Goal: Information Seeking & Learning: Understand process/instructions

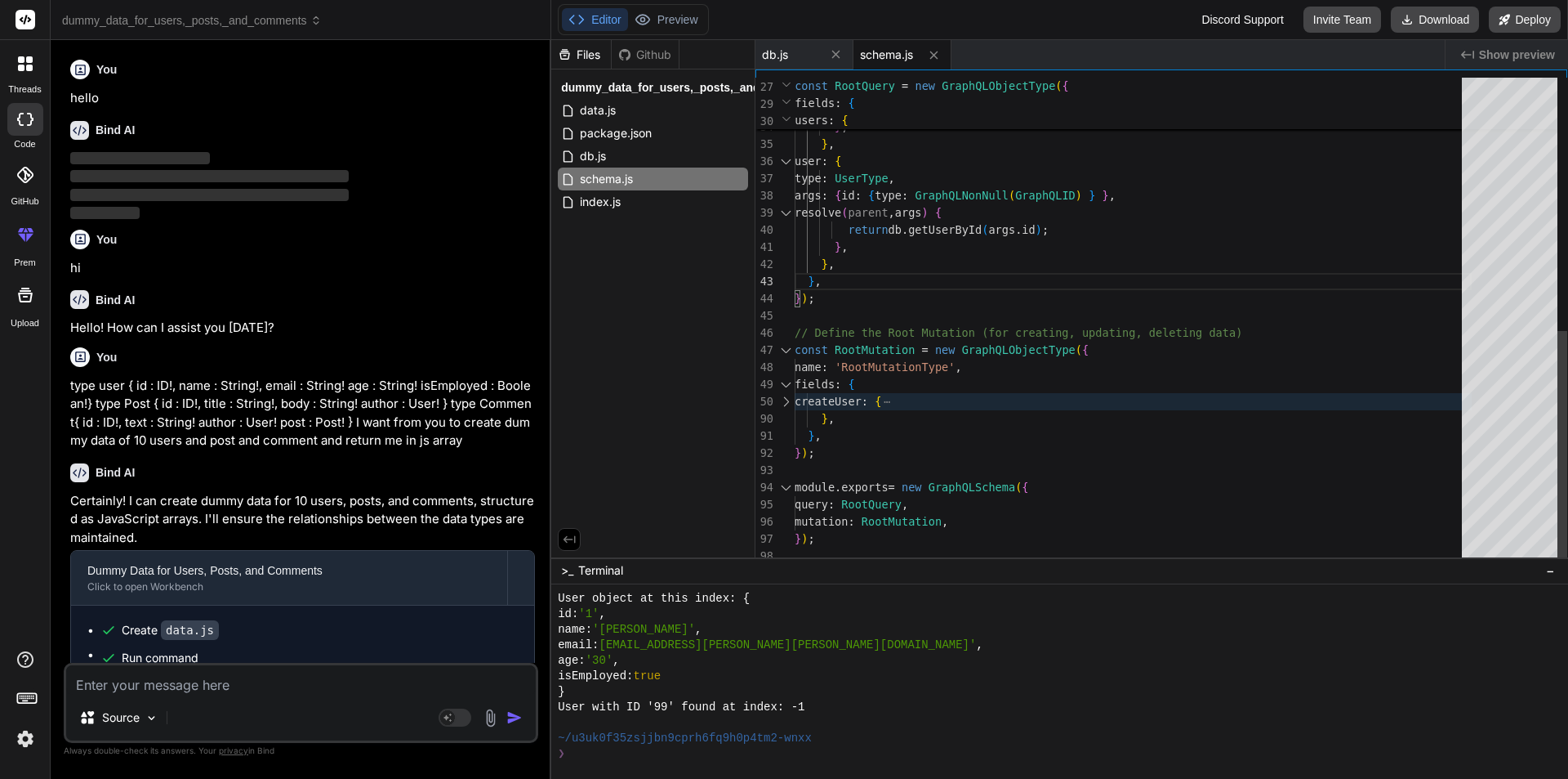
scroll to position [10885, 0]
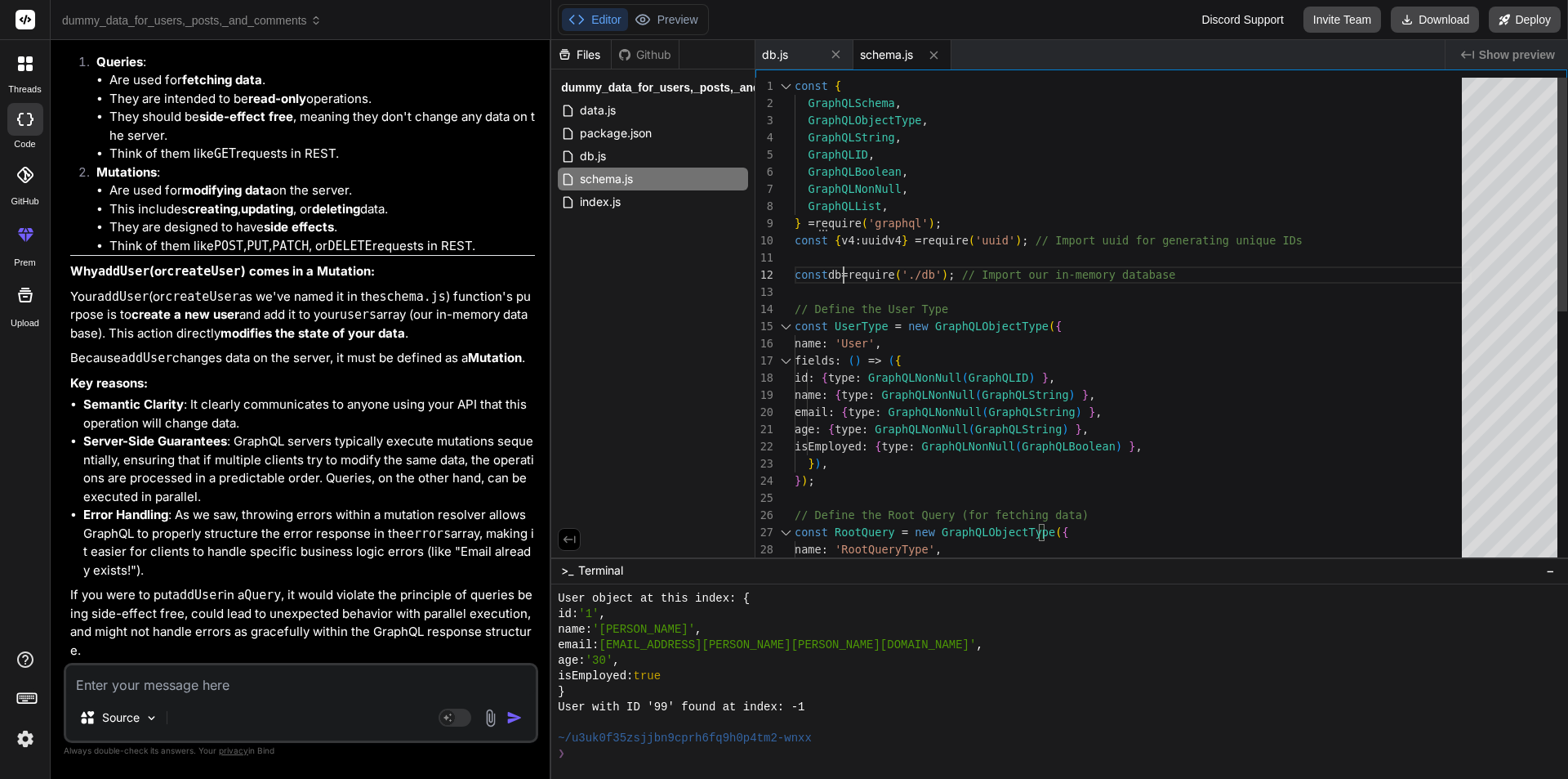
click at [842, 275] on div "fields : { // Define the Root Query (for fetching data) const RootQuery = new G…" at bounding box center [1133, 584] width 677 height 1013
click at [1401, 90] on div "Next Match (Enter)" at bounding box center [1402, 90] width 13 height 13
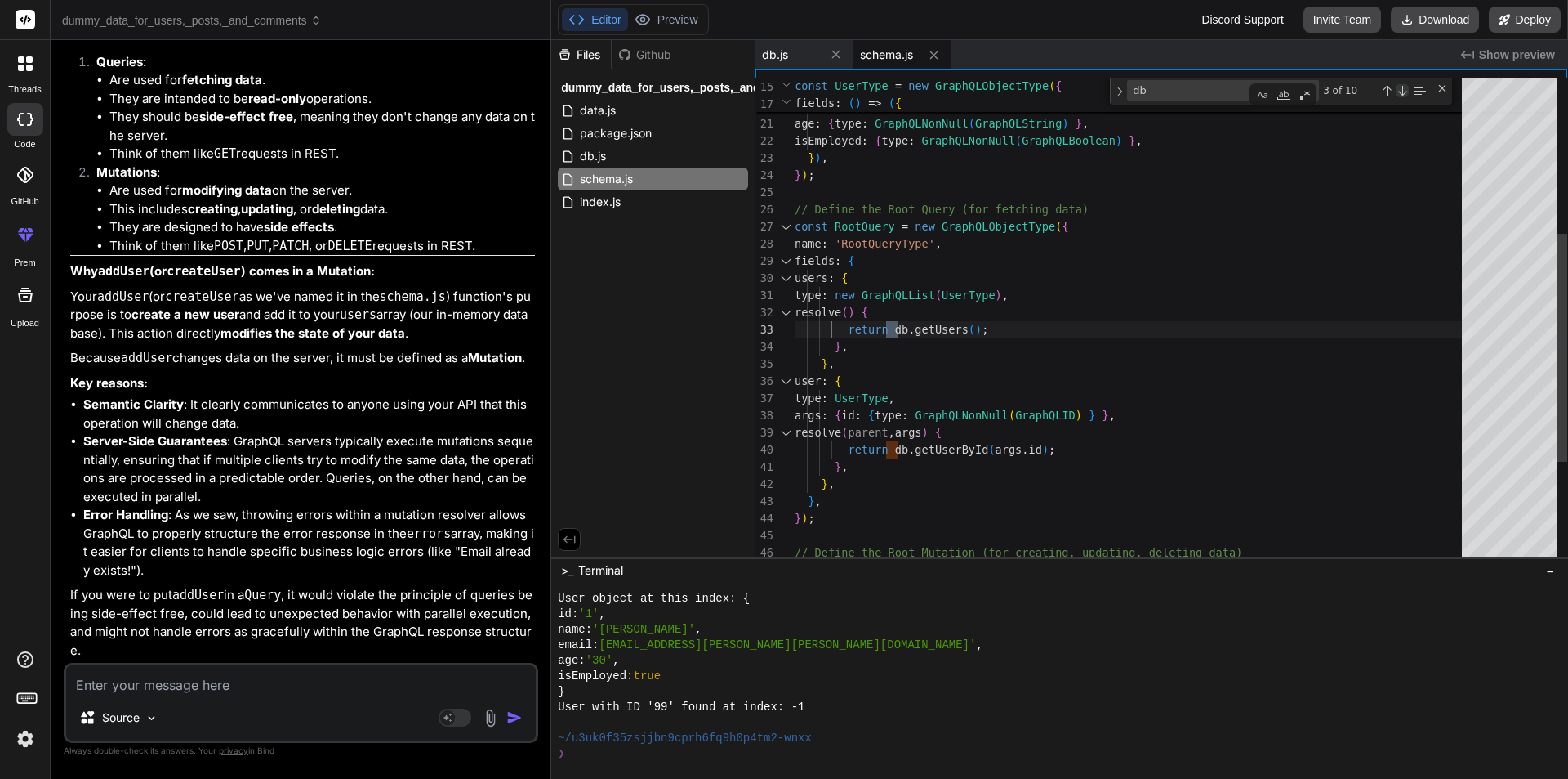
click at [1401, 90] on div "Next Match (Enter)" at bounding box center [1402, 90] width 13 height 13
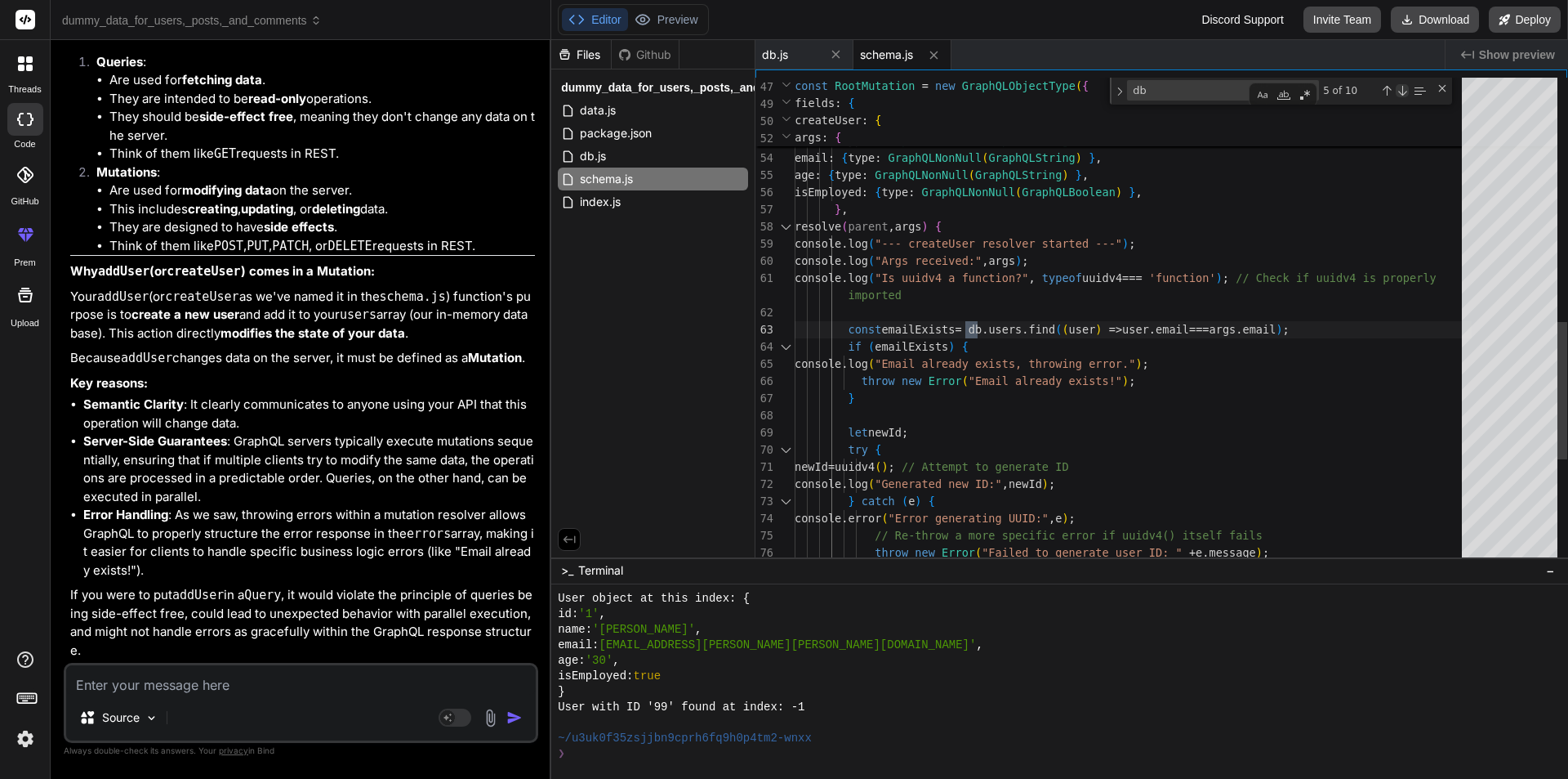
click at [1401, 90] on div "Next Match (Enter)" at bounding box center [1402, 90] width 13 height 13
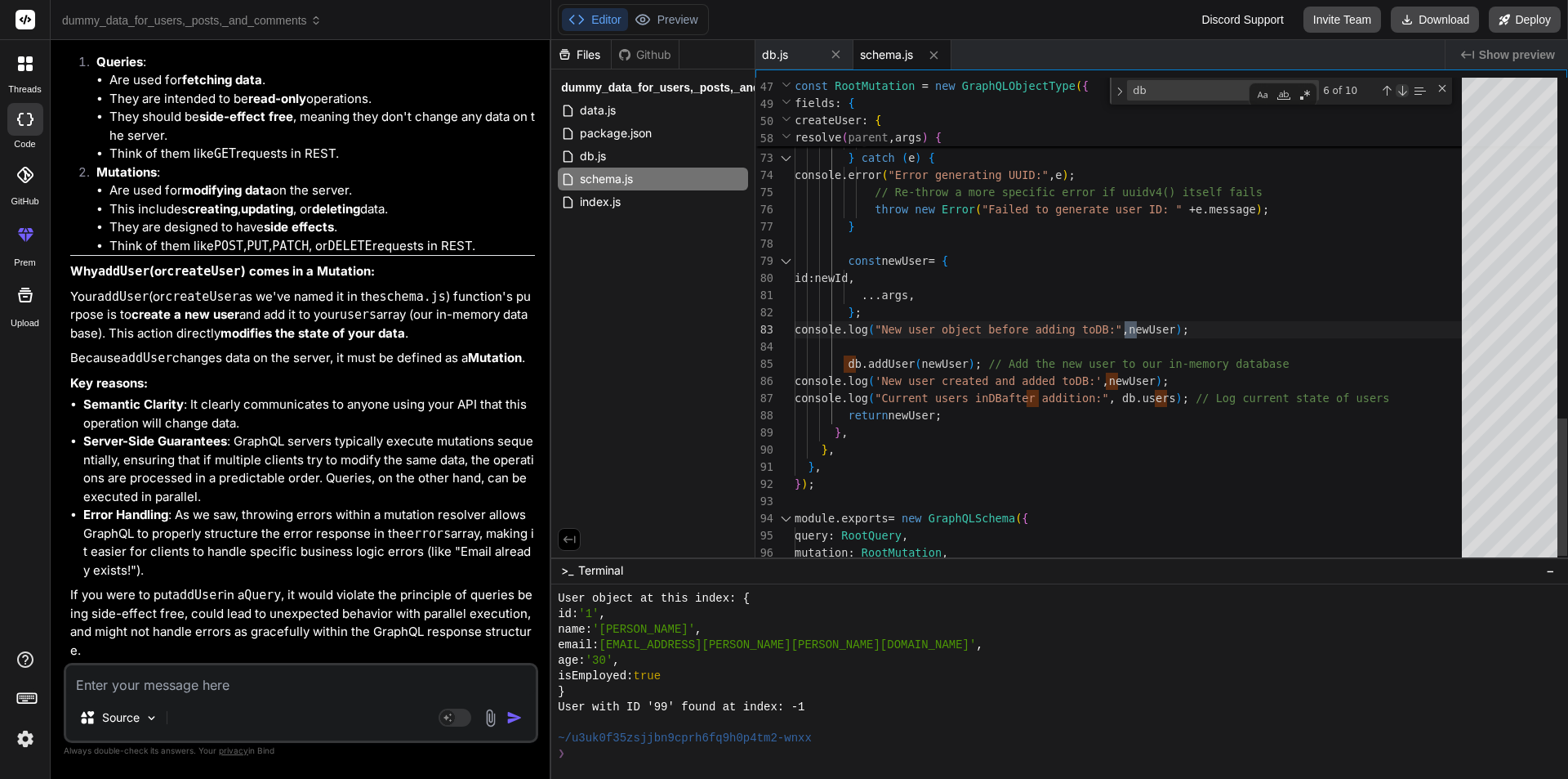
click at [1401, 90] on div "Next Match (Enter)" at bounding box center [1402, 90] width 13 height 13
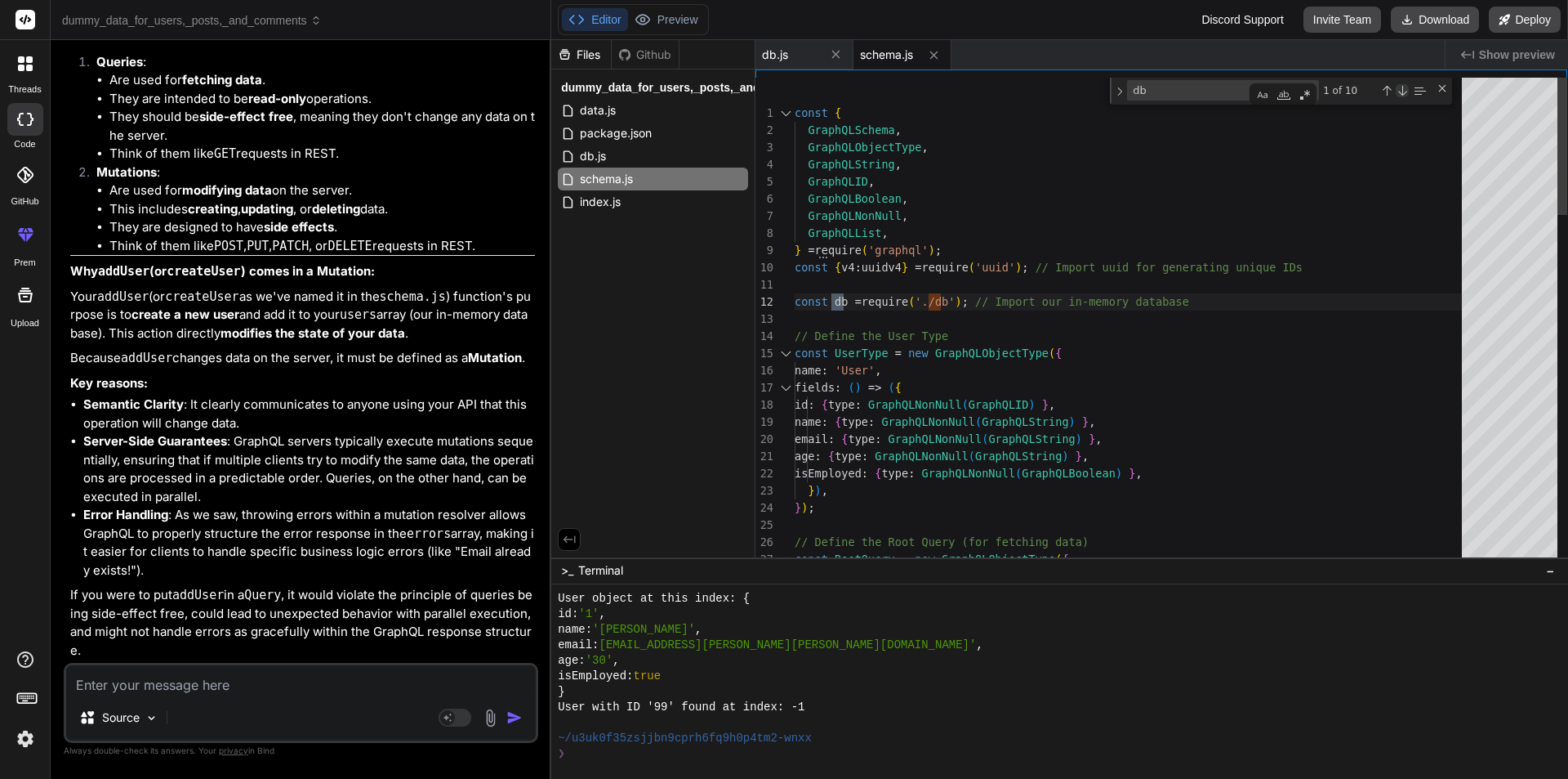
click at [1401, 90] on div "Next Match (Enter)" at bounding box center [1402, 90] width 13 height 13
type textarea "type: new GraphQLList(UserType), resolve() { return db.getUsers(); }, }, user: …"
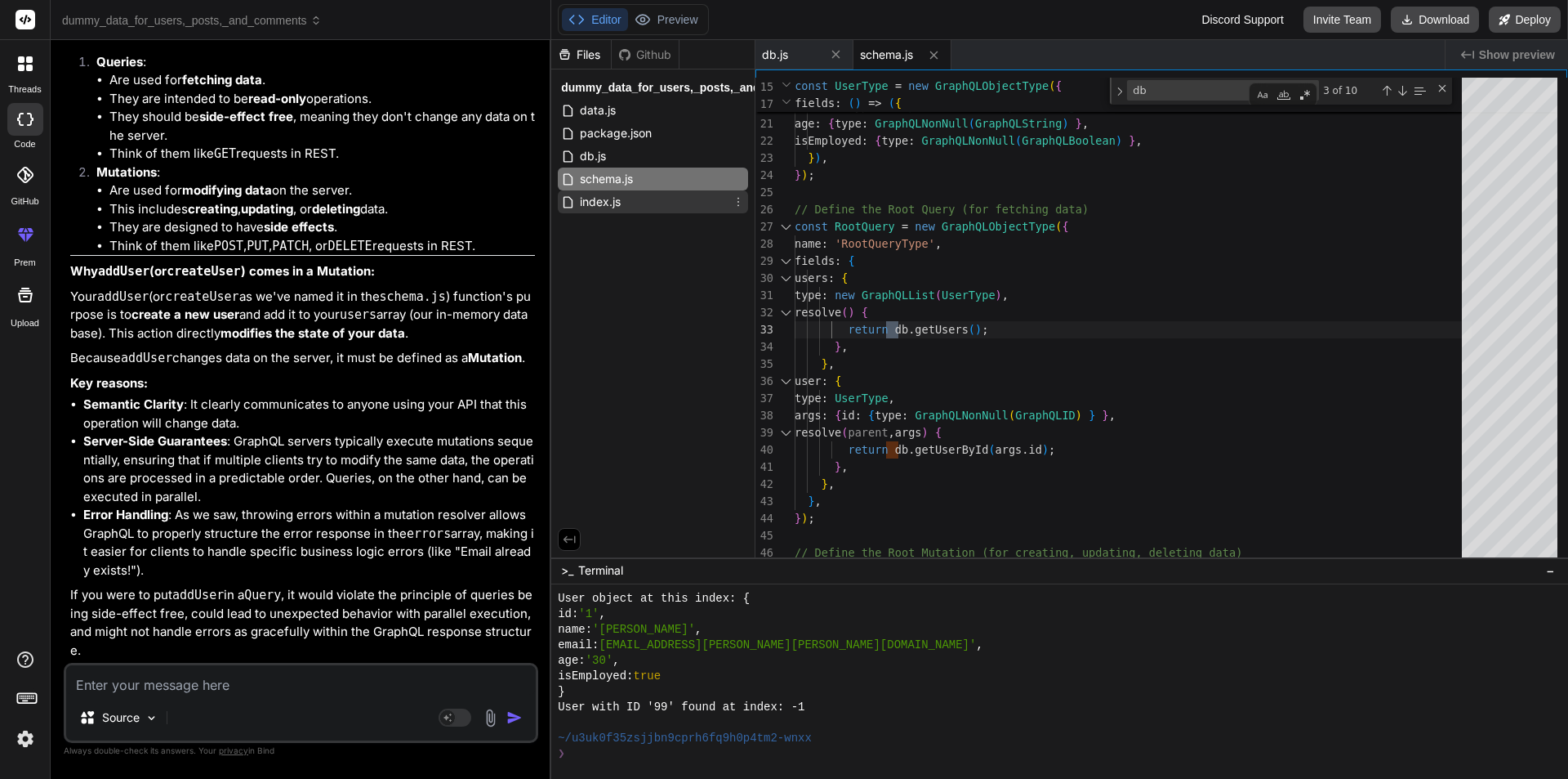
click at [621, 203] on span "index.js" at bounding box center [601, 202] width 44 height 19
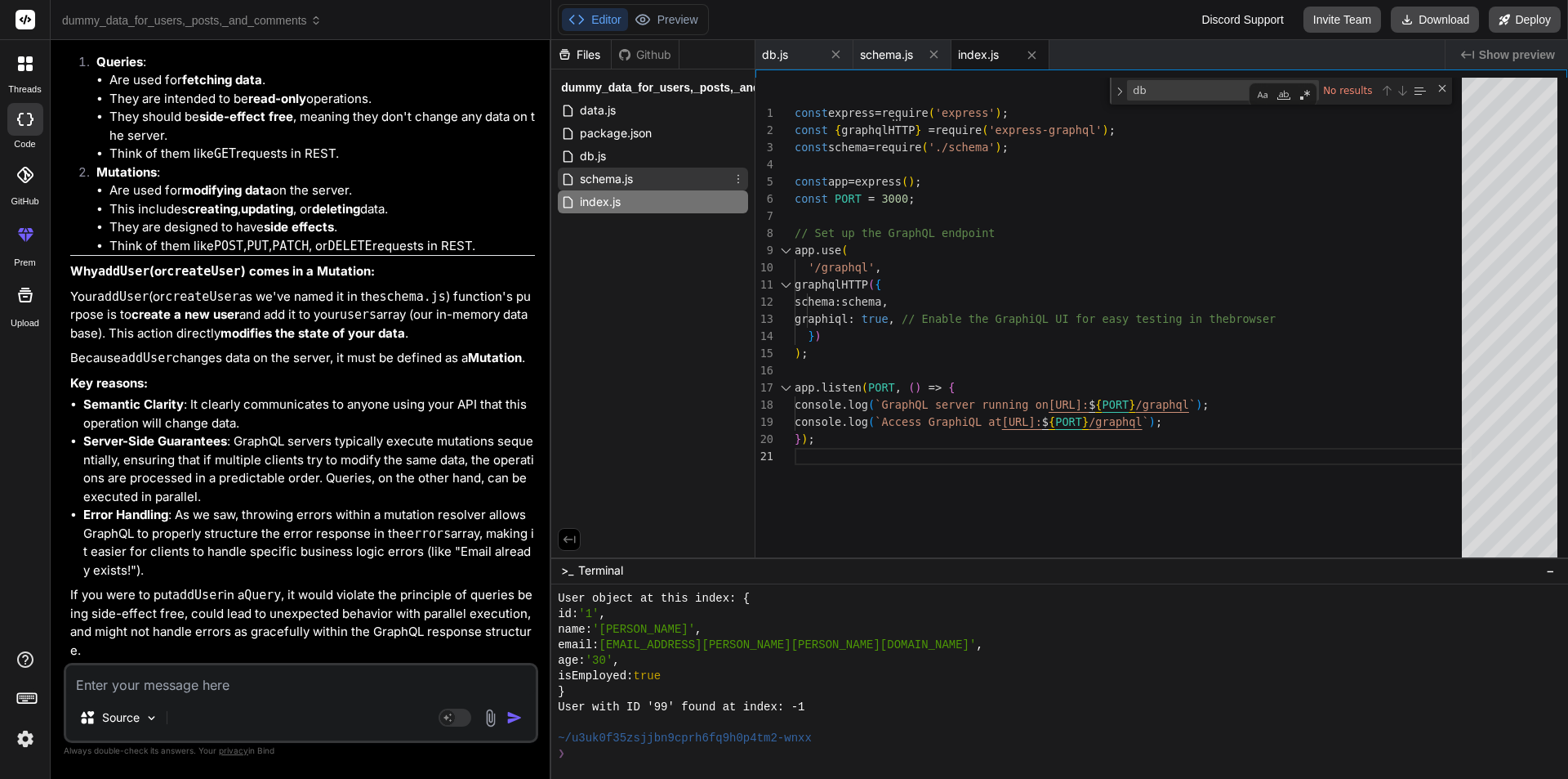
click at [630, 175] on span "schema.js" at bounding box center [607, 179] width 57 height 19
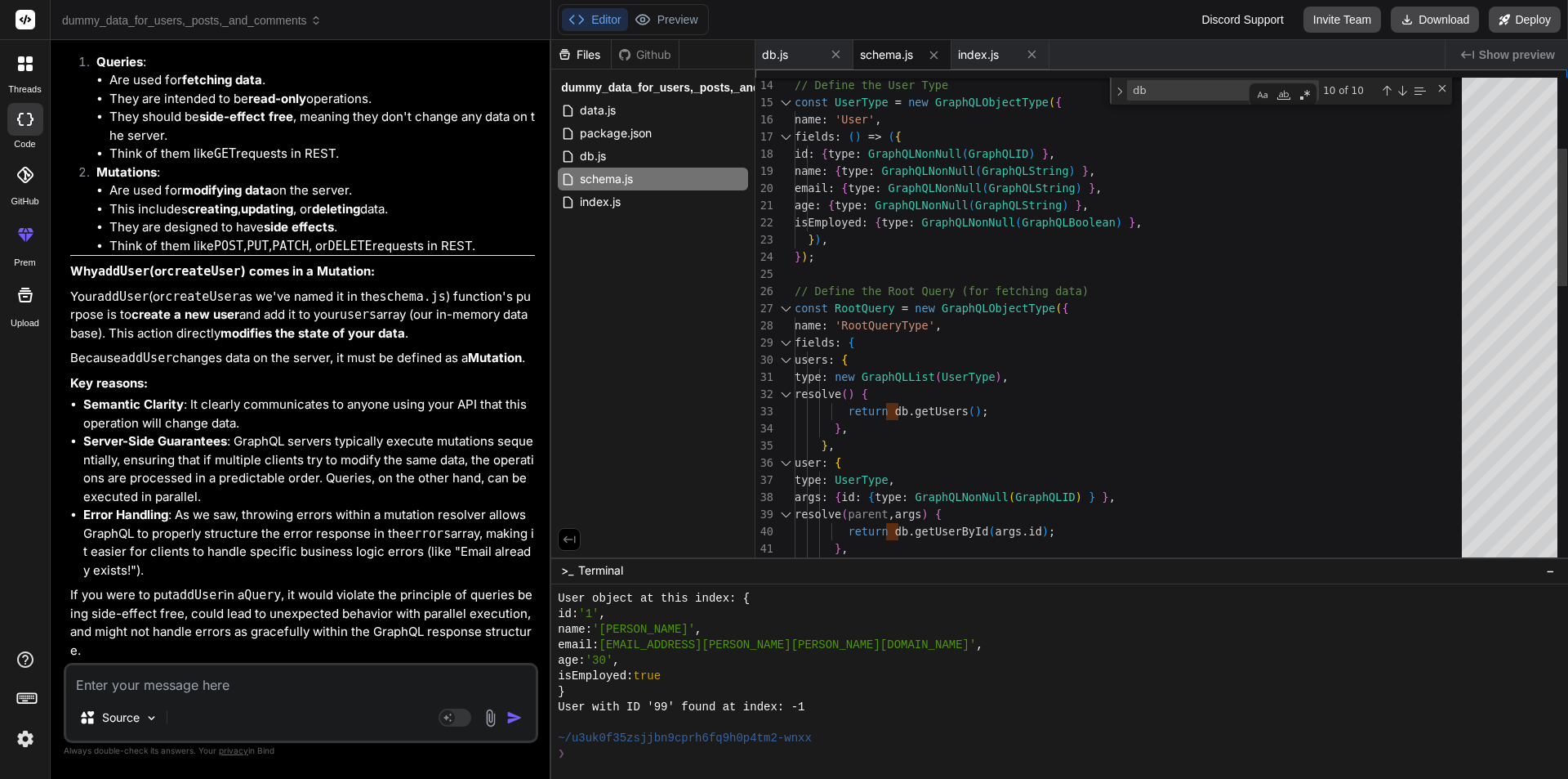
click at [782, 341] on div at bounding box center [786, 342] width 21 height 17
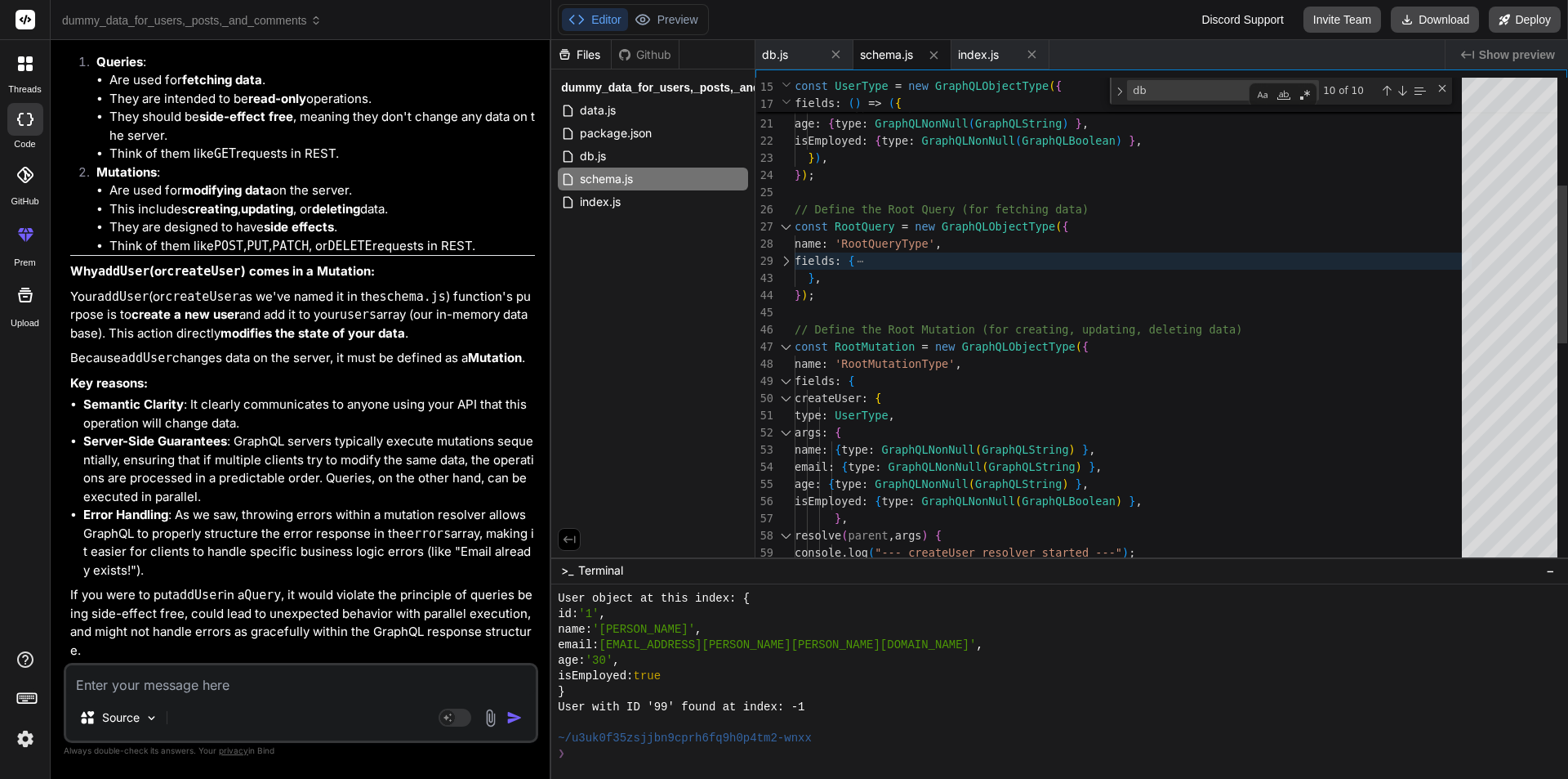
click at [789, 382] on div at bounding box center [786, 380] width 21 height 17
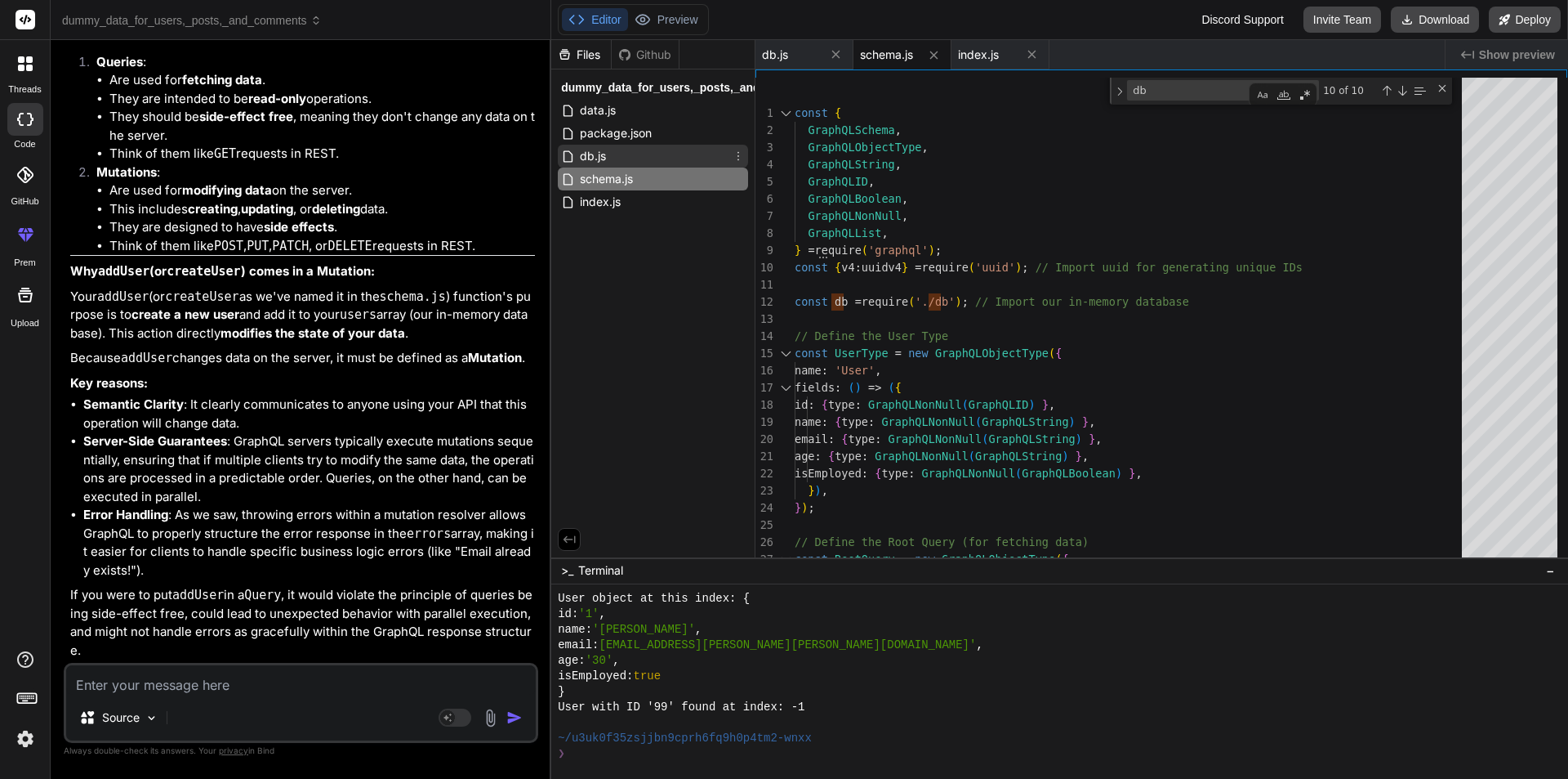
click at [639, 159] on div "db.js" at bounding box center [653, 156] width 190 height 23
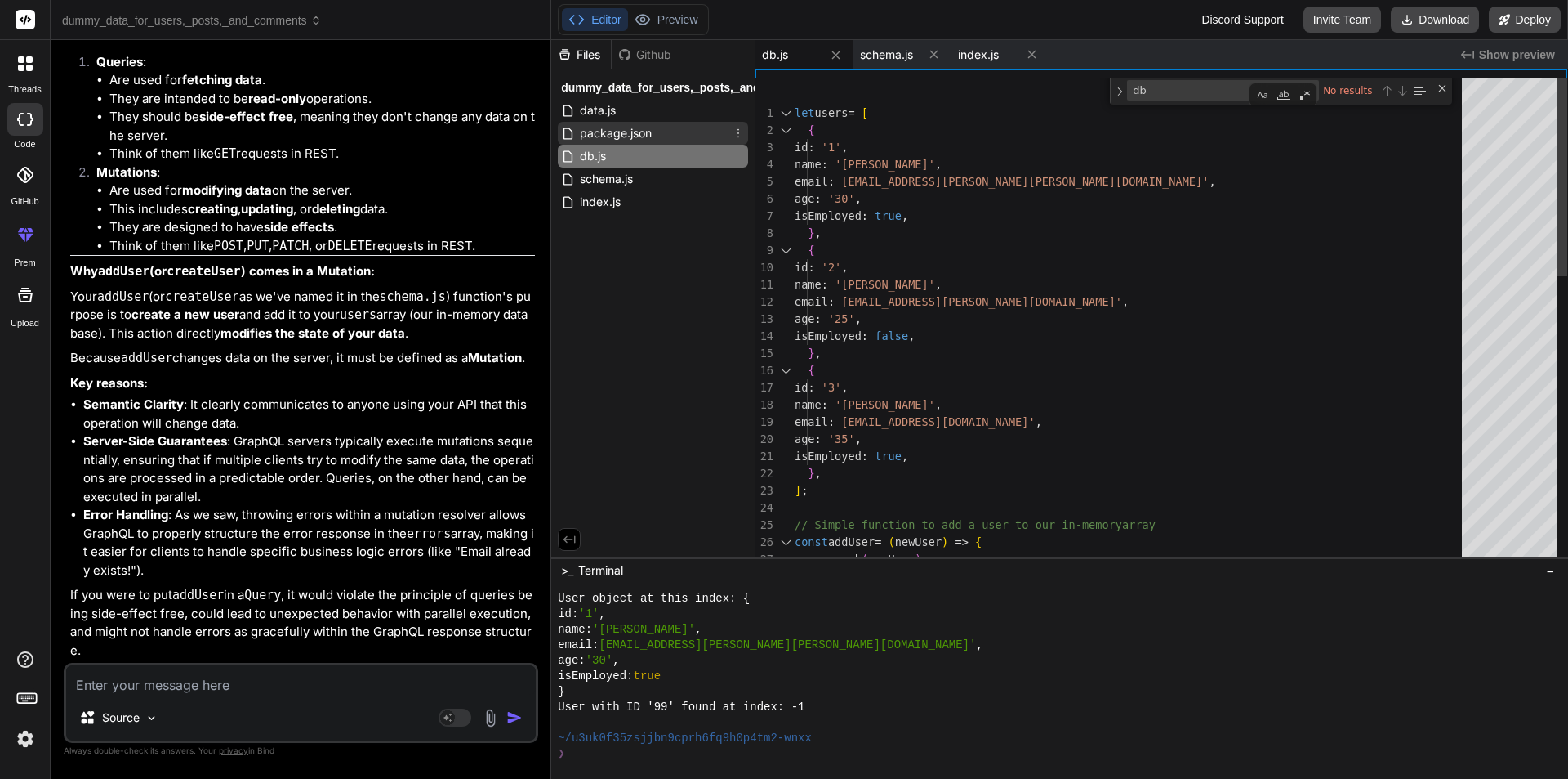
click at [626, 142] on span "package.json" at bounding box center [616, 133] width 75 height 19
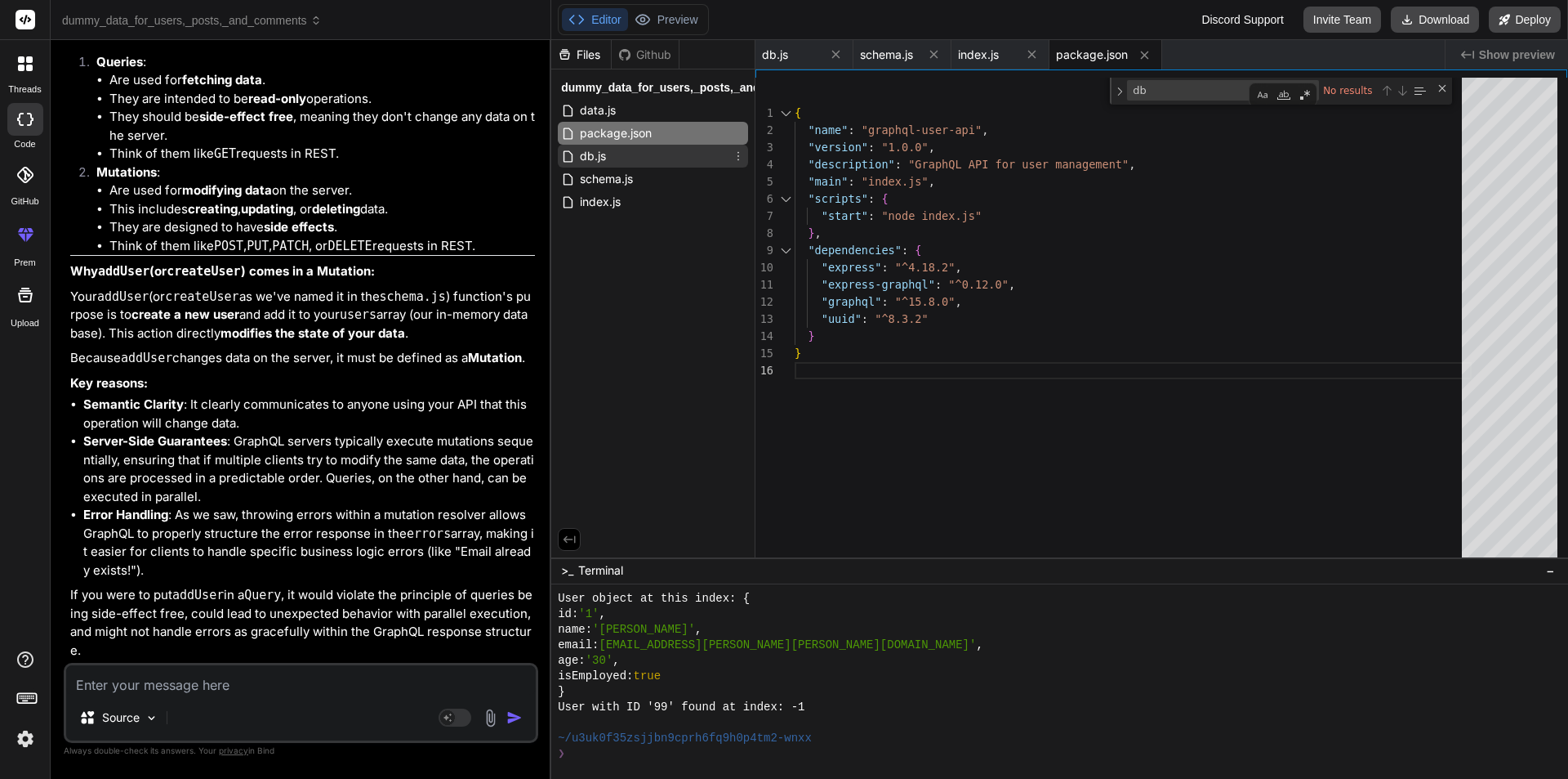
click at [602, 152] on span "db.js" at bounding box center [593, 156] width 29 height 19
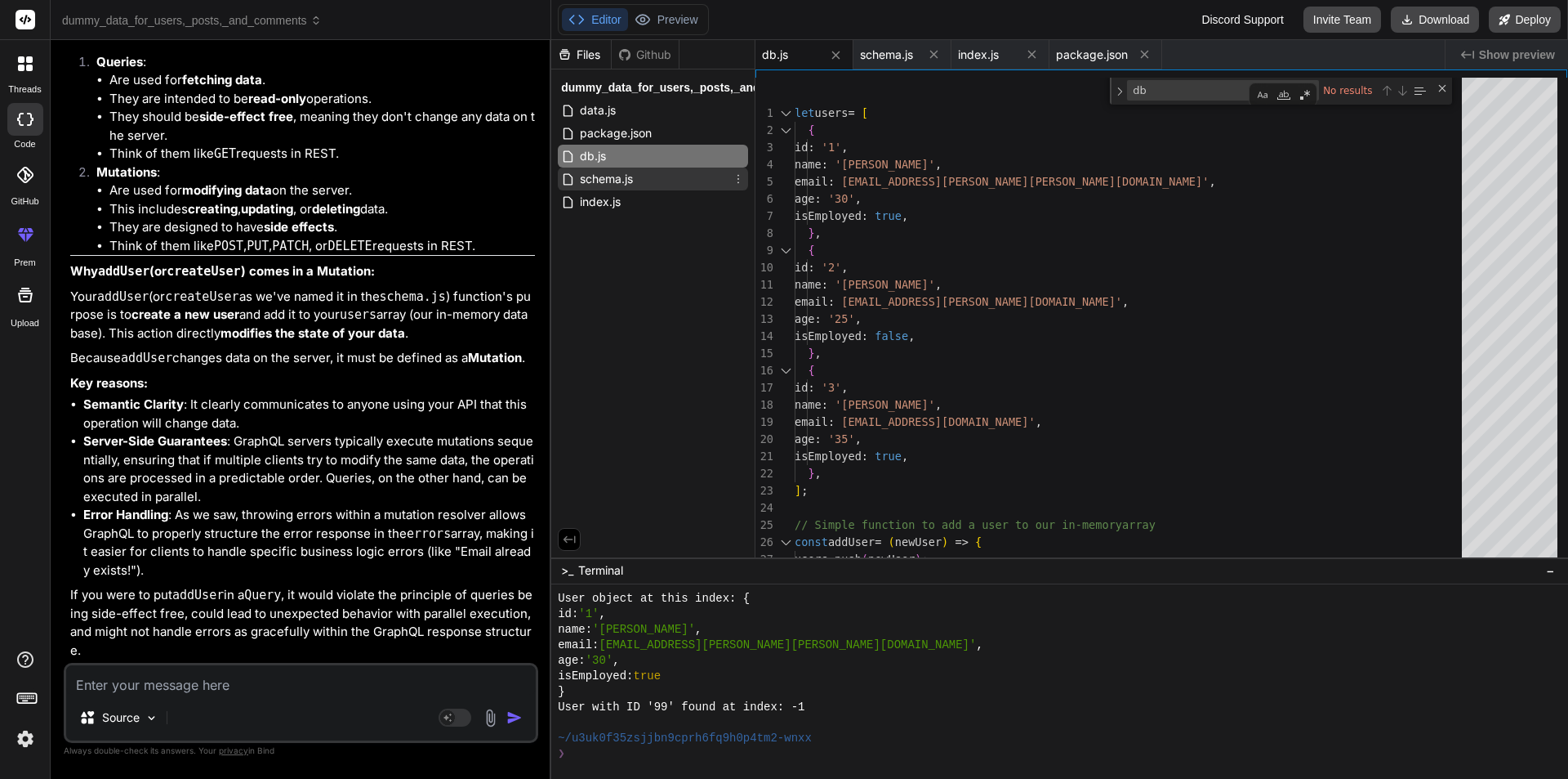
click at [625, 182] on span "schema.js" at bounding box center [607, 179] width 57 height 19
type textarea "}, }, }); module.exports = new GraphQLSchema({ query: RootQuery, mutation: Root…"
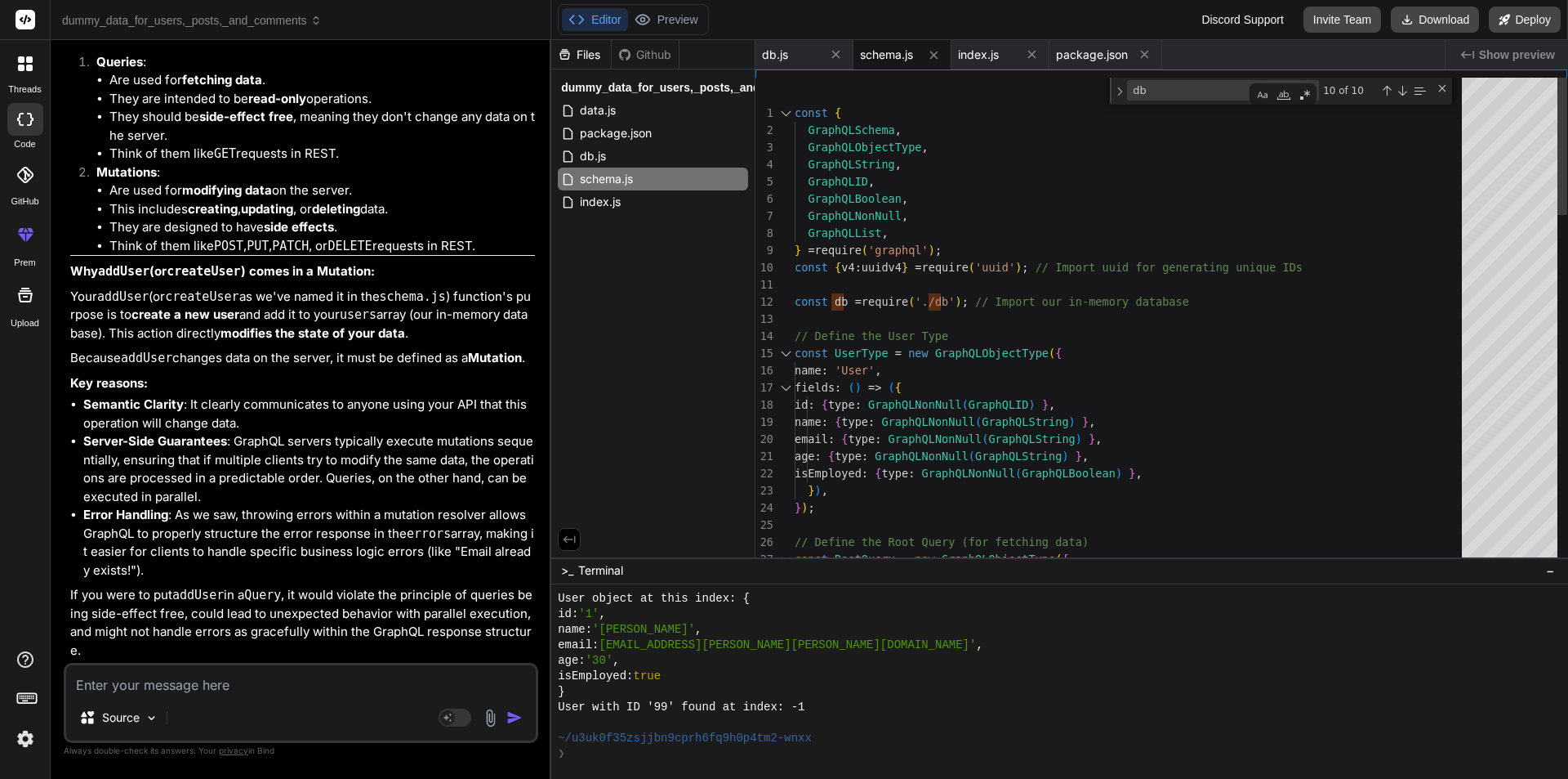
click at [616, 214] on div "dummy_data_for_users,_posts,_and_comments data.js package.json db.js schema.js …" at bounding box center [653, 144] width 204 height 151
click at [611, 205] on span "index.js" at bounding box center [601, 202] width 44 height 19
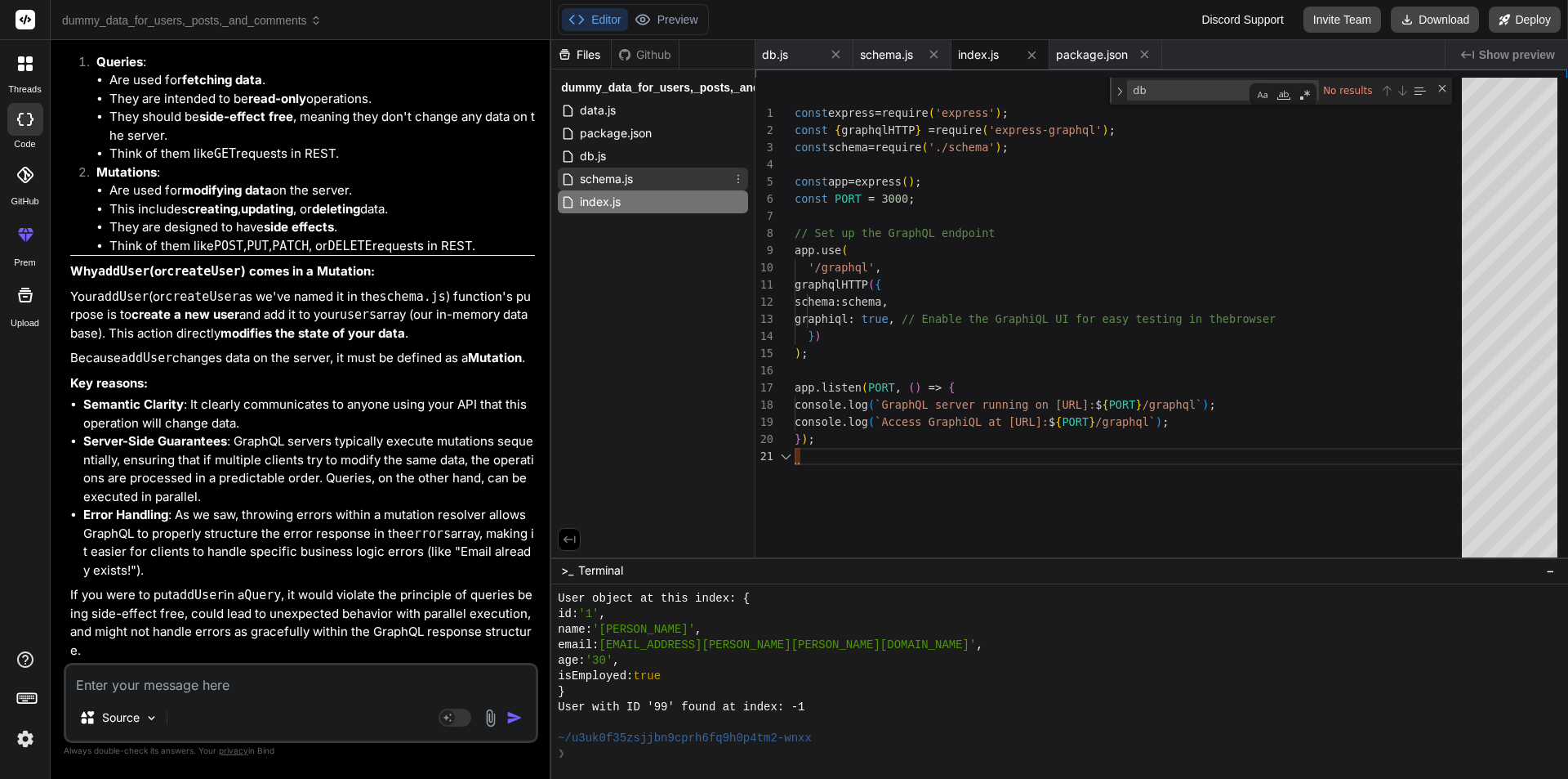
click at [606, 183] on span "schema.js" at bounding box center [607, 179] width 57 height 19
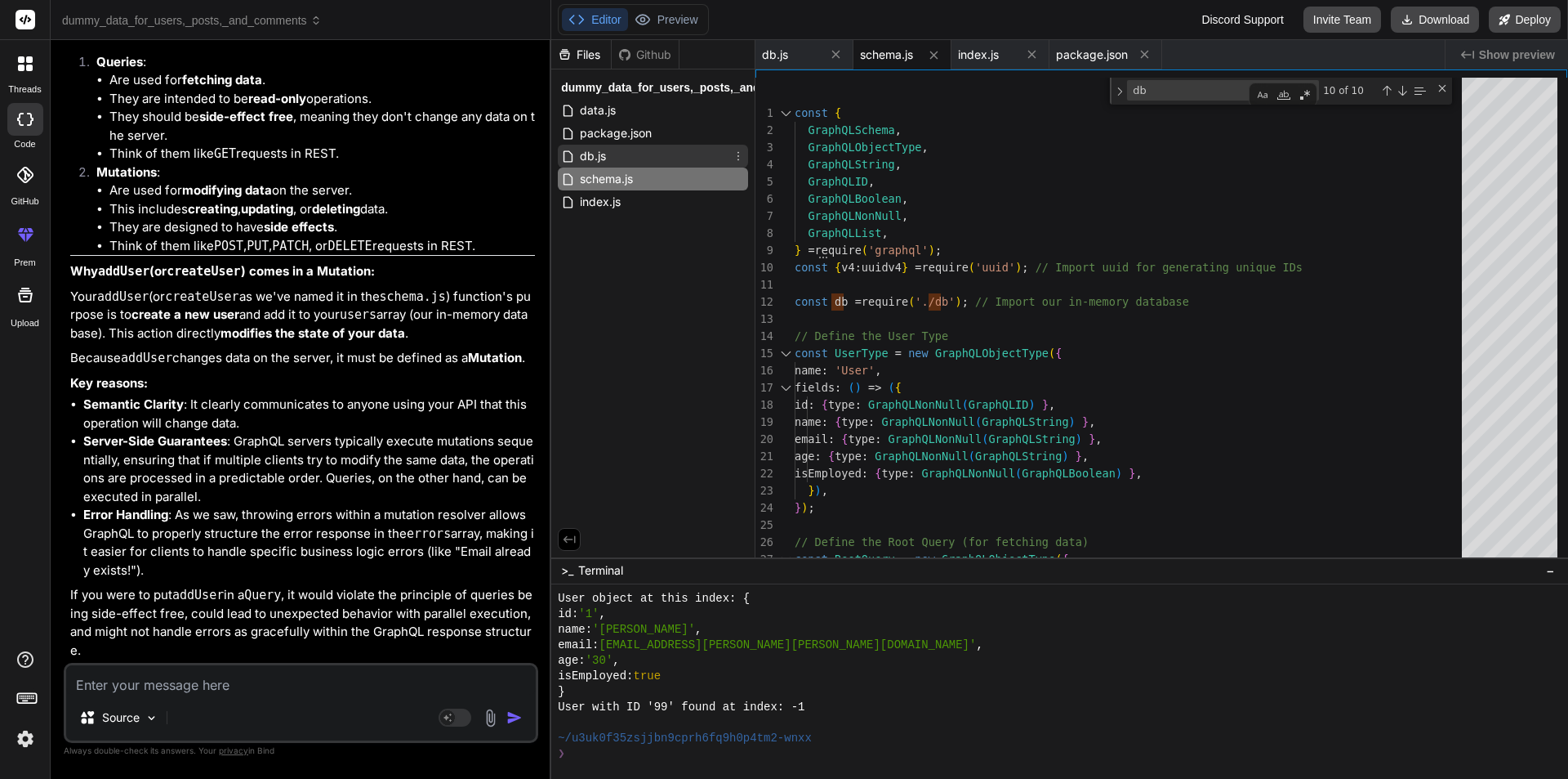
click at [627, 162] on div "db.js" at bounding box center [653, 156] width 190 height 23
type textarea "} else { console.log(`User with ID '${userIdToFind}' not found.`); } const nonE…"
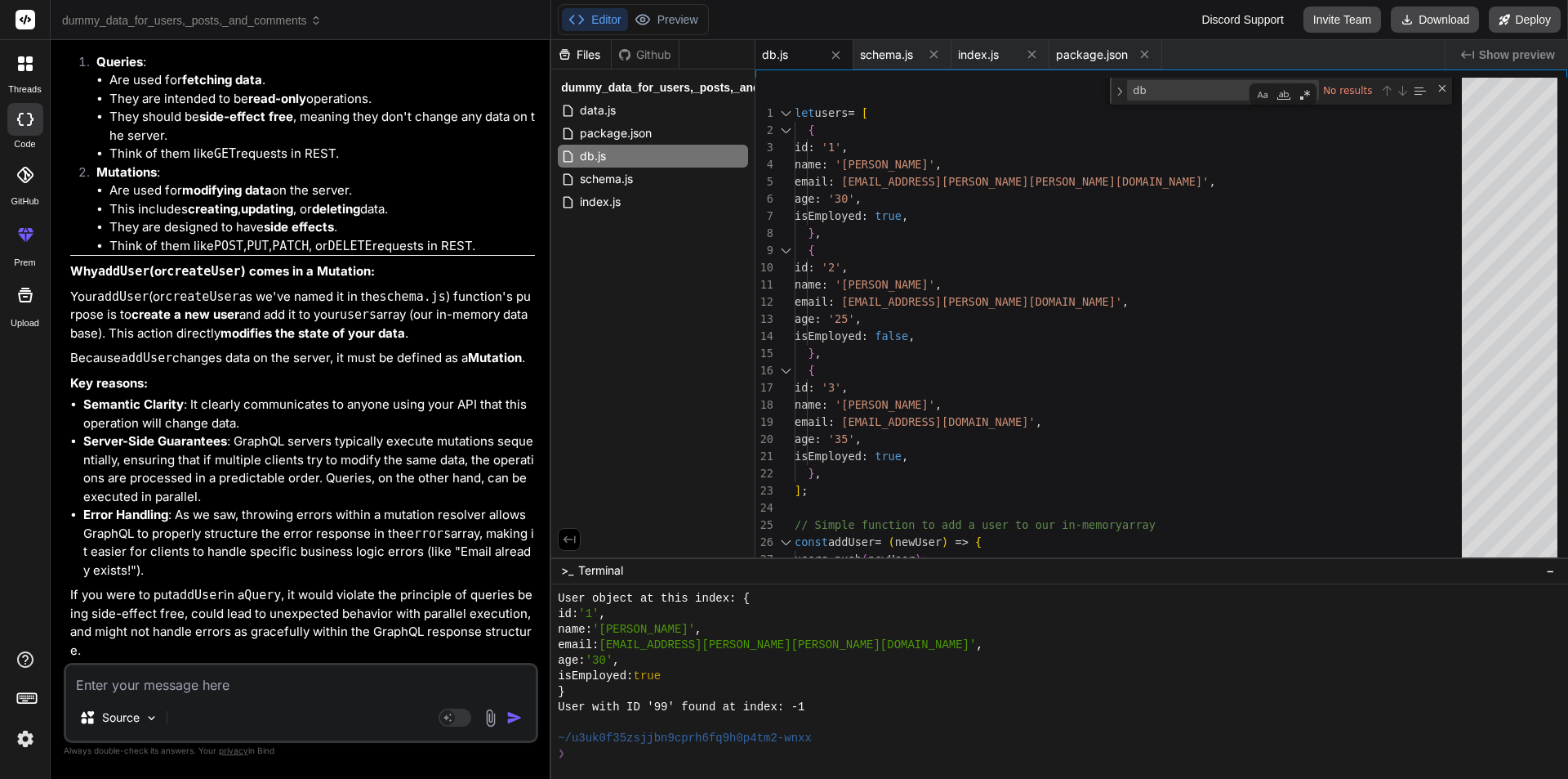
click at [346, 50] on p "In GraphQL, the fundamental distinction between Queries and Mutations is about …" at bounding box center [302, 31] width 465 height 36
click at [132, 677] on textarea at bounding box center [301, 680] width 470 height 29
paste textarea "import { users, posts, comments } from "./db.js""
type textarea "import { users, posts, comments } from "./db.js""
type textarea "x"
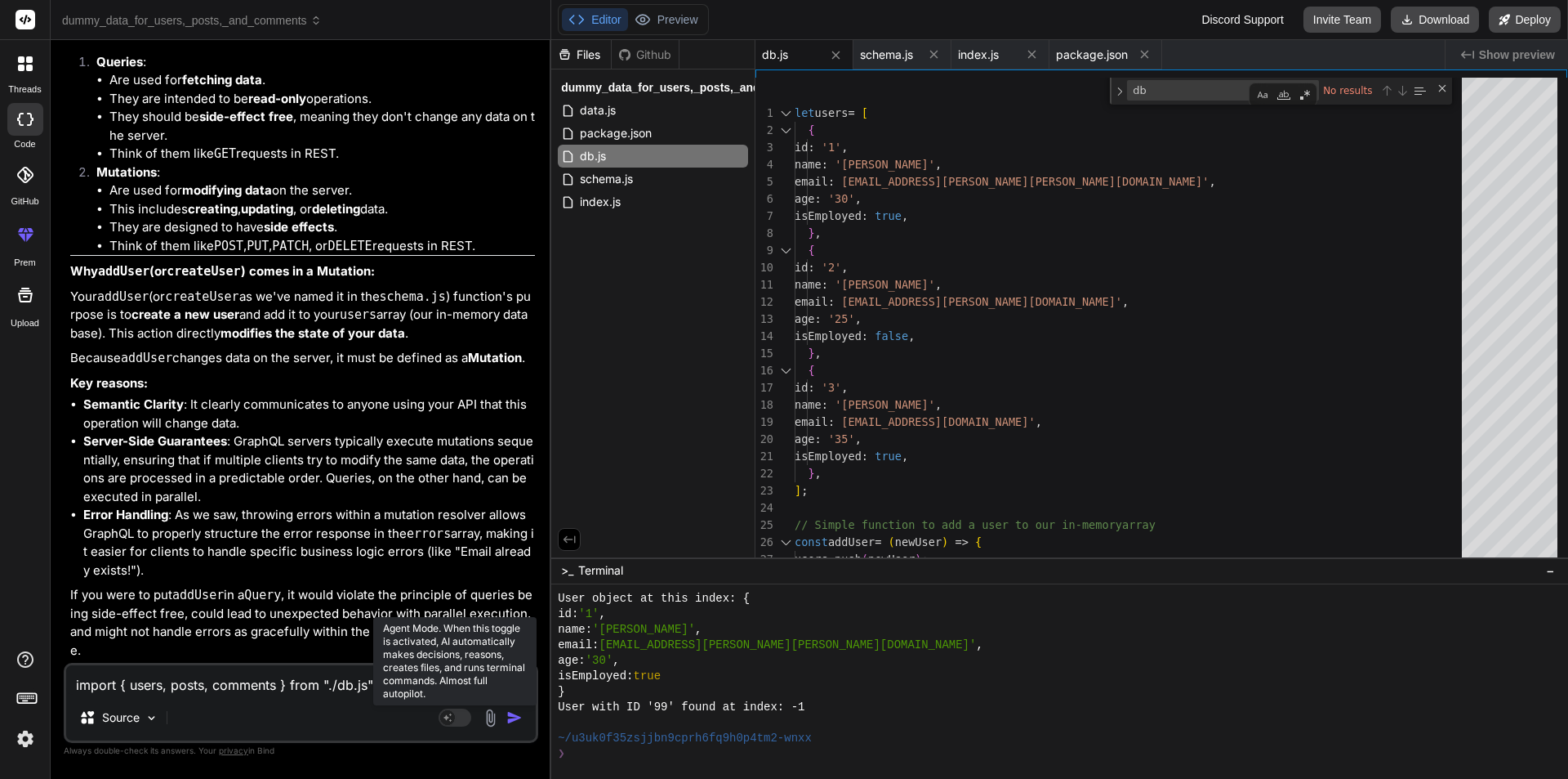
type textarea "import { users, posts, comments } from "./db.js""
type textarea "x"
type textarea "import { users, posts, comments } from "./db.js" i"
type textarea "x"
type textarea "import { users, posts, comments } from "./db.js" i"
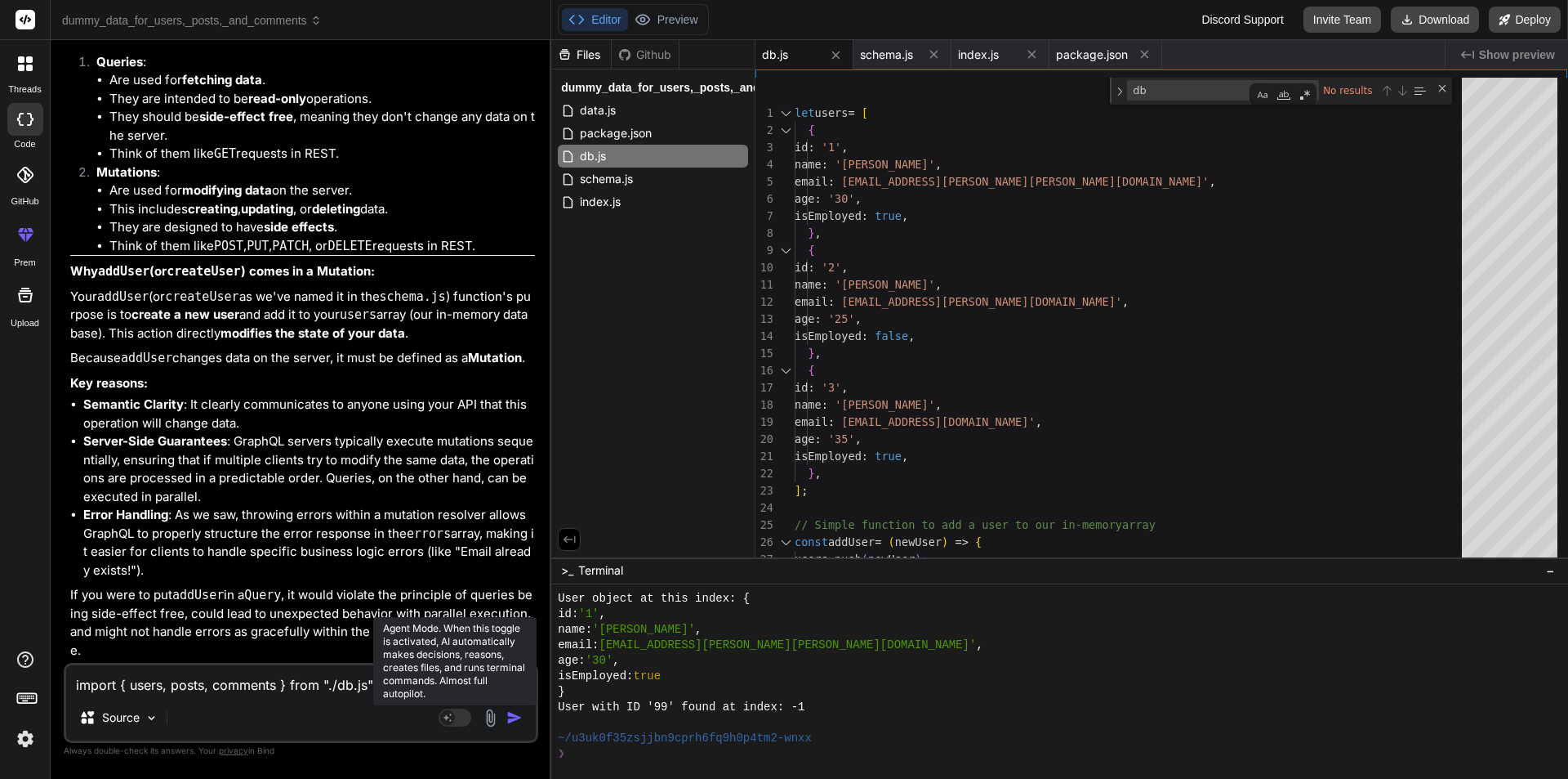
type textarea "x"
type textarea "import { users, posts, comments } from "./db.js" i d"
type textarea "x"
type textarea "import { users, posts, comments } from "./db.js" i de"
type textarea "x"
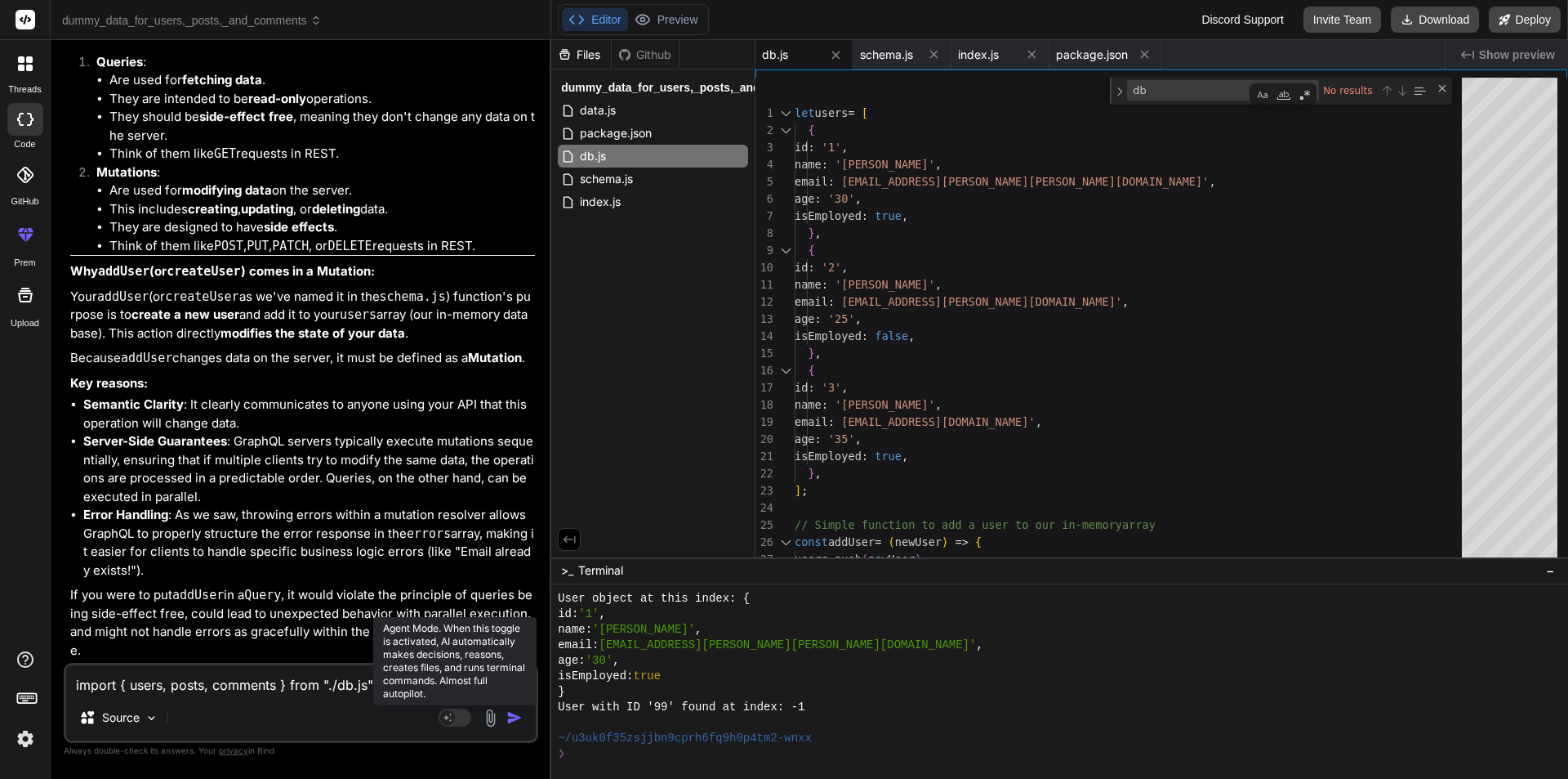
type textarea "import { users, posts, comments } from "./db.js" i dec"
type textarea "x"
type textarea "import { users, posts, comments } from "./db.js" i decl"
type textarea "x"
type textarea "import { users, posts, comments } from "./db.js" i decla"
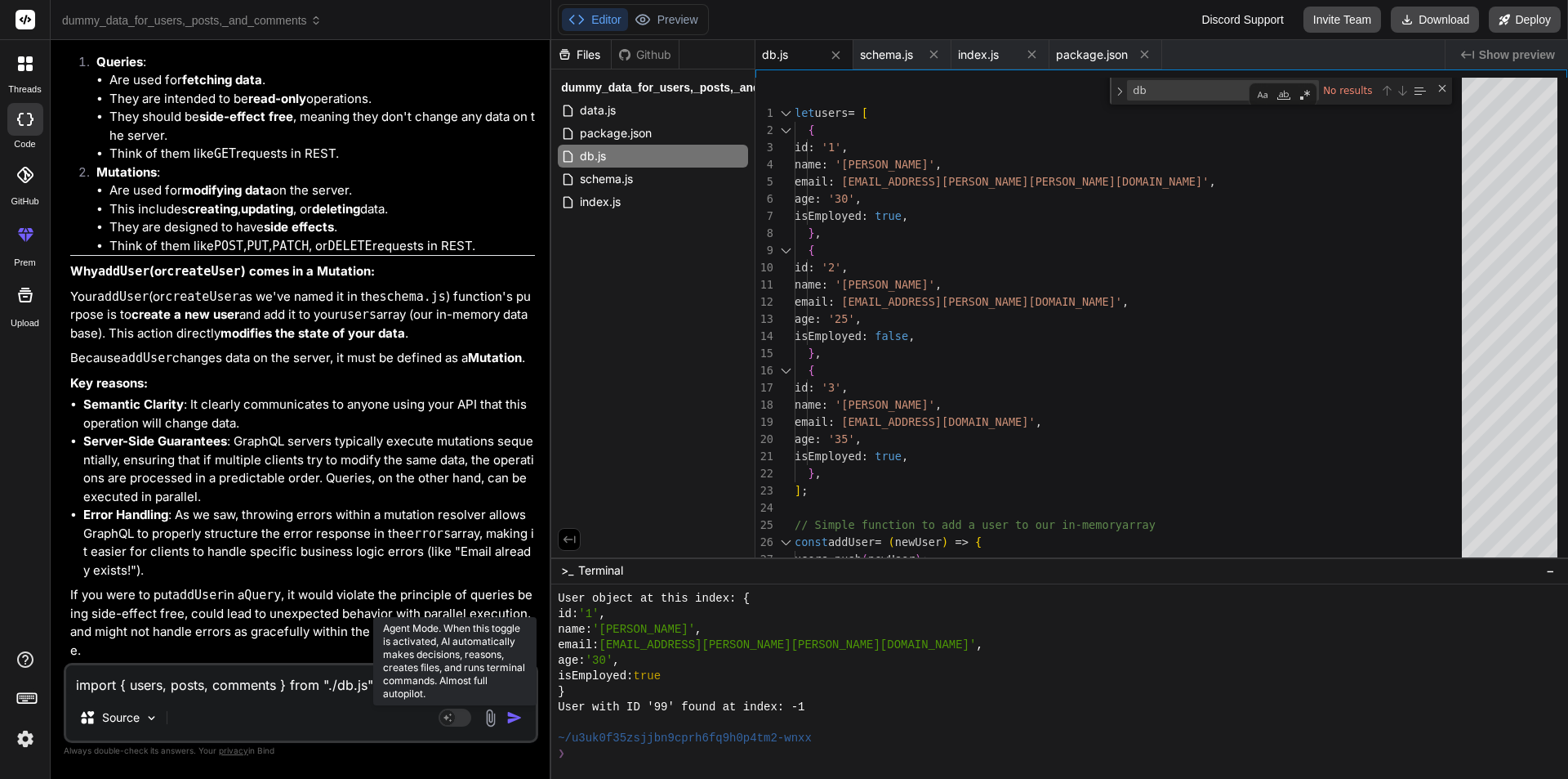
type textarea "x"
type textarea "import { users, posts, comments } from "./db.js" i declar"
type textarea "x"
type textarea "import { users, posts, comments } from "./db.js" i declare"
type textarea "x"
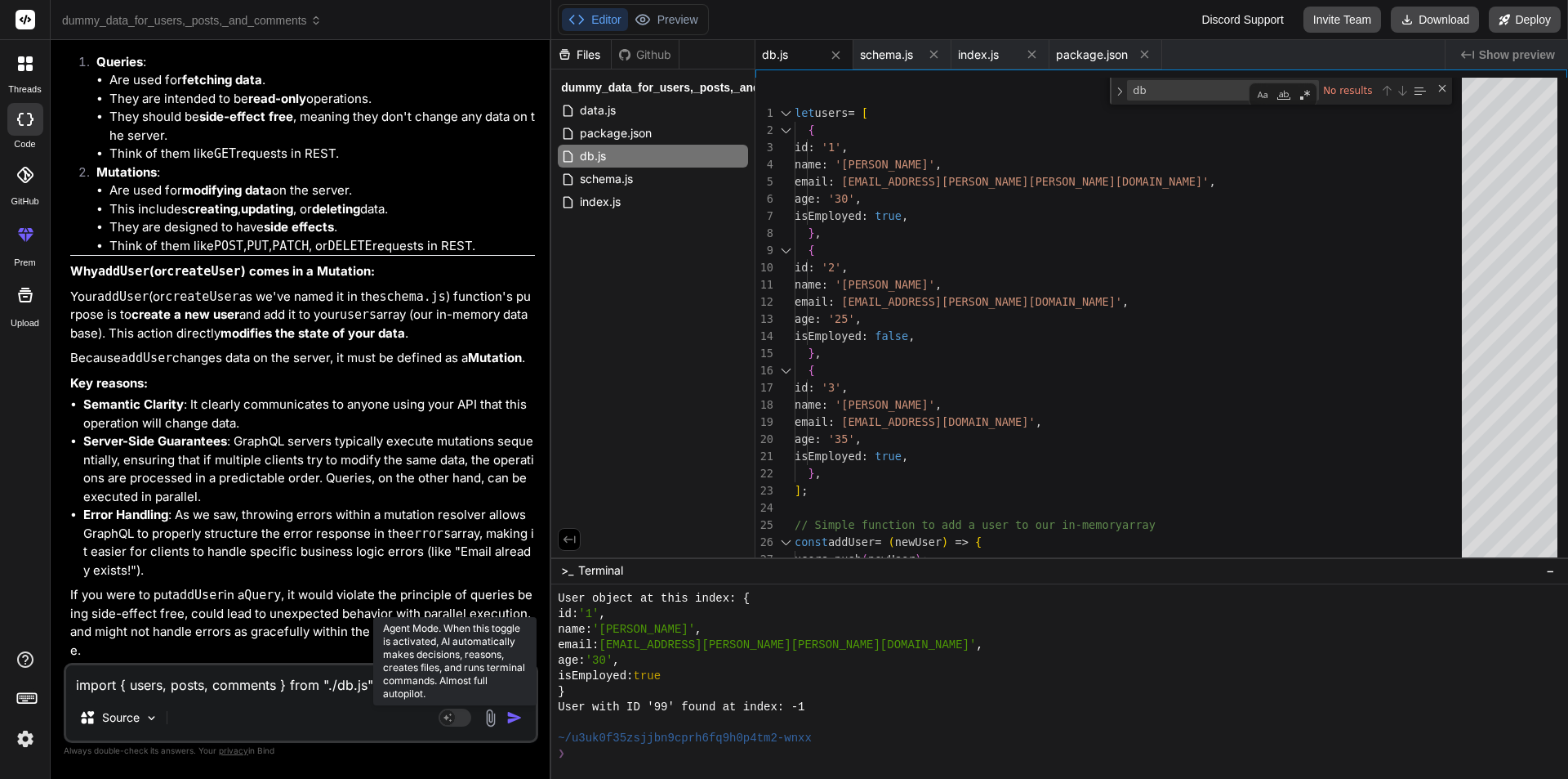
type textarea "import { users, posts, comments } from "./db.js" i declare"
type textarea "x"
type textarea "import { users, posts, comments } from "./db.js" i declare r"
type textarea "x"
type textarea "import { users, posts, comments } from "./db.js" i declare rt"
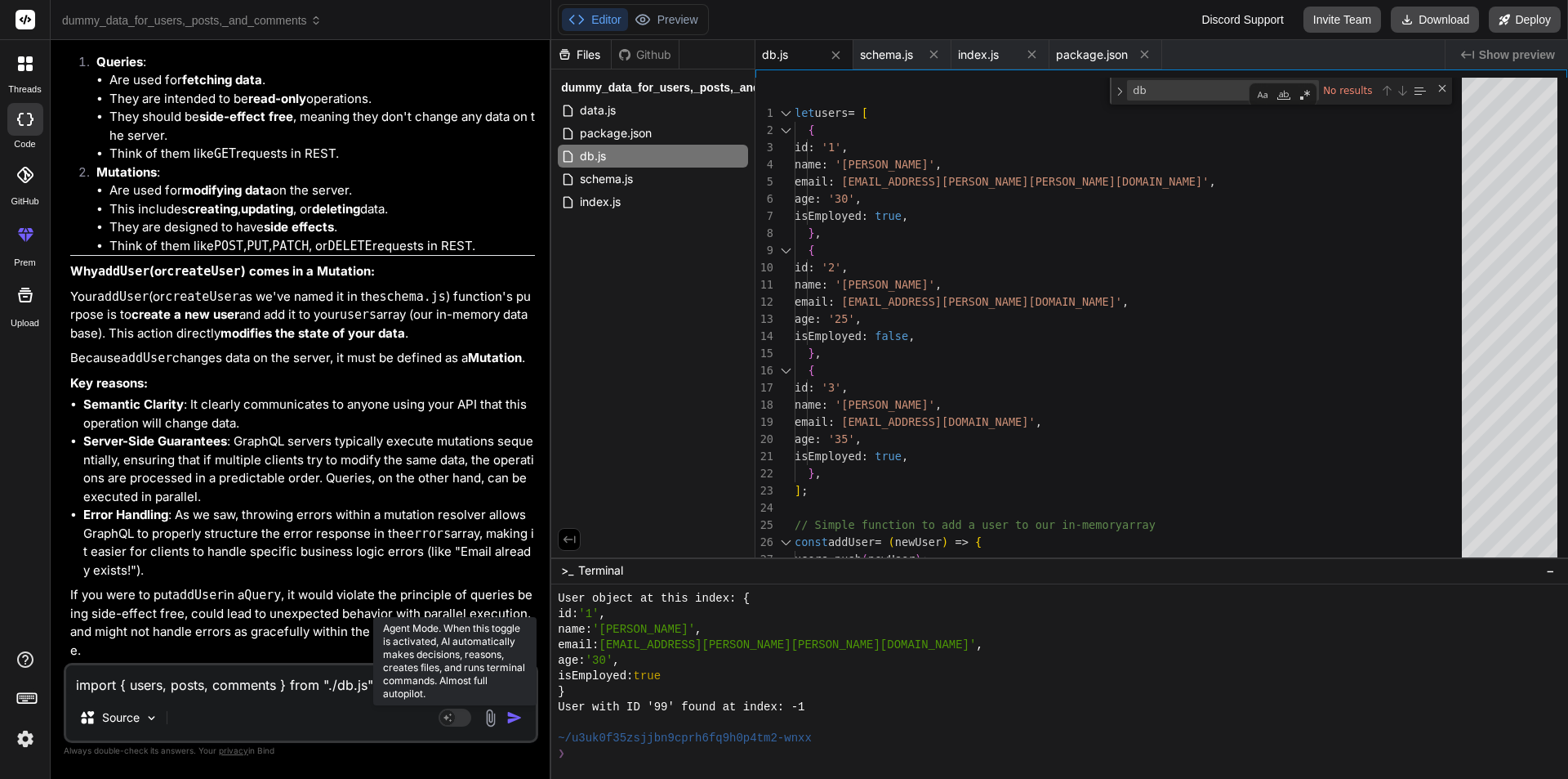
type textarea "x"
type textarea "import { users, posts, comments } from "./db.js" i declare r"
type textarea "x"
type textarea "import { users, posts, comments } from "./db.js" i declare"
type textarea "x"
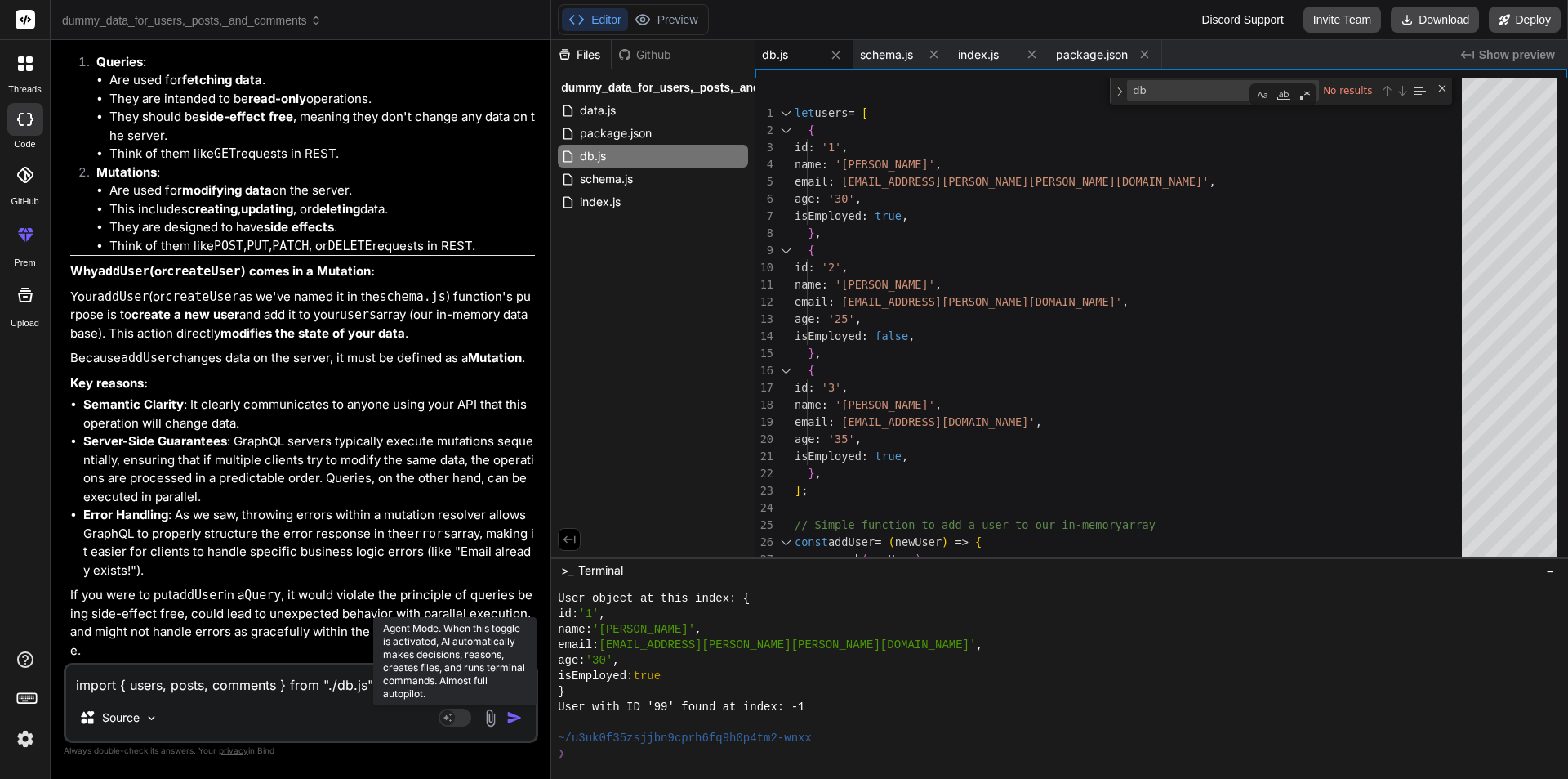
type textarea "import { users, posts, comments } from "./db.js" i declare t"
type textarea "x"
type textarea "import { users, posts, comments } from "./db.js" i declare th"
type textarea "x"
type textarea "import { users, posts, comments } from "./db.js" i declare thi"
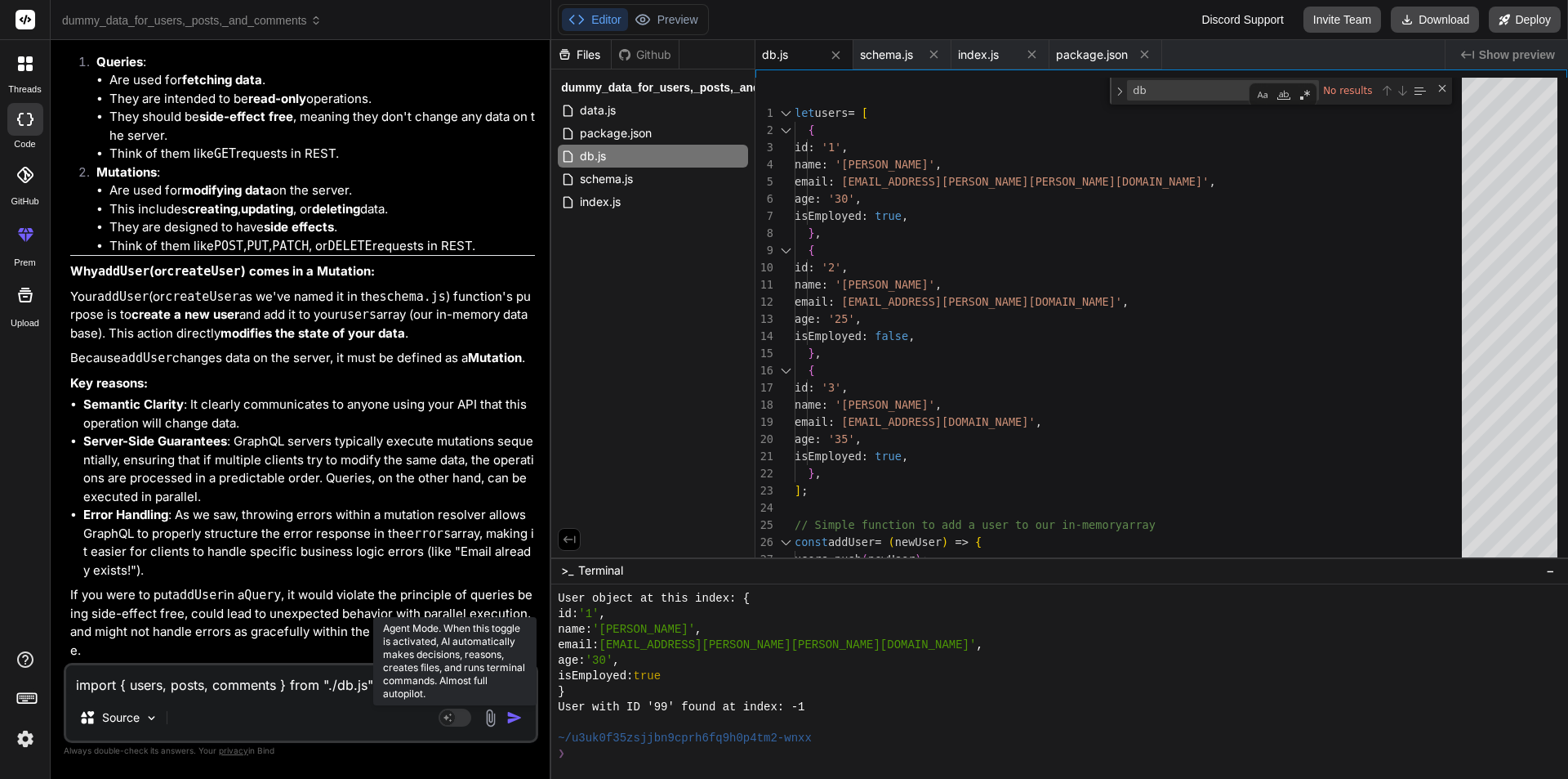
type textarea "x"
type textarea "import { users, posts, comments } from "./db.js" i declare this"
type textarea "x"
type textarea "import { users, posts, comments } from "./db.js" i declare this"
type textarea "x"
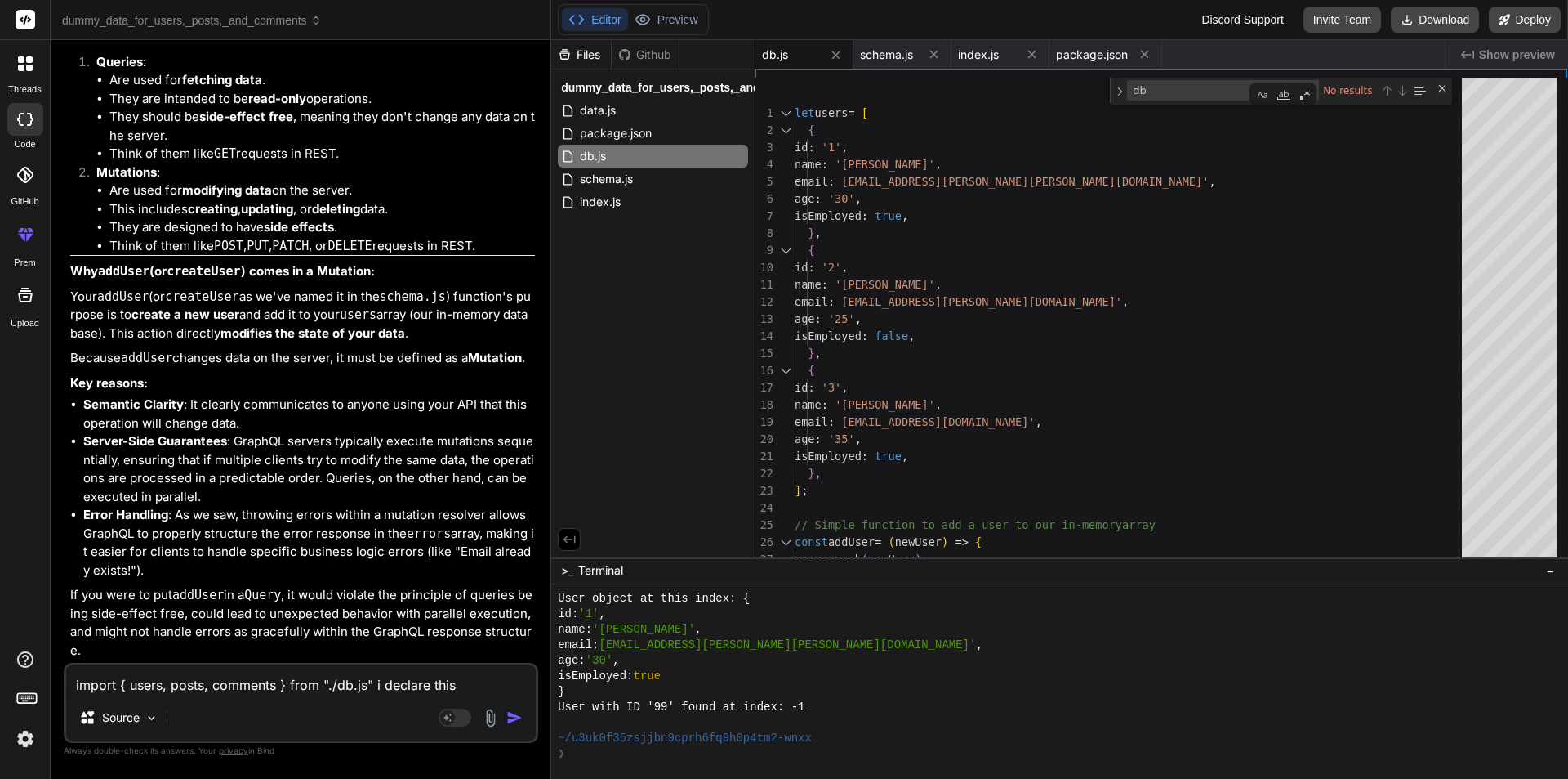
type textarea "import { users, posts, comments } from "./db.js" i declare this u"
type textarea "x"
type textarea "import { users, posts, comments } from "./db.js" i declare this us"
type textarea "x"
type textarea "import { users, posts, comments } from "./db.js" i declare this use"
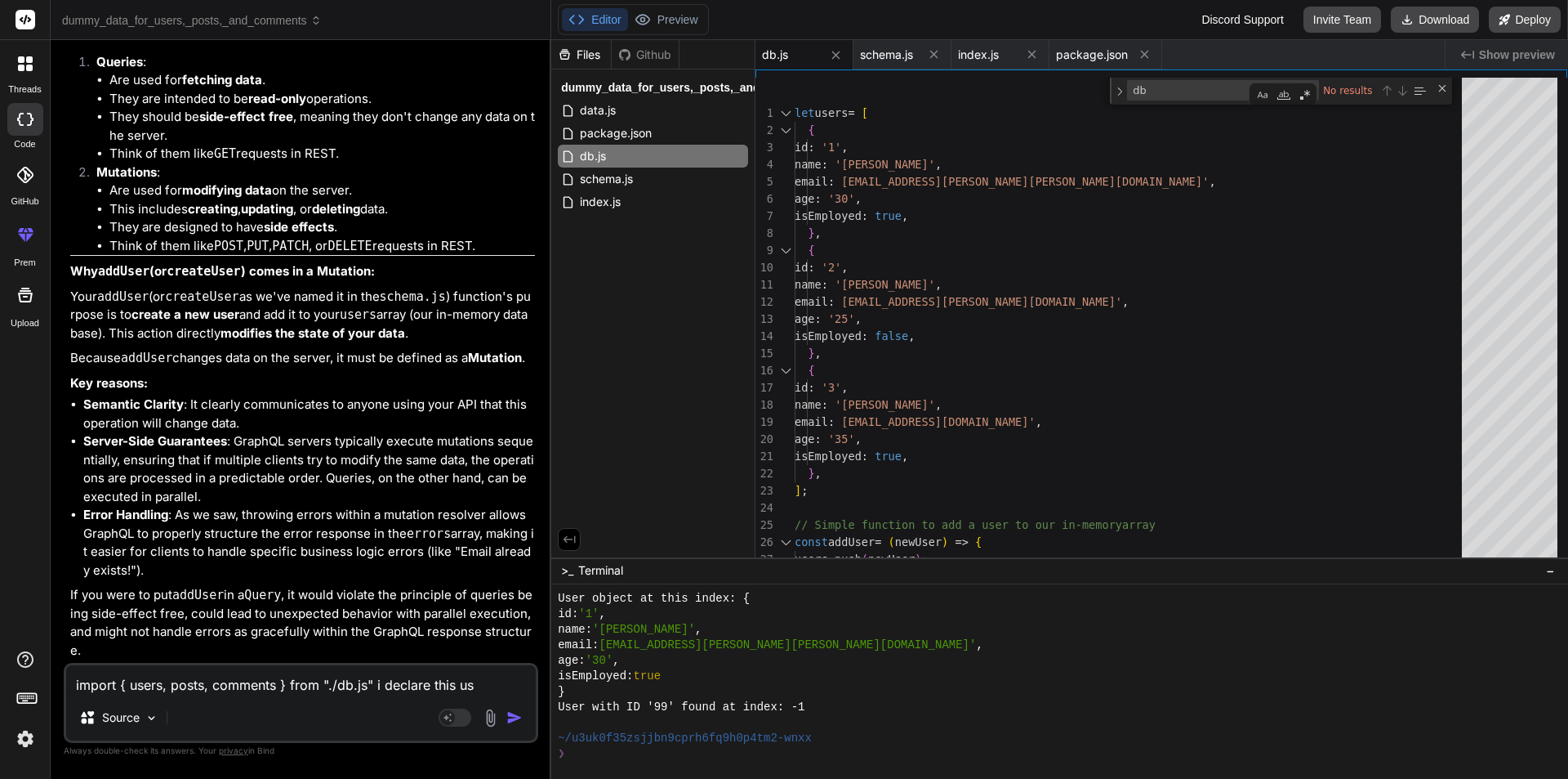
type textarea "x"
type textarea "import { users, posts, comments } from "./db.js" i declare this user"
type textarea "x"
type textarea "import { users, posts, comments } from "./db.js" i declare this users"
type textarea "x"
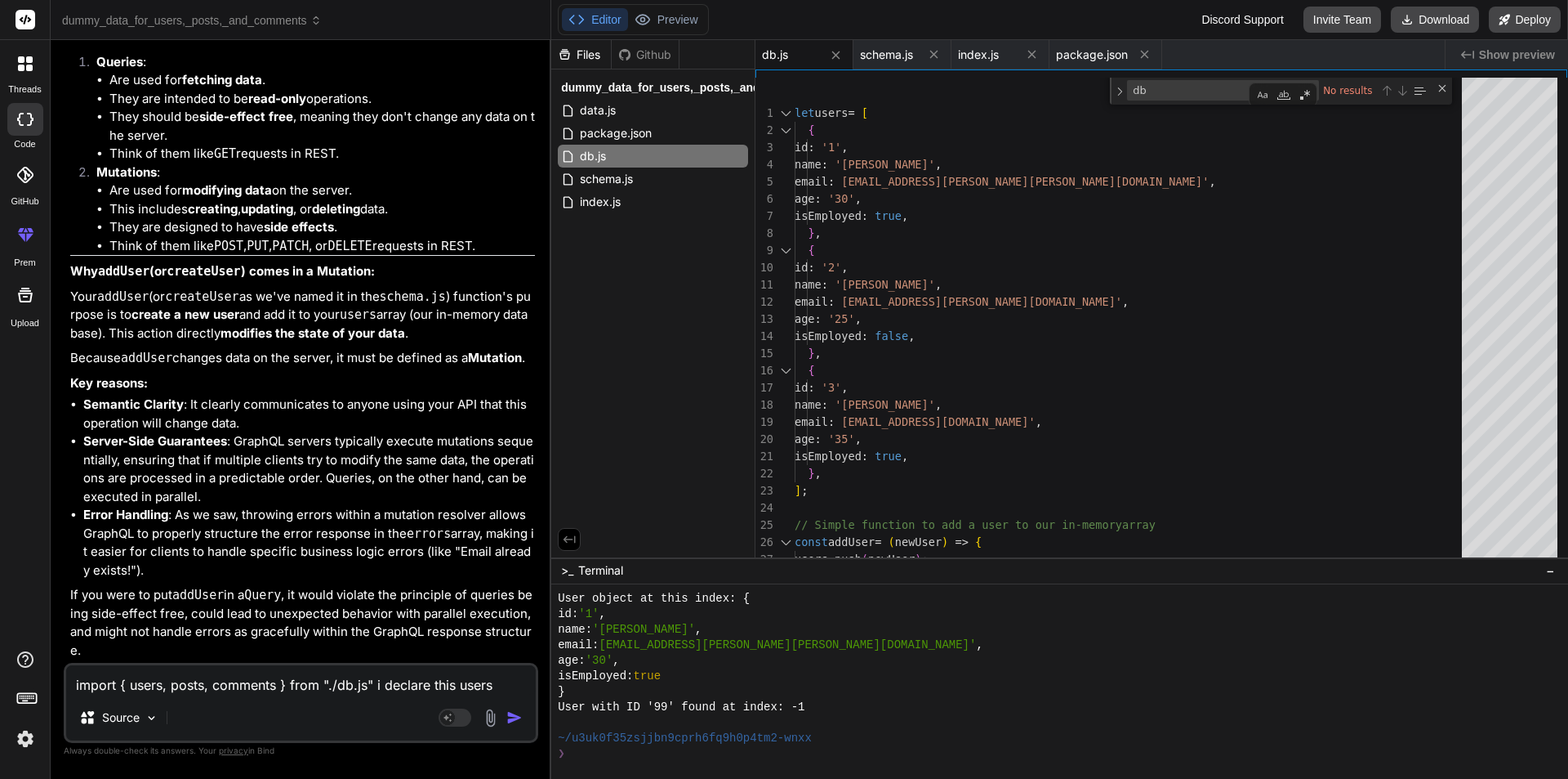
type textarea "import { users, posts, comments } from "./db.js" i declare this users"
type textarea "x"
type textarea "import { users, posts, comments } from "./db.js" i declare this users d"
type textarea "x"
type textarea "import { users, posts, comments } from "./db.js" i declare this users da"
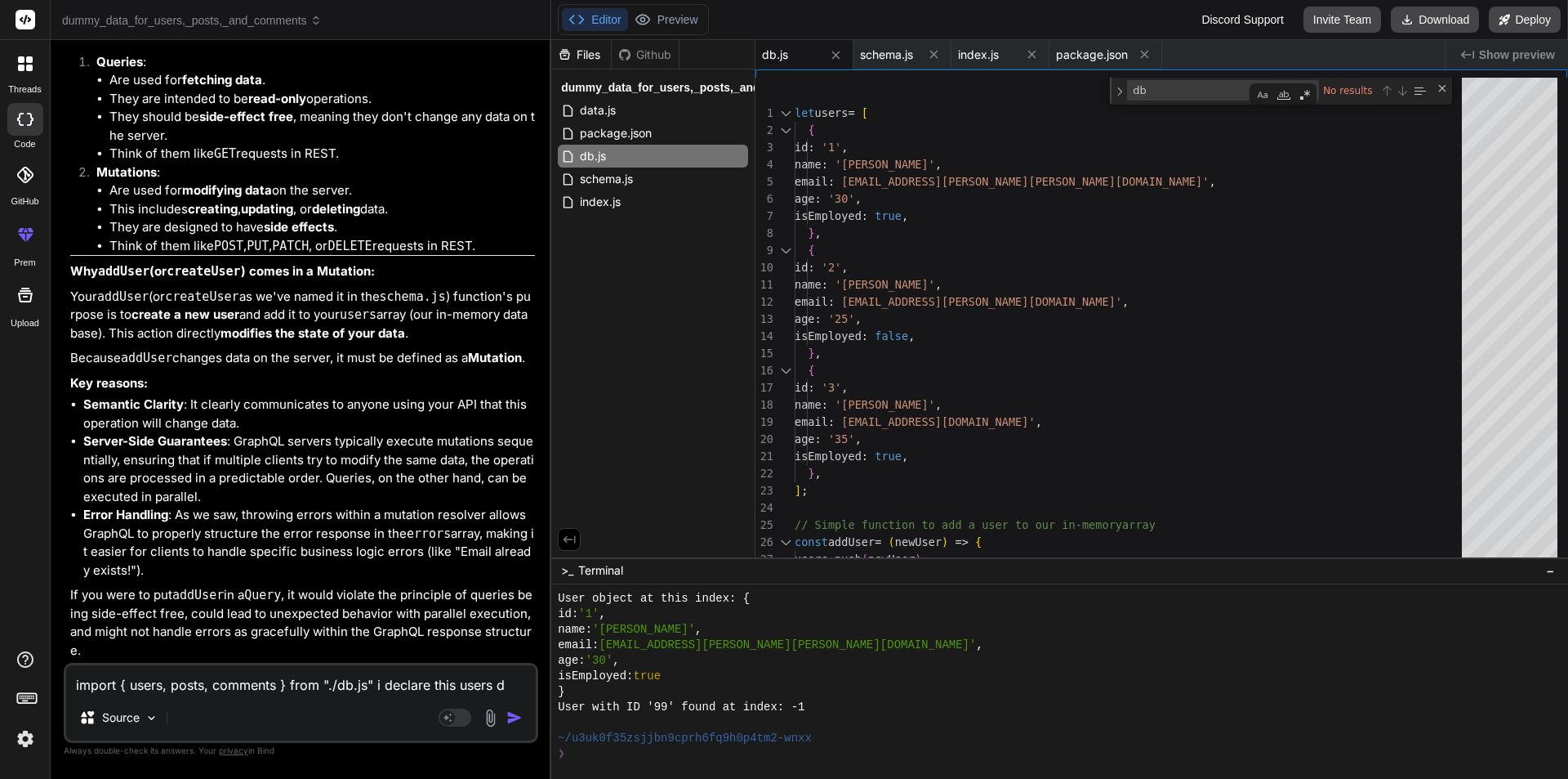
type textarea "x"
type textarea "import { users, posts, comments } from "./db.js" i declare this users dat"
type textarea "x"
type textarea "import { users, posts, comments } from "./db.js" i declare this users data"
type textarea "x"
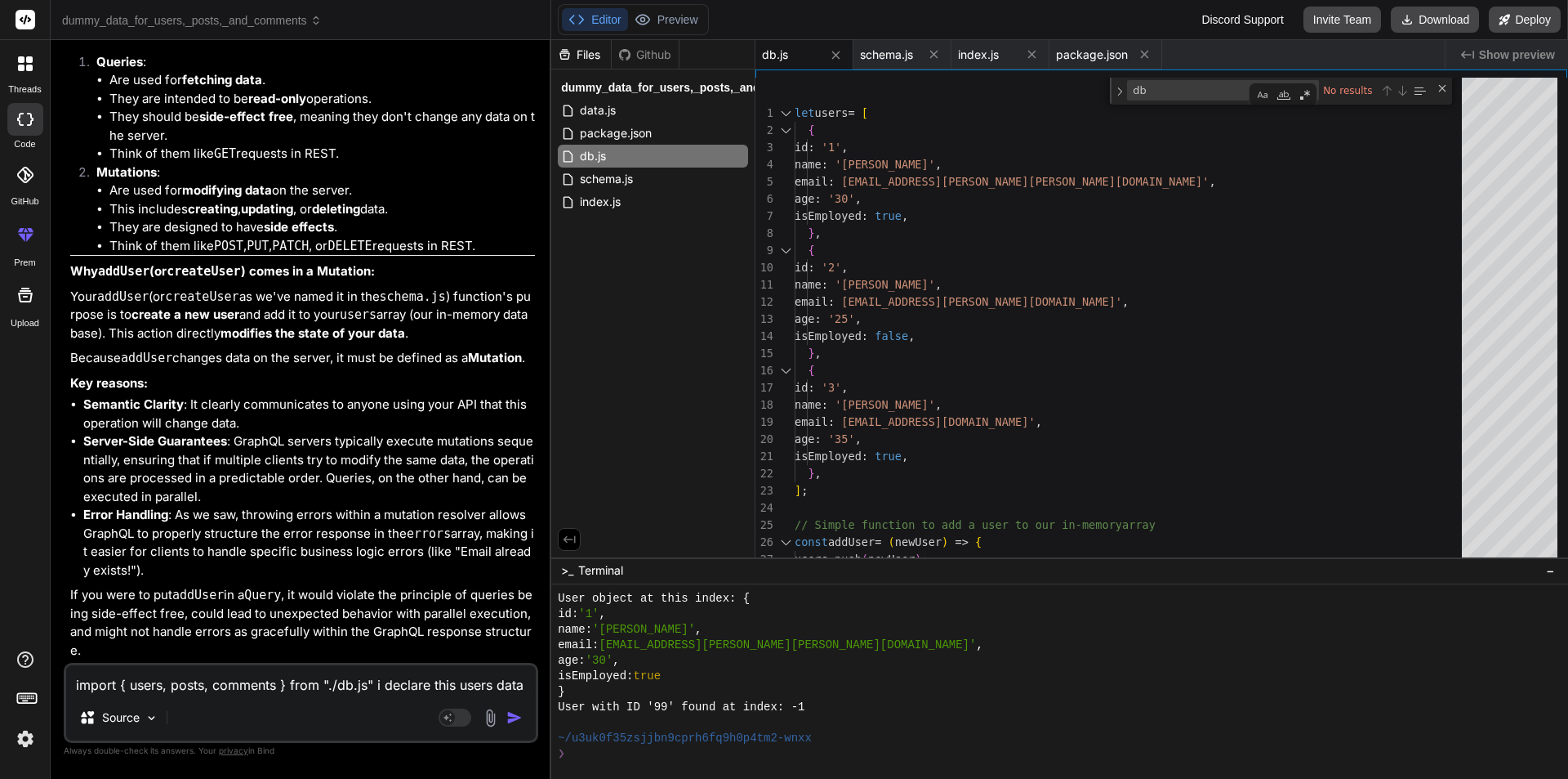
type textarea "import { users, posts, comments } from "./db.js" i declare this users data"
type textarea "x"
type textarea "import { users, posts, comments } from "./db.js" i declare this users data i"
type textarea "x"
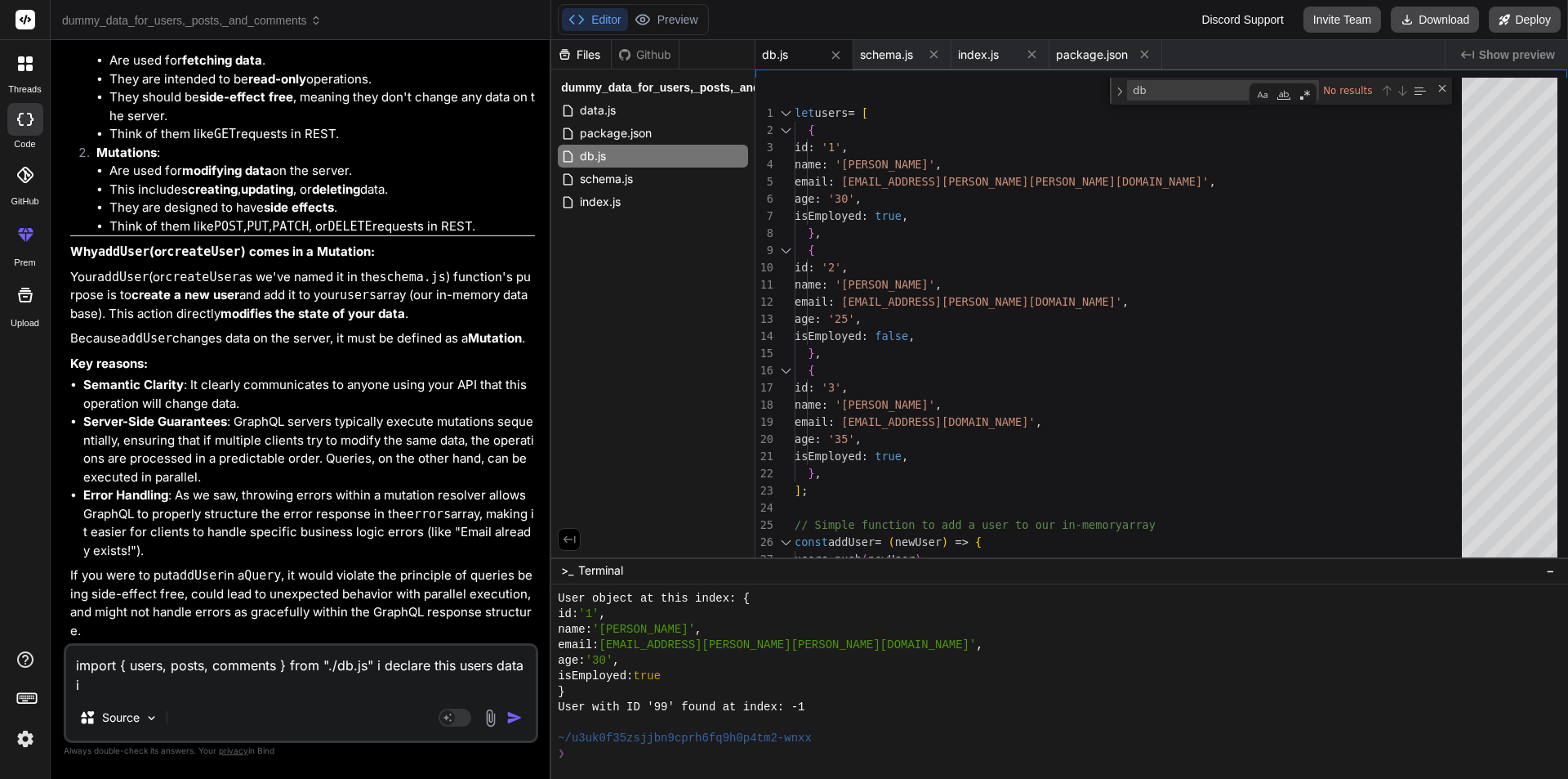
type textarea "import { users, posts, comments } from "./db.js" i declare this users data in"
type textarea "x"
type textarea "import { users, posts, comments } from "./db.js" i declare this users data in"
type textarea "x"
type textarea "import { users, posts, comments } from "./db.js" i declare this users data in d"
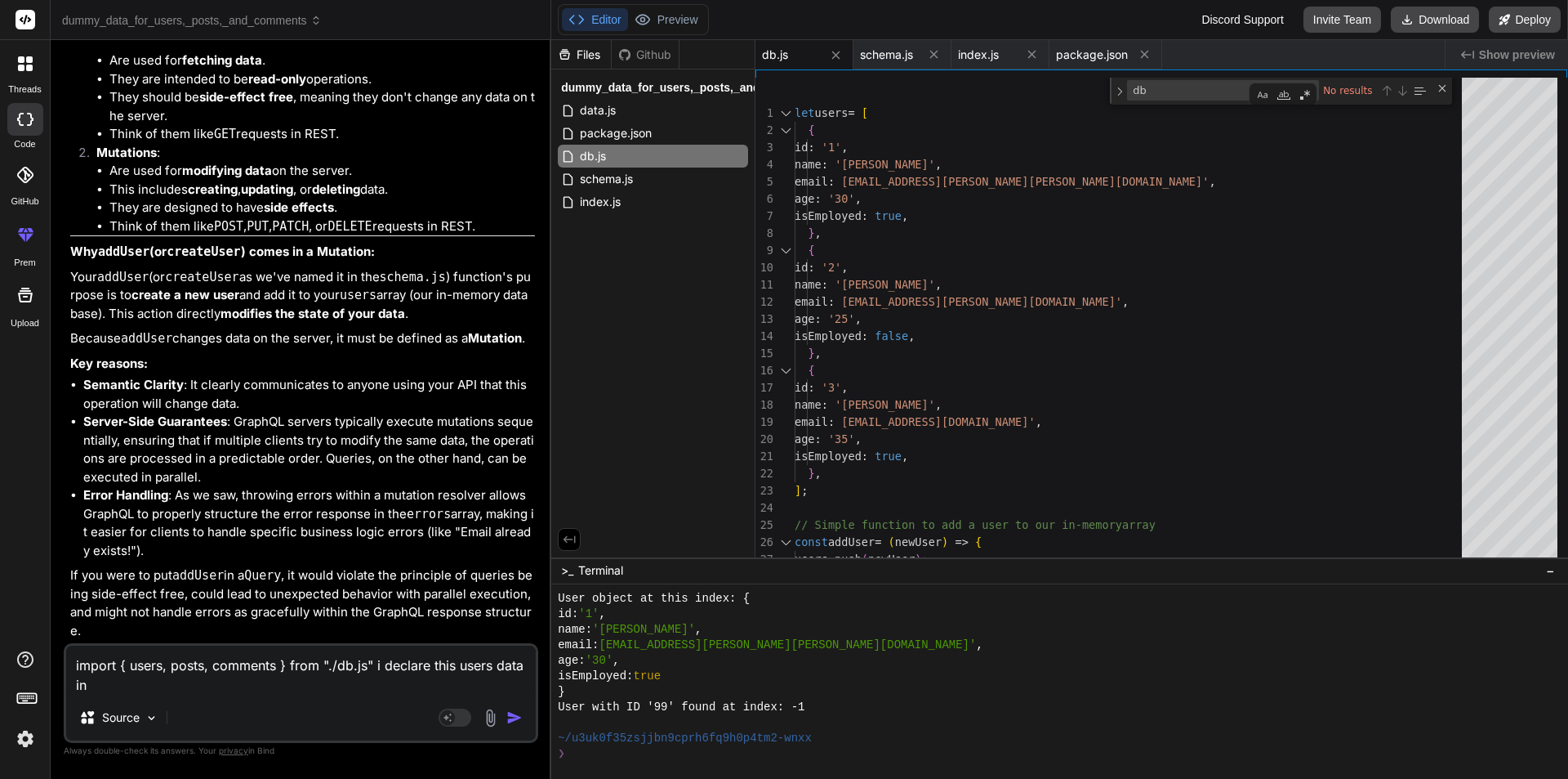
type textarea "x"
type textarea "import { users, posts, comments } from "./db.js" i declare this users data in db"
type textarea "x"
type textarea "import { users, posts, comments } from "./db.js" i declare this users data in db"
type textarea "x"
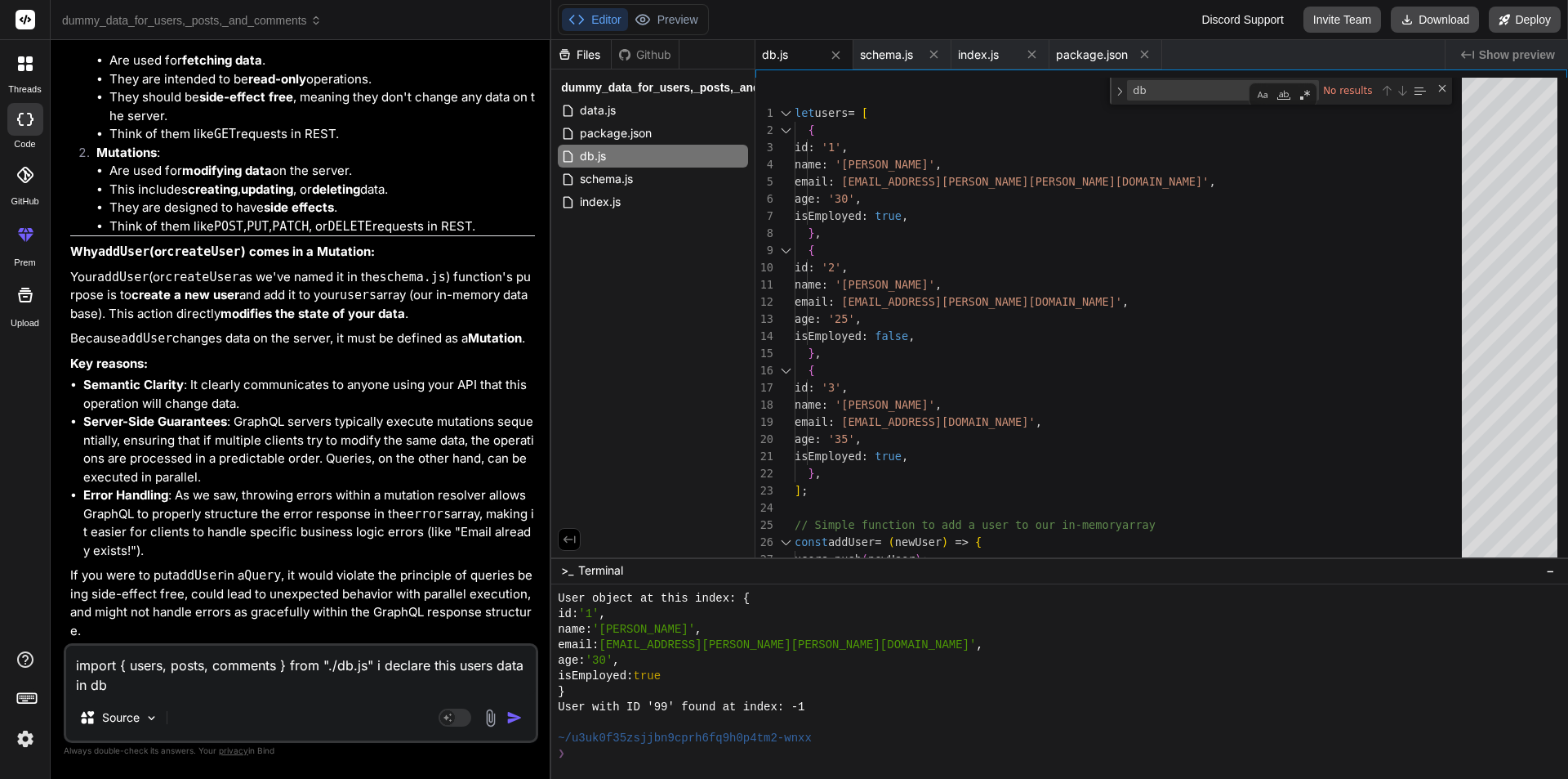
type textarea "import { users, posts, comments } from "./db.js" i declare this users data in d…"
type textarea "x"
type textarea "import { users, posts, comments } from "./db.js" i declare this users data in d…"
type textarea "x"
type textarea "import { users, posts, comments } from "./db.js" i declare this users data in d…"
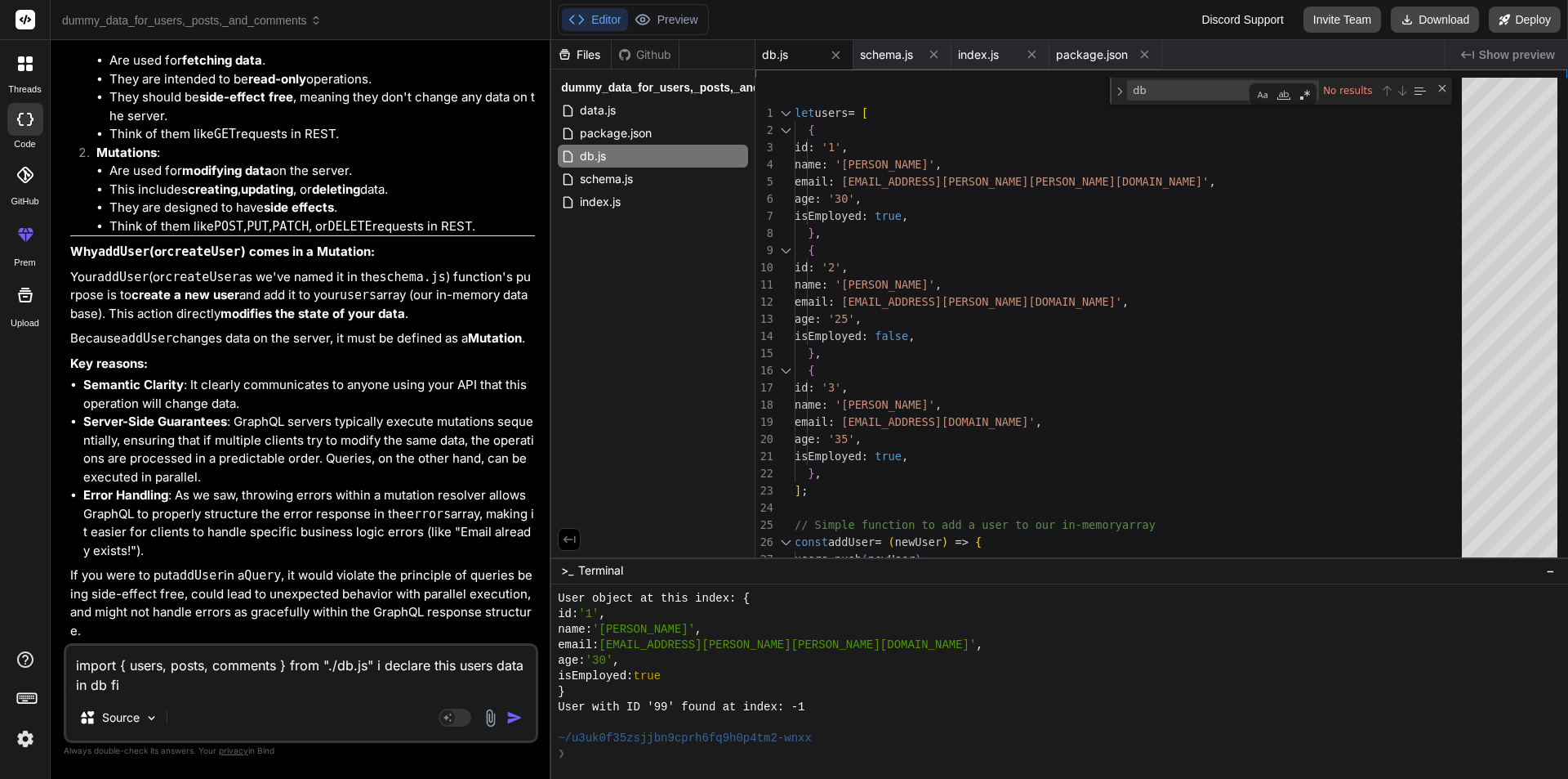
type textarea "x"
type textarea "import { users, posts, comments } from "./db.js" i declare this users data in d…"
type textarea "x"
type textarea "import { users, posts, comments } from "./db.js" i declare this users data in d…"
type textarea "x"
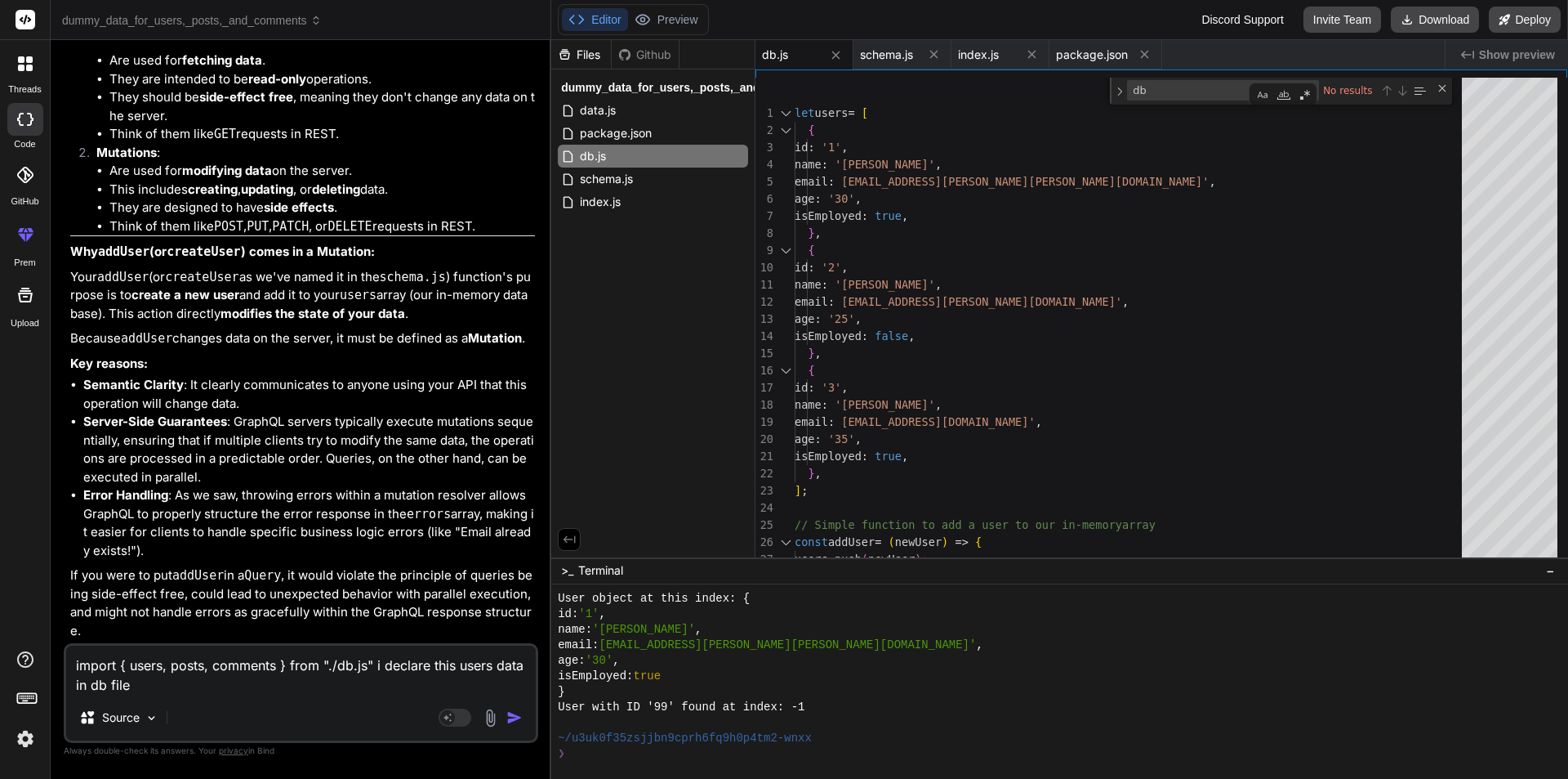
type textarea "import { users, posts, comments } from "./db.js" i declare this users data in d…"
type textarea "x"
type textarea "import { users, posts, comments } from "./db.js" i declare this users data in d…"
type textarea "x"
type textarea "import { users, posts, comments } from "./db.js" i declare this users data in d…"
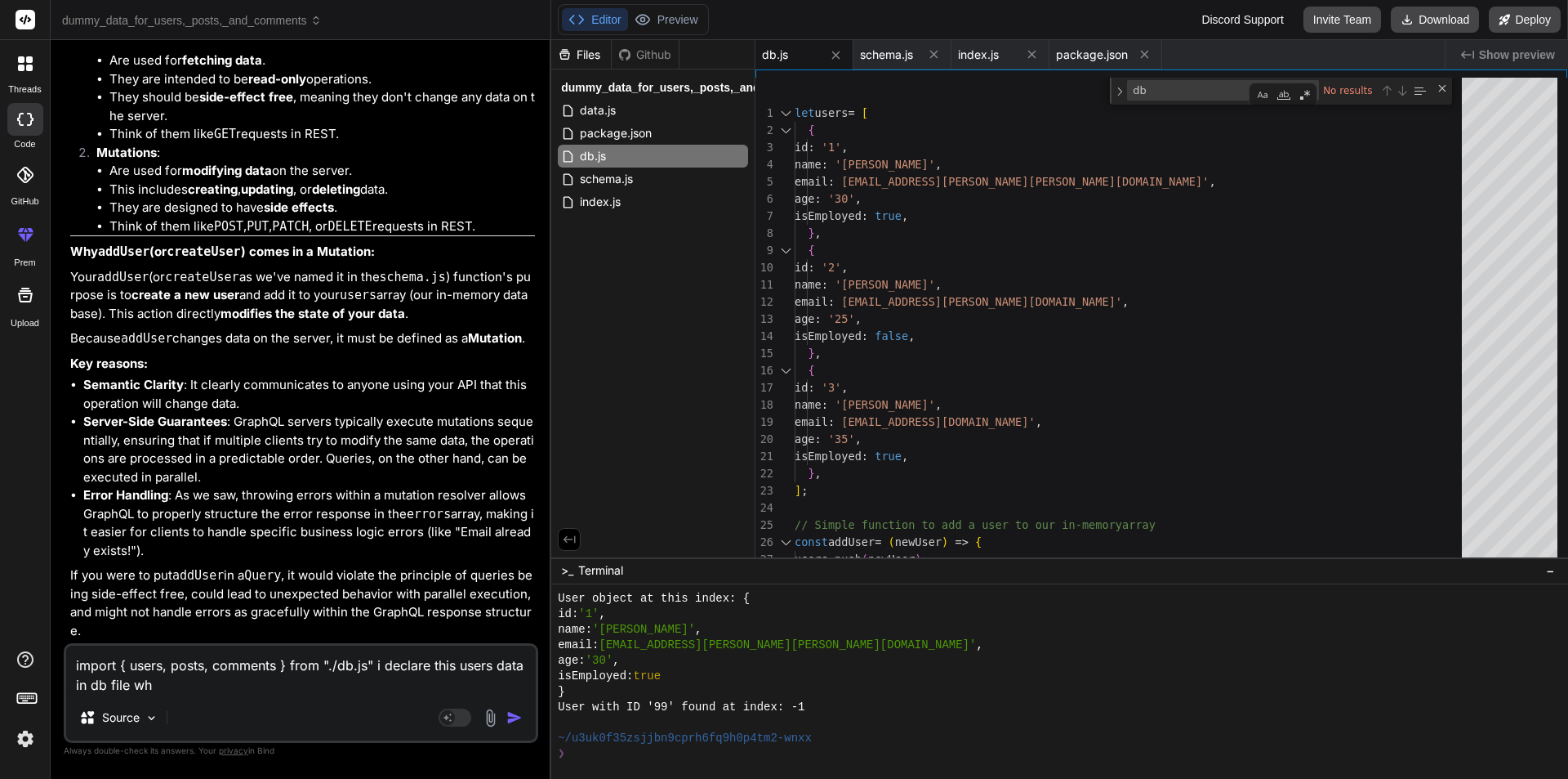
type textarea "x"
type textarea "import { users, posts, comments } from "./db.js" i declare this users data in d…"
type textarea "x"
type textarea "import { users, posts, comments } from "./db.js" i declare this users data in d…"
type textarea "x"
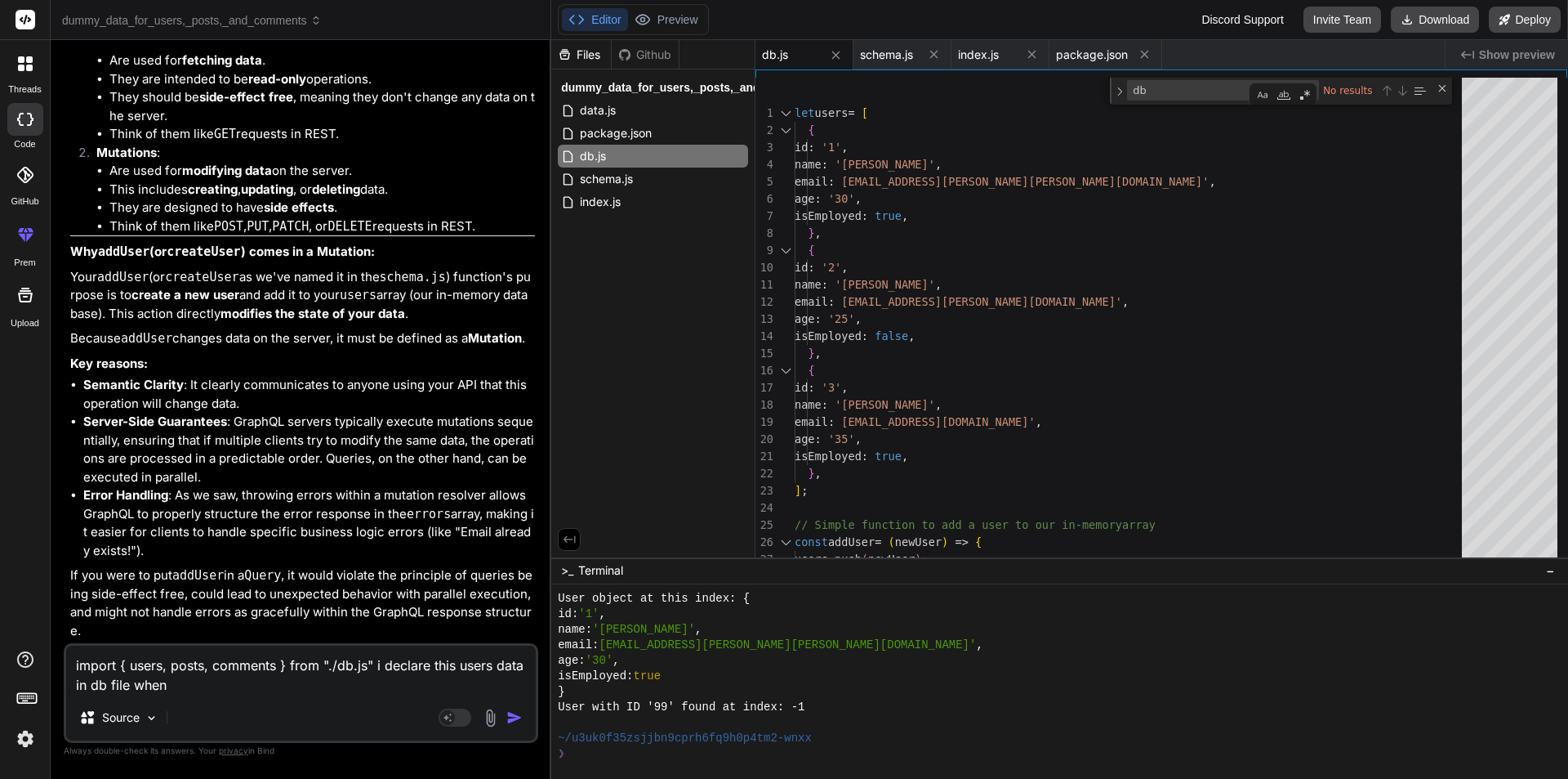
type textarea "import { users, posts, comments } from "./db.js" i declare this users data in d…"
type textarea "x"
type textarea "import { users, posts, comments } from "./db.js" i declare this users data in d…"
type textarea "x"
type textarea "import { users, posts, comments } from "./db.js" i declare this users data in d…"
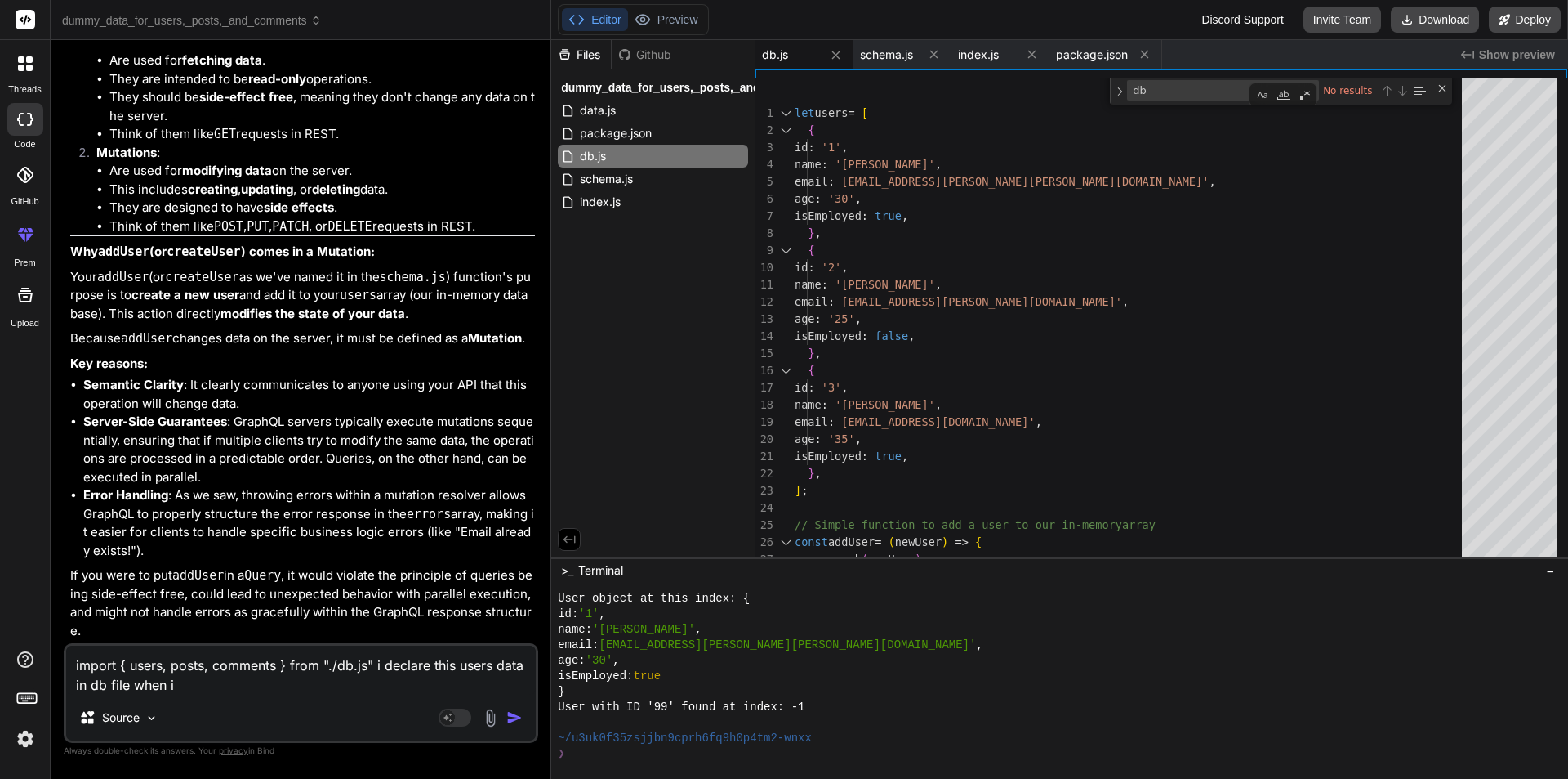
type textarea "x"
type textarea "import { users, posts, comments } from "./db.js" i declare this users data in d…"
type textarea "x"
type textarea "import { users, posts, comments } from "./db.js" i declare this users data in d…"
type textarea "x"
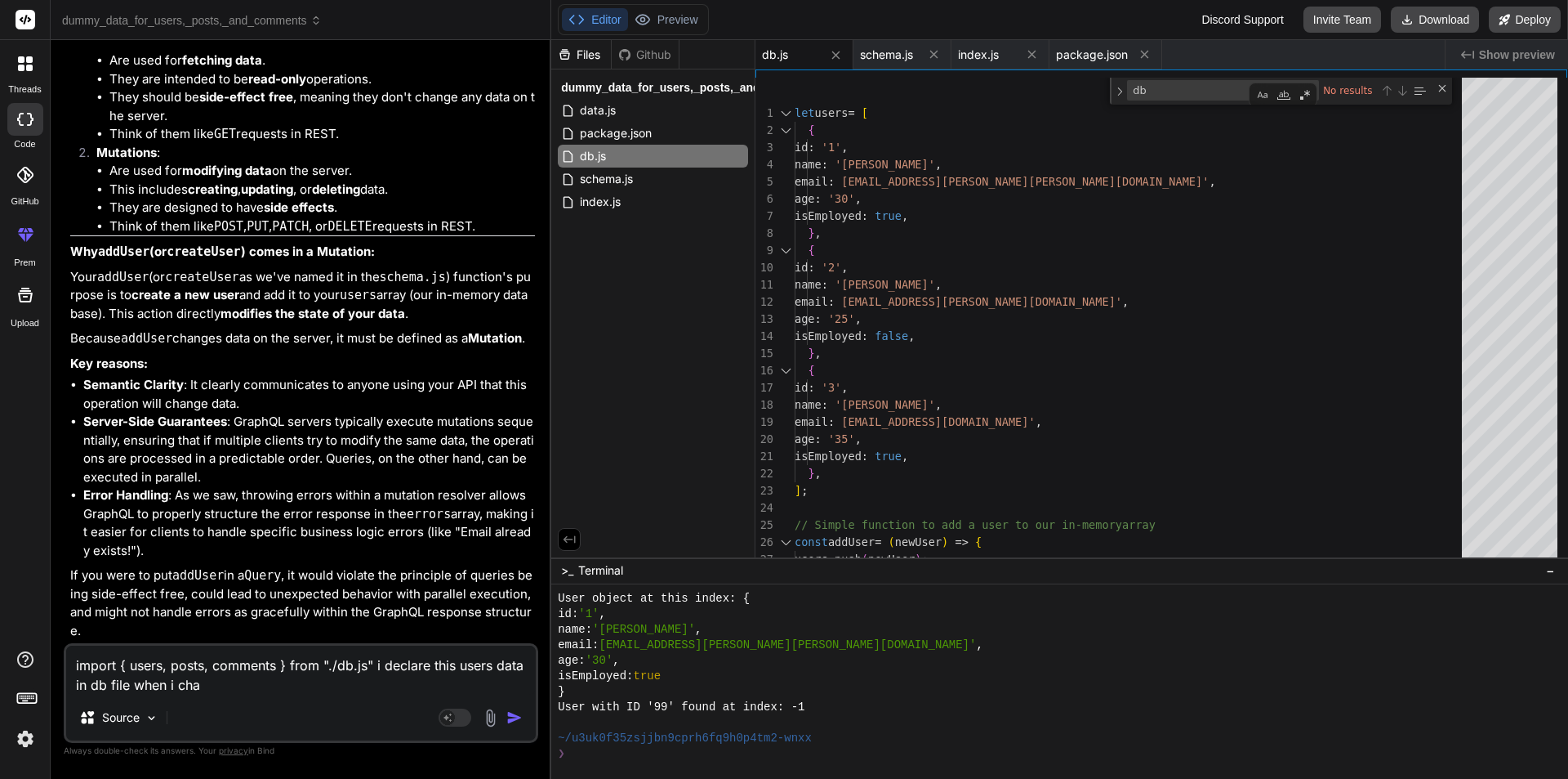
type textarea "import { users, posts, comments } from "./db.js" i declare this users data in d…"
type textarea "x"
type textarea "import { users, posts, comments } from "./db.js" i declare this users data in d…"
type textarea "x"
type textarea "import { users, posts, comments } from "./db.js" i declare this users data in d…"
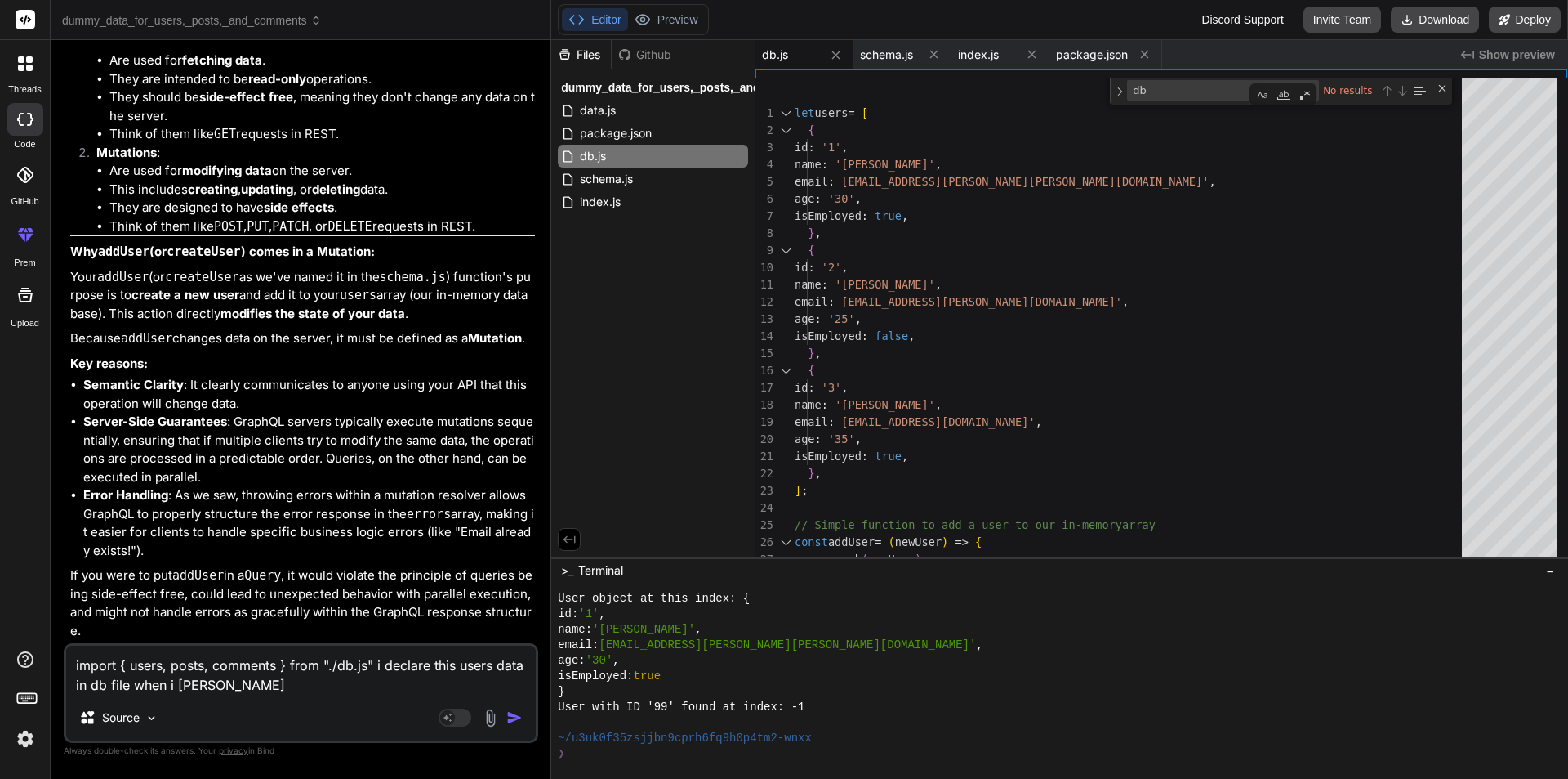
type textarea "x"
type textarea "import { users, posts, comments } from "./db.js" i declare this users data in d…"
type textarea "x"
type textarea "import { users, posts, comments } from "./db.js" i declare this users data in d…"
type textarea "x"
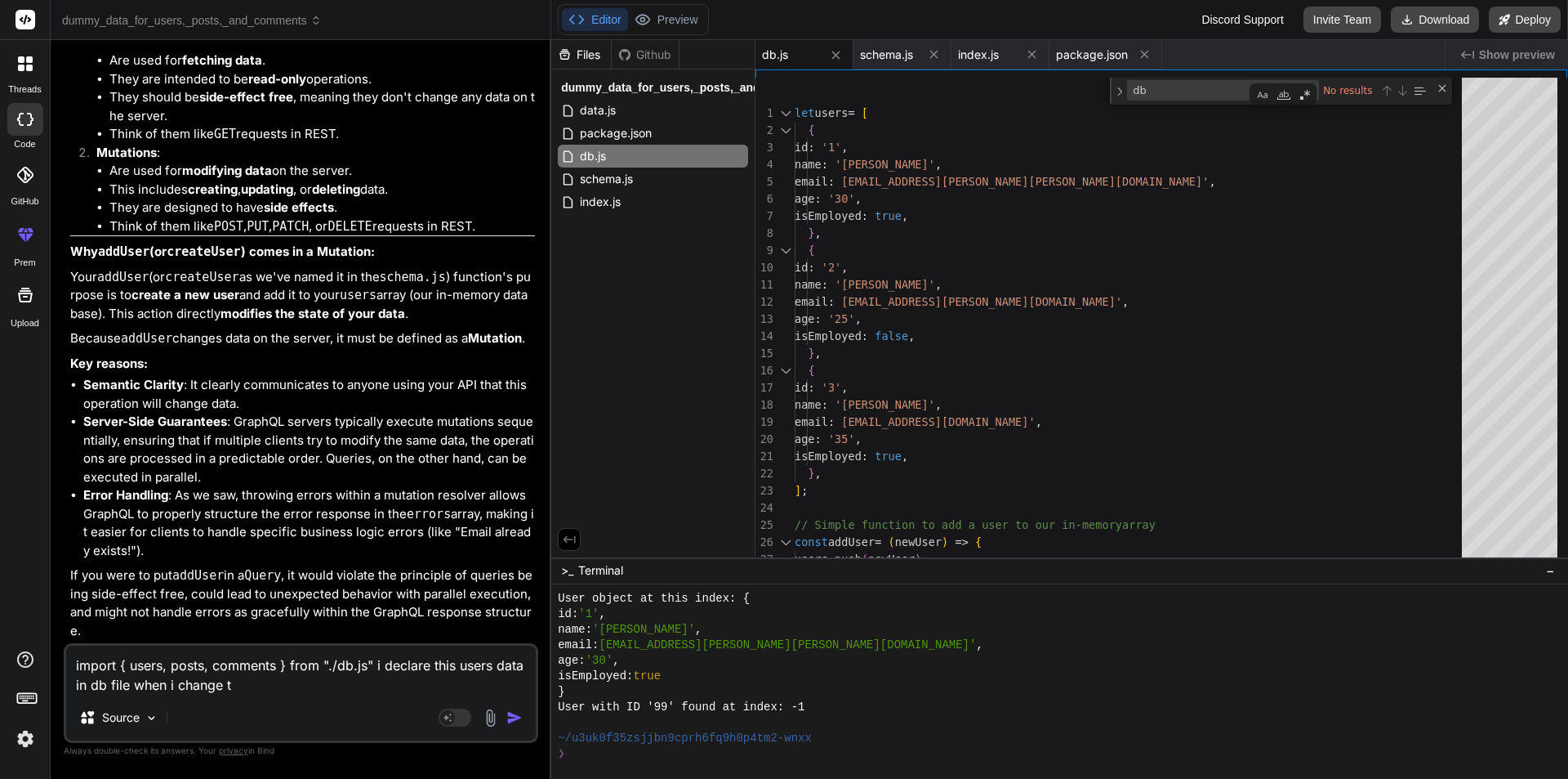
type textarea "import { users, posts, comments } from "./db.js" i declare this users data in d…"
type textarea "x"
type textarea "import { users, posts, comments } from "./db.js" i declare this users data in d…"
type textarea "x"
type textarea "import { users, posts, comments } from "./db.js" i declare this users data in d…"
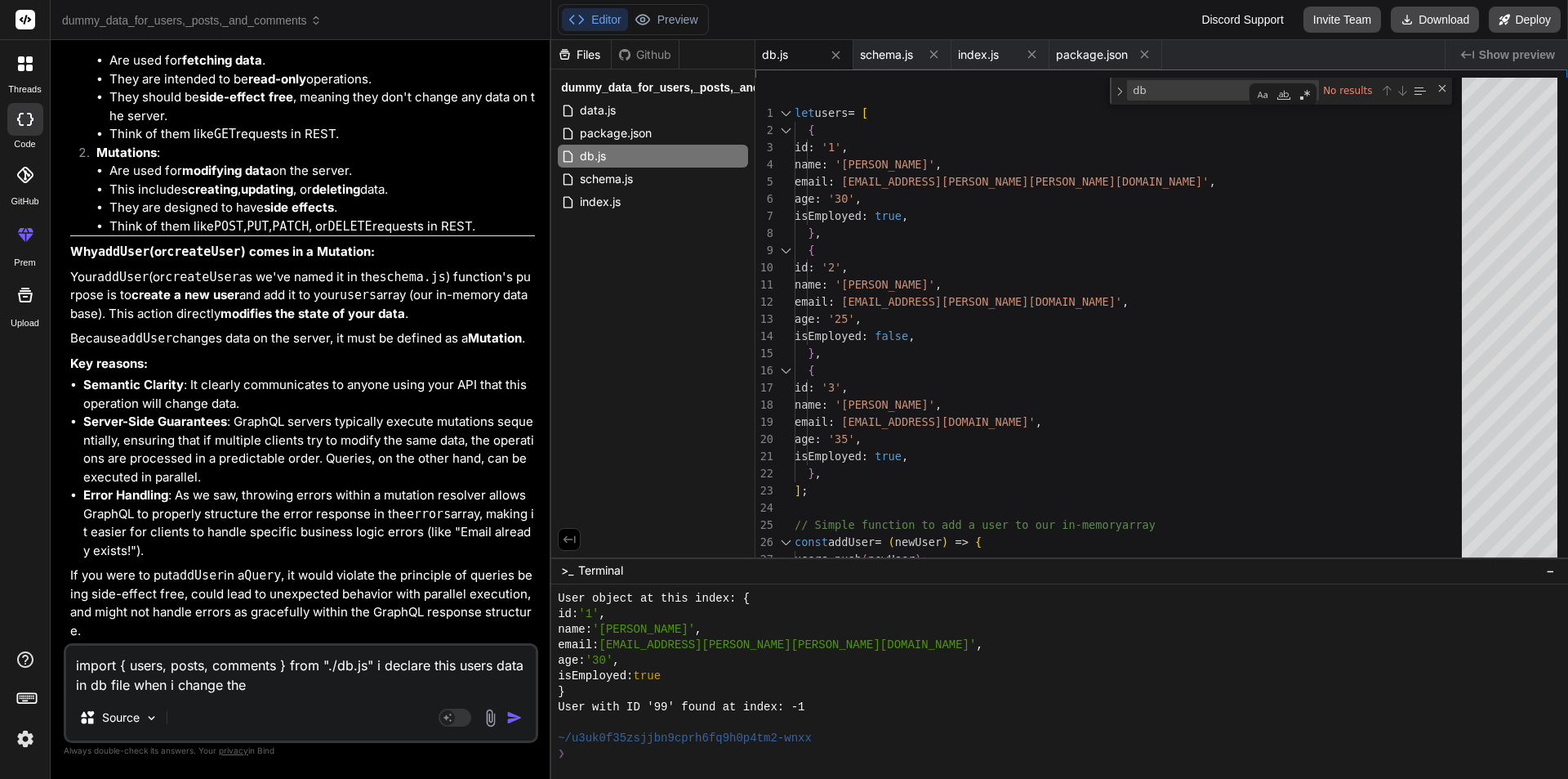
type textarea "x"
type textarea "import { users, posts, comments } from "./db.js" i declare this users data in d…"
type textarea "x"
type textarea "import { users, posts, comments } from "./db.js" i declare this users data in d…"
type textarea "x"
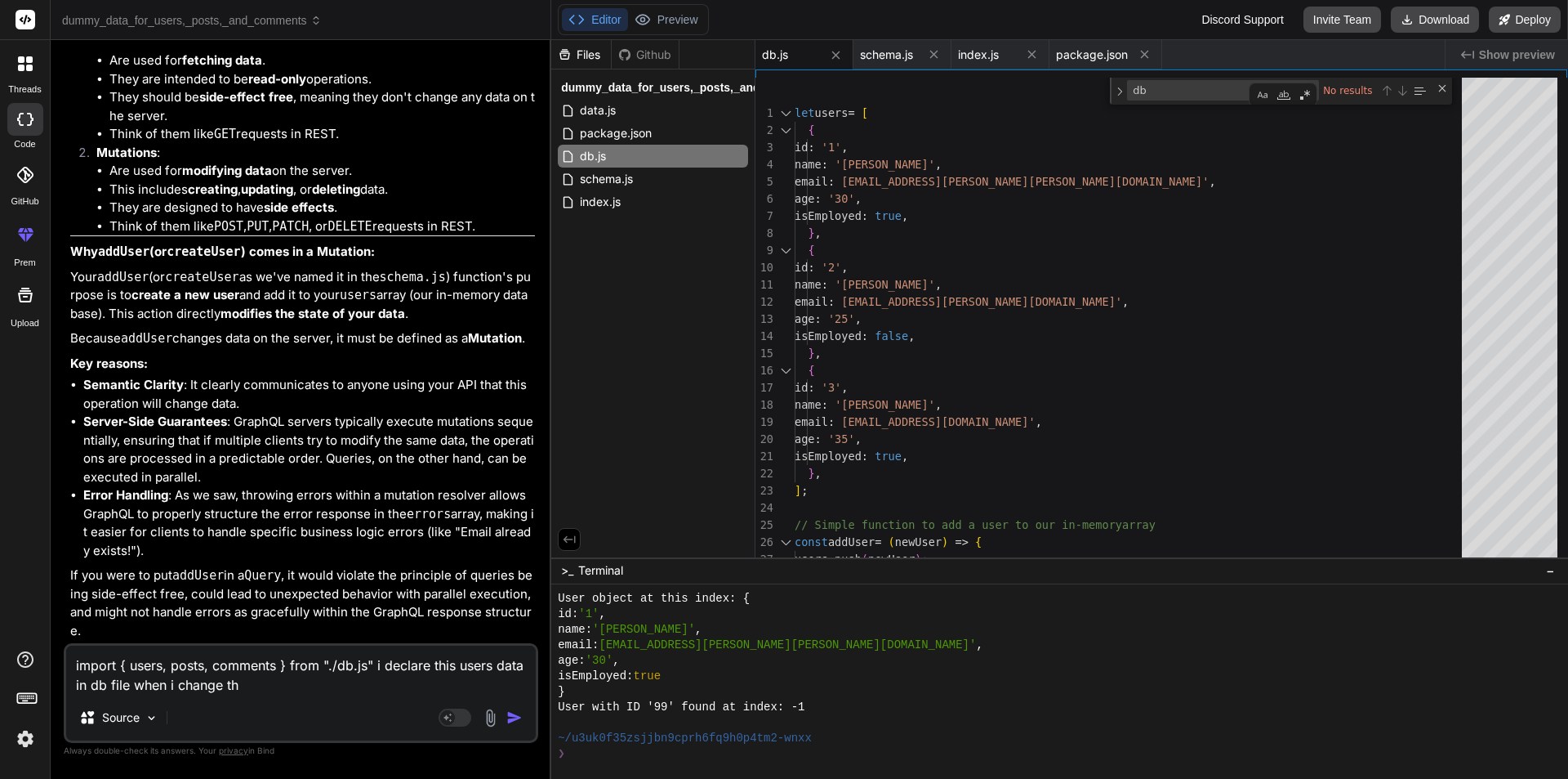
type textarea "import { users, posts, comments } from "./db.js" i declare this users data in d…"
type textarea "x"
type textarea "import { users, posts, comments } from "./db.js" i declare this users data in d…"
type textarea "x"
type textarea "import { users, posts, comments } from "./db.js" i declare this users data in d…"
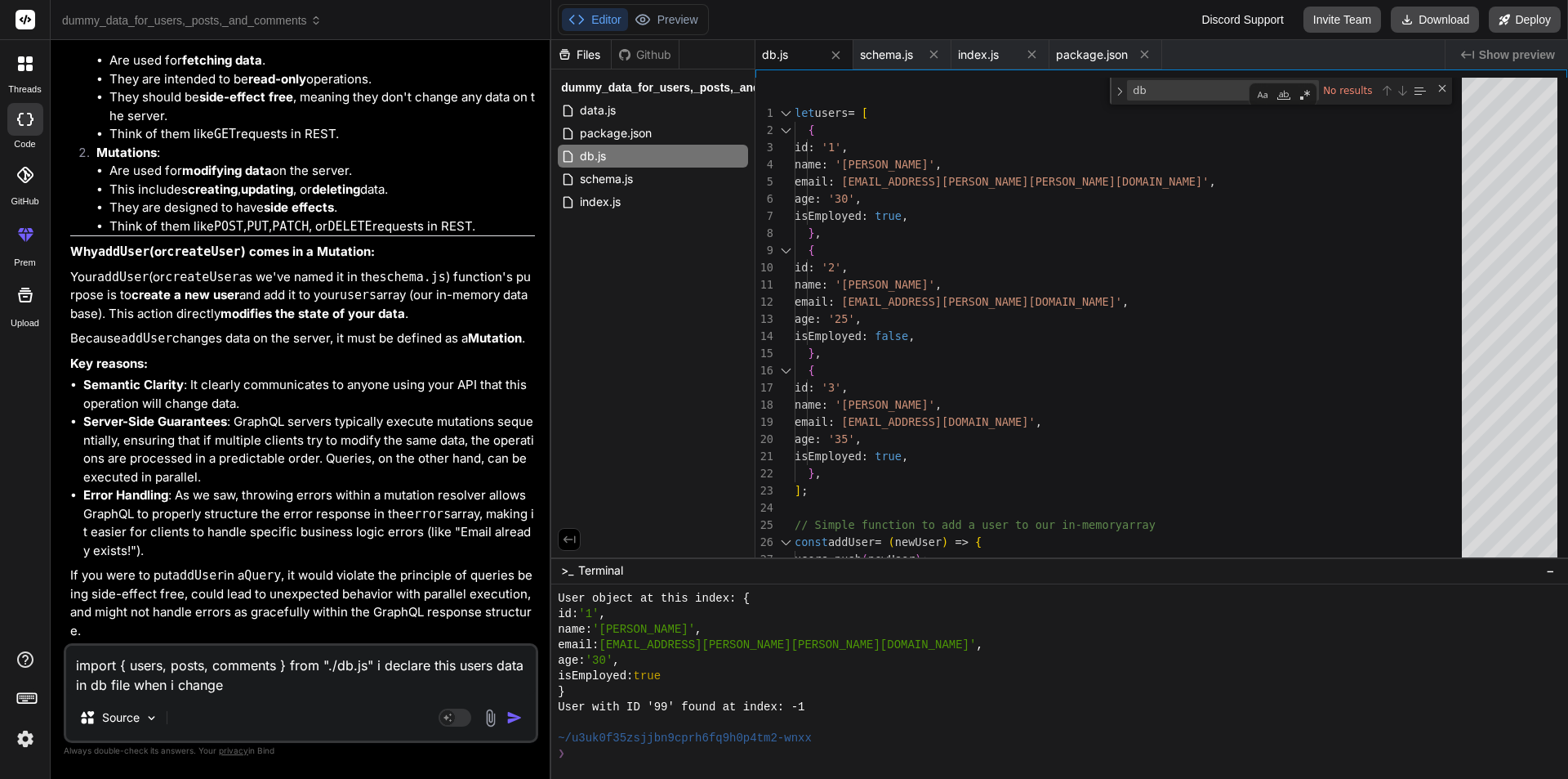
type textarea "x"
type textarea "import { users, posts, comments } from "./db.js" i declare this users data in d…"
type textarea "x"
type textarea "import { users, posts, comments } from "./db.js" i declare this users data in d…"
type textarea "x"
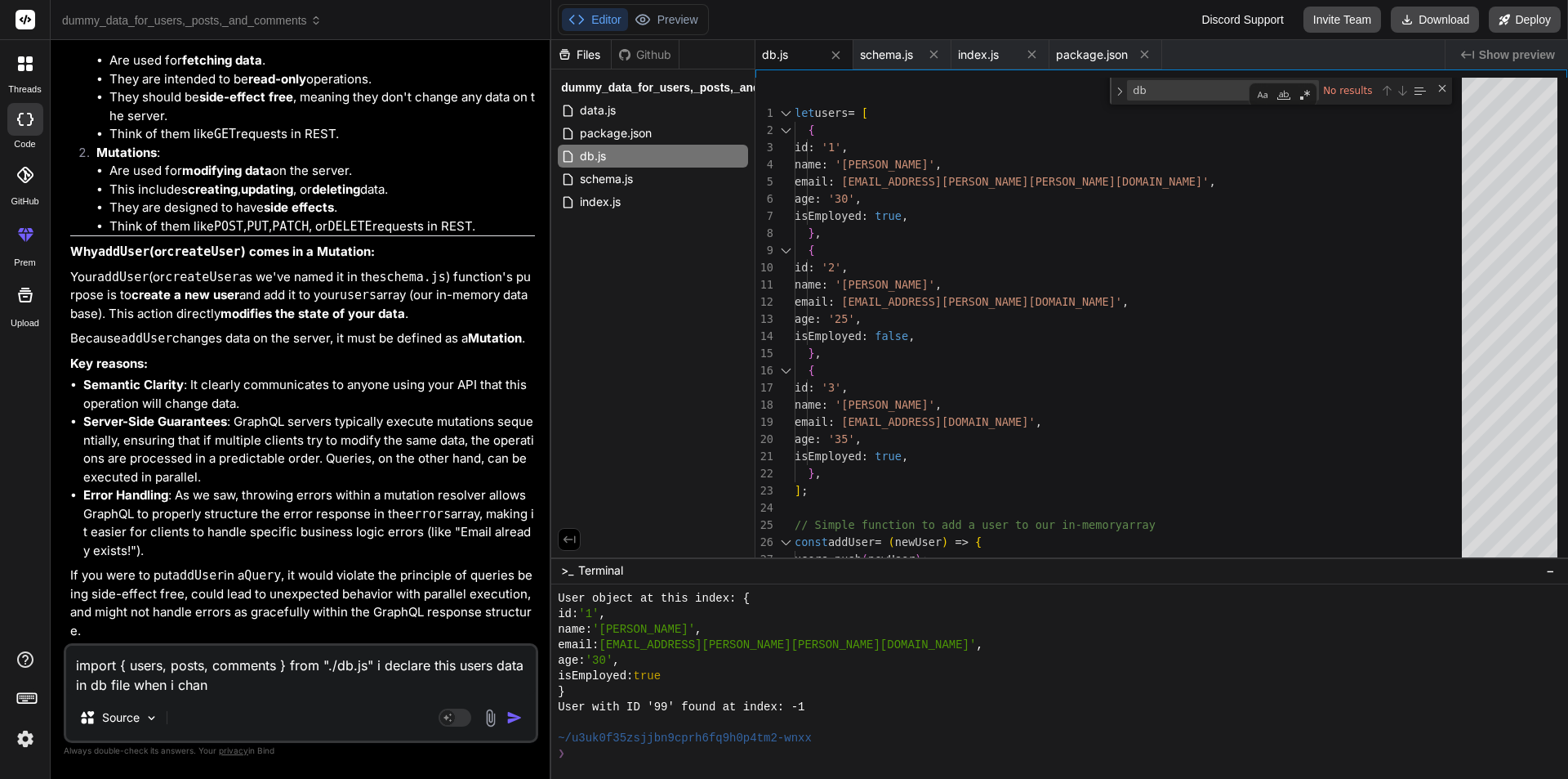
type textarea "import { users, posts, comments } from "./db.js" i declare this users data in d…"
type textarea "x"
type textarea "import { users, posts, comments } from "./db.js" i declare this users data in d…"
type textarea "x"
type textarea "import { users, posts, comments } from "./db.js" i declare this users data in d…"
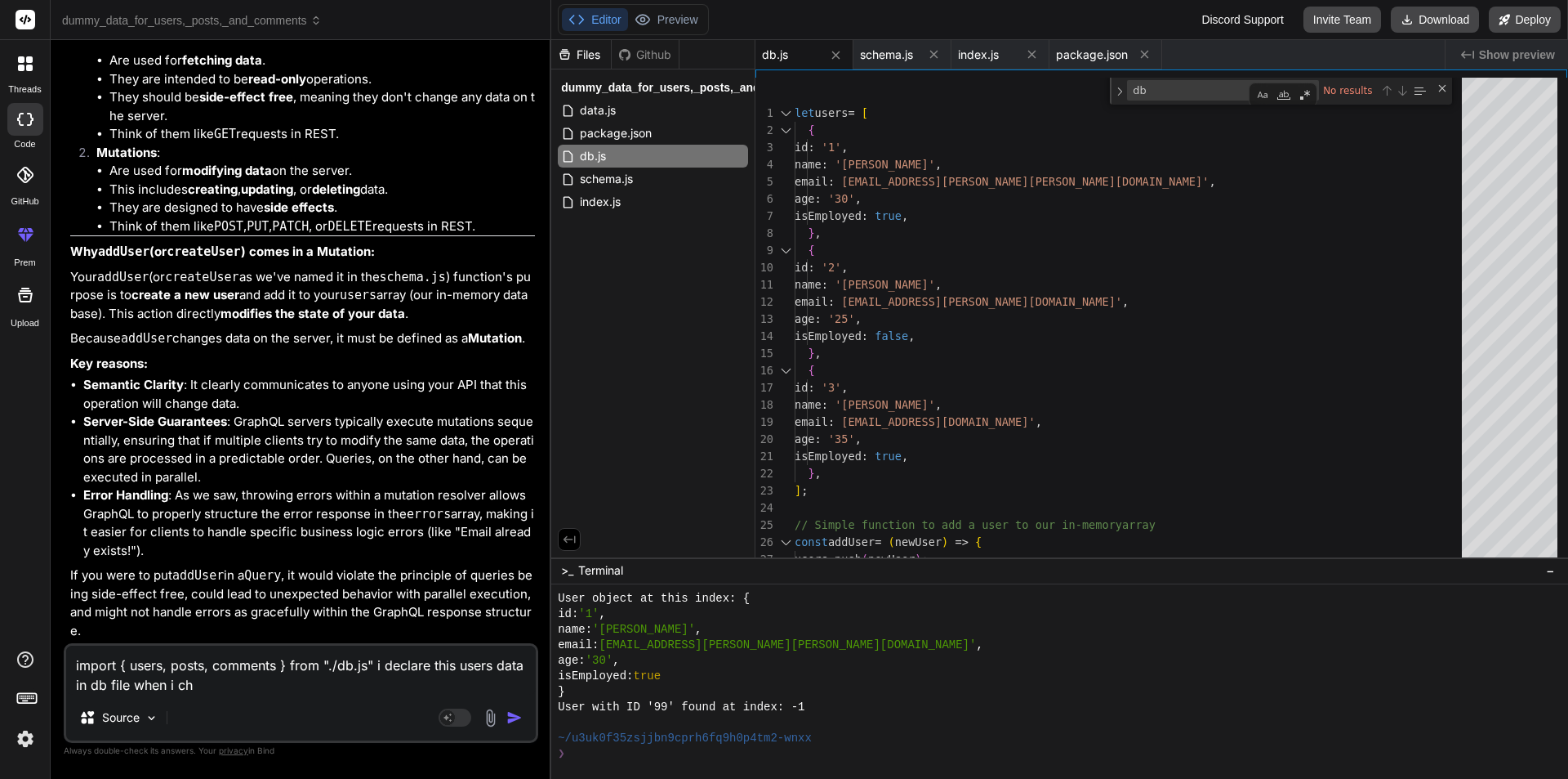
type textarea "x"
type textarea "import { users, posts, comments } from "./db.js" i declare this users data in d…"
type textarea "x"
type textarea "import { users, posts, comments } from "./db.js" i declare this users data in d…"
type textarea "x"
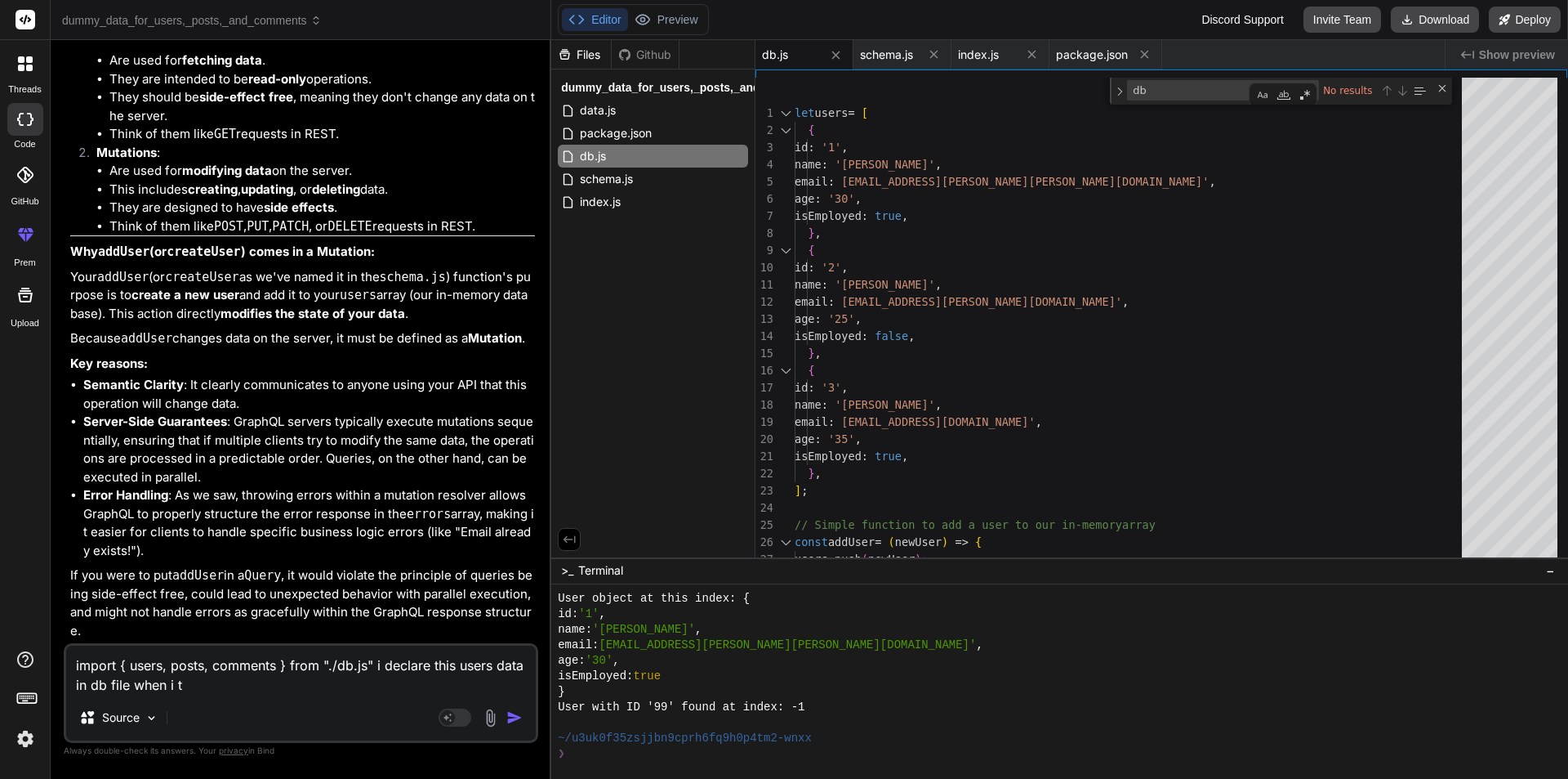
type textarea "import { users, posts, comments } from "./db.js" i declare this users data in d…"
type textarea "x"
type textarea "import { users, posts, comments } from "./db.js" i declare this users data in d…"
type textarea "x"
type textarea "import { users, posts, comments } from "./db.js" i declare this users data in d…"
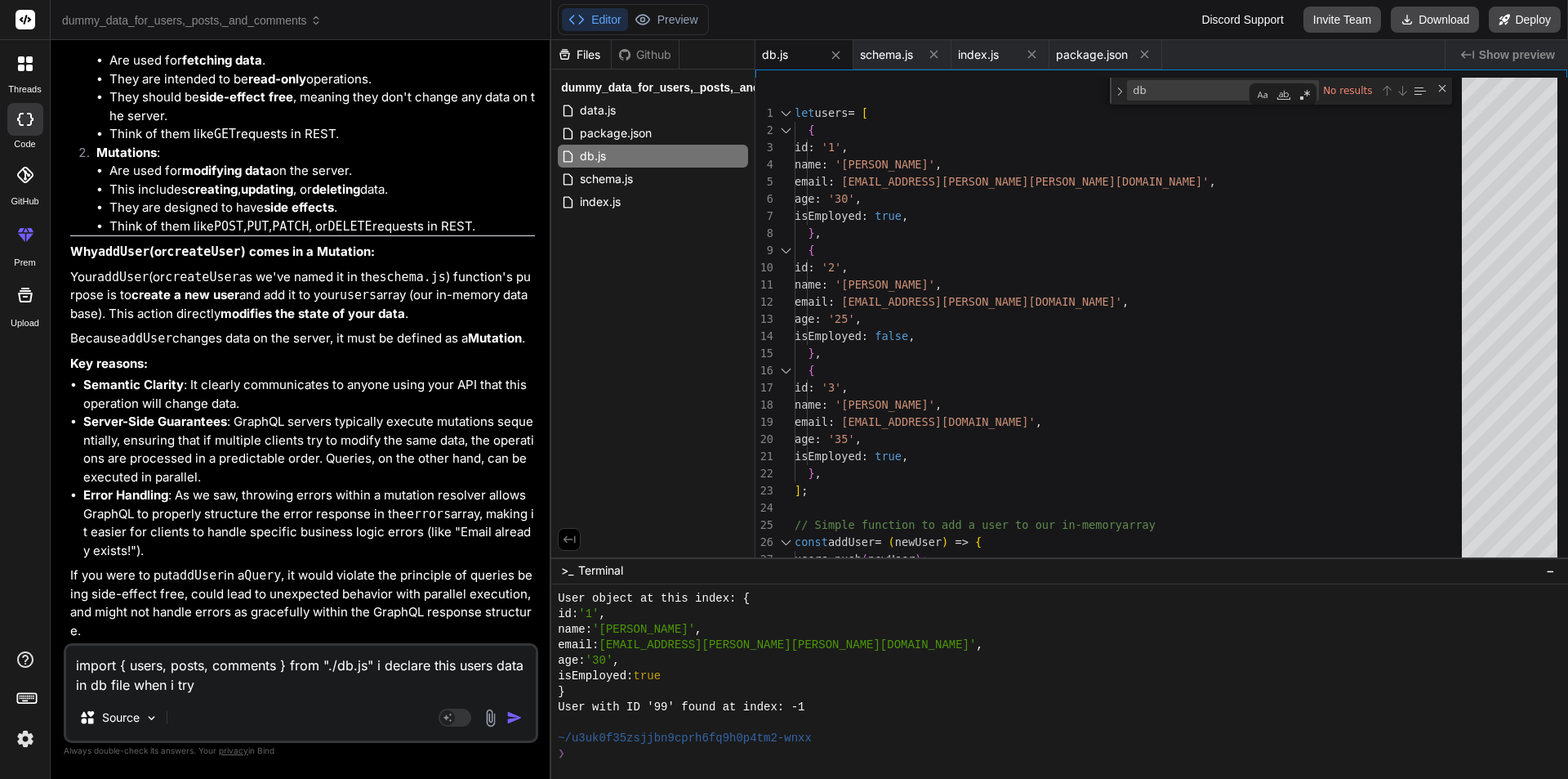
type textarea "x"
type textarea "import { users, posts, comments } from "./db.js" i declare this users data in d…"
type textarea "x"
type textarea "import { users, posts, comments } from "./db.js" i declare this users data in d…"
type textarea "x"
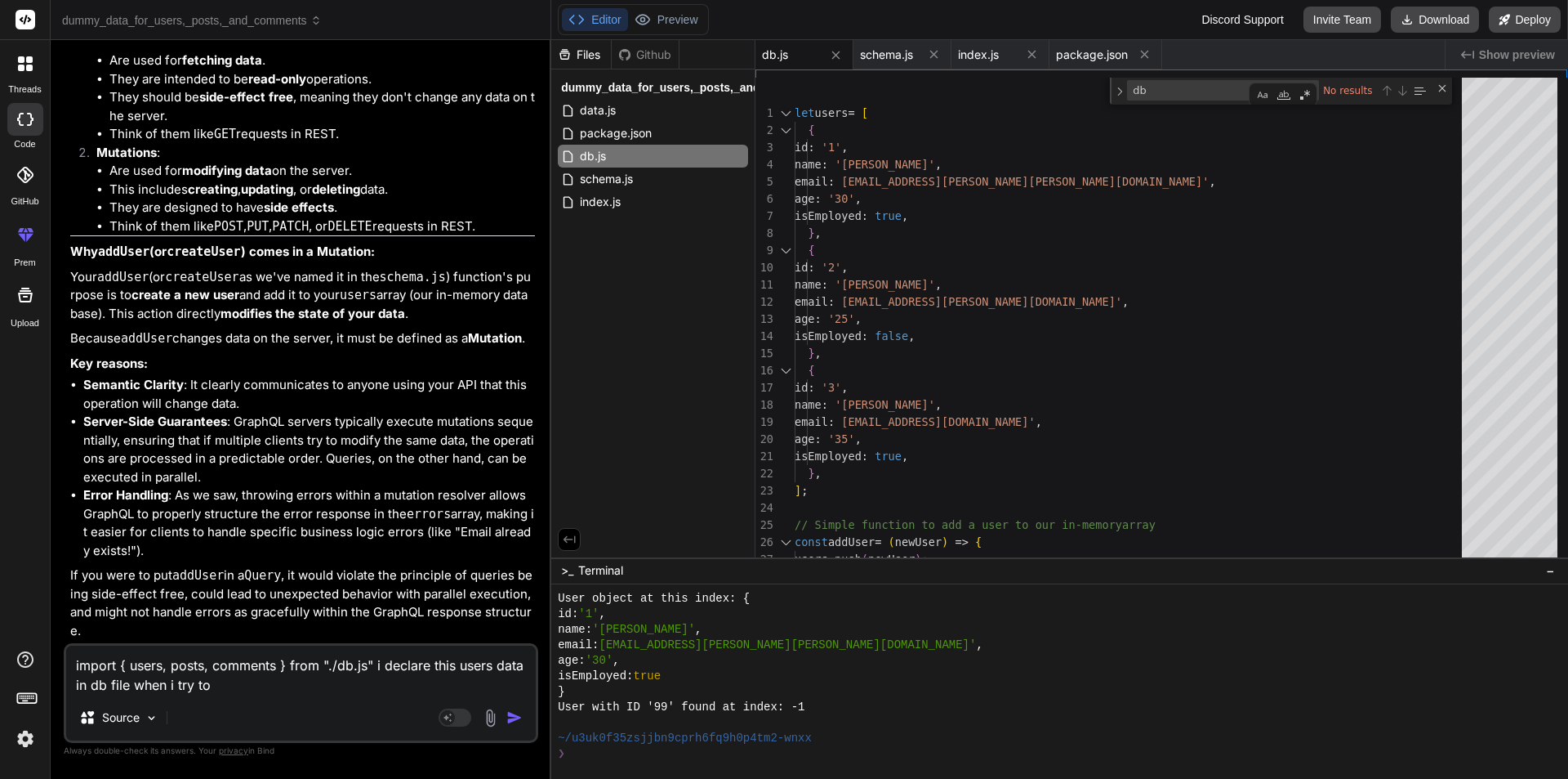
type textarea "import { users, posts, comments } from "./db.js" i declare this users data in d…"
type textarea "x"
type textarea "import { users, posts, comments } from "./db.js" i declare this users data in d…"
type textarea "x"
type textarea "import { users, posts, comments } from "./db.js" i declare this users data in d…"
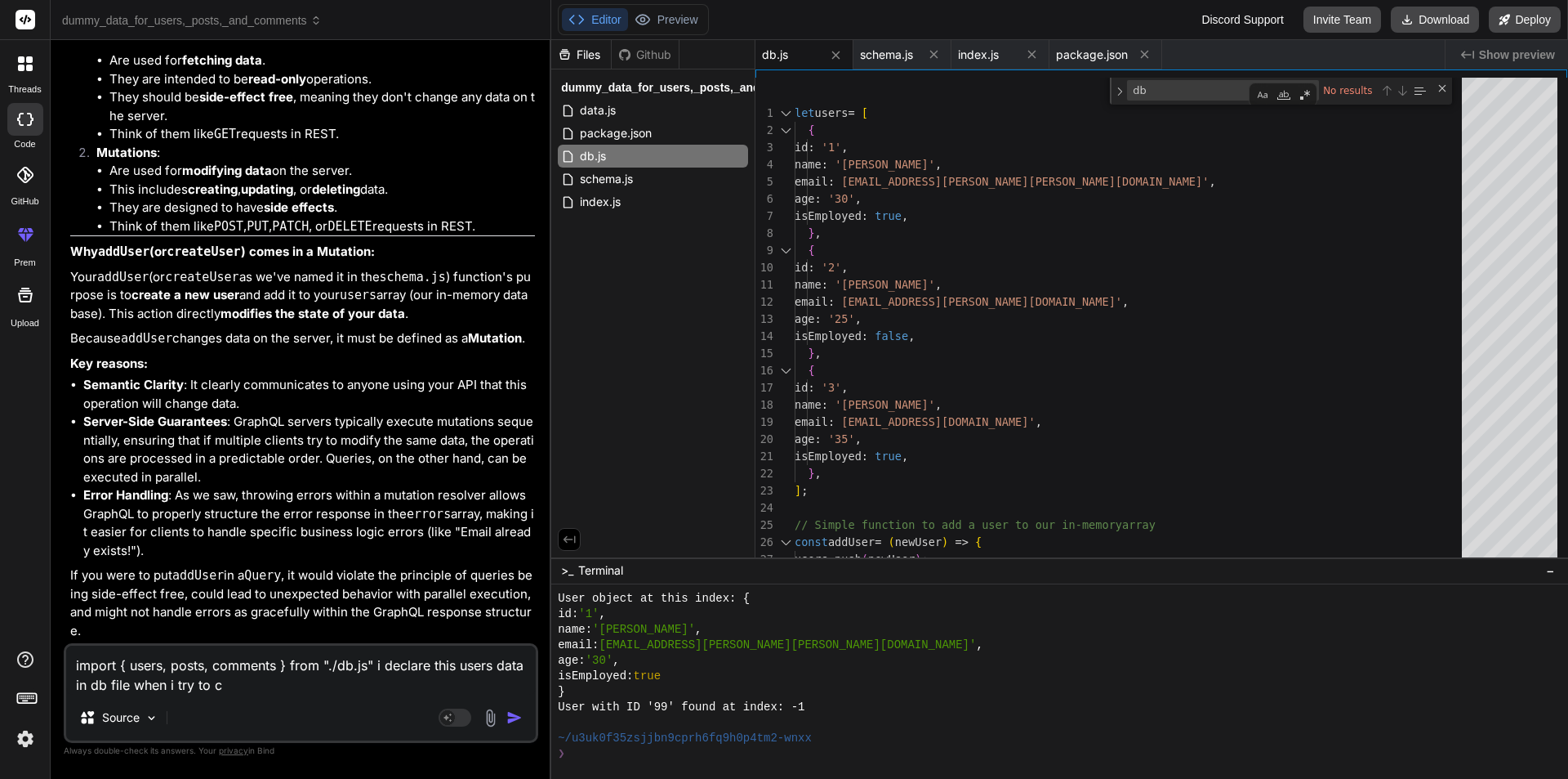
type textarea "x"
type textarea "import { users, posts, comments } from "./db.js" i declare this users data in d…"
type textarea "x"
type textarea "import { users, posts, comments } from "./db.js" i declare this users data in d…"
type textarea "x"
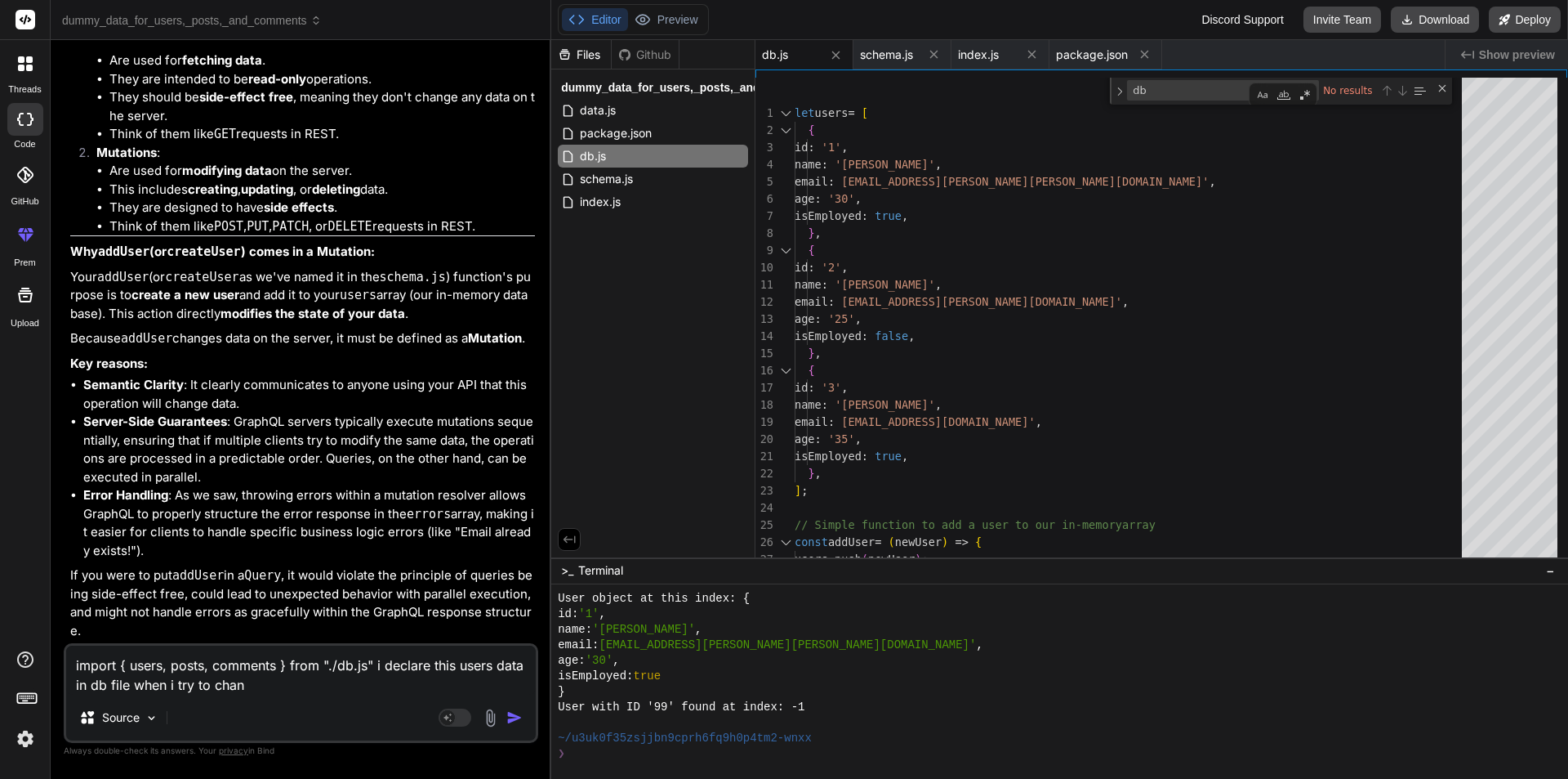
type textarea "import { users, posts, comments } from "./db.js" i declare this users data in d…"
type textarea "x"
type textarea "import { users, posts, comments } from "./db.js" i declare this users data in d…"
type textarea "x"
type textarea "import { users, posts, comments } from "./db.js" i declare this users data in d…"
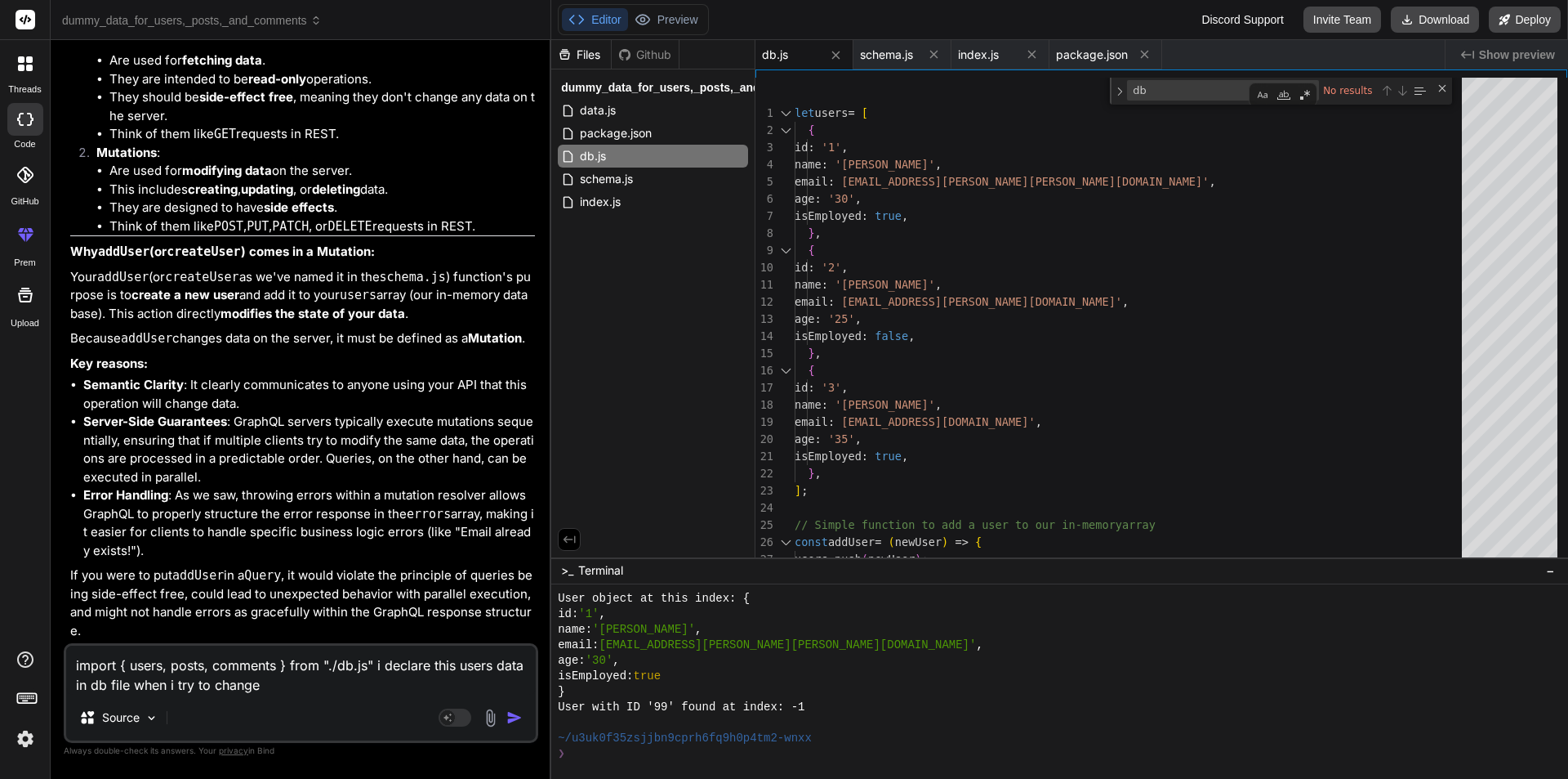
type textarea "x"
type textarea "import { users, posts, comments } from "./db.js" i declare this users data in d…"
type textarea "x"
type textarea "import { users, posts, comments } from "./db.js" i declare this users data in d…"
type textarea "x"
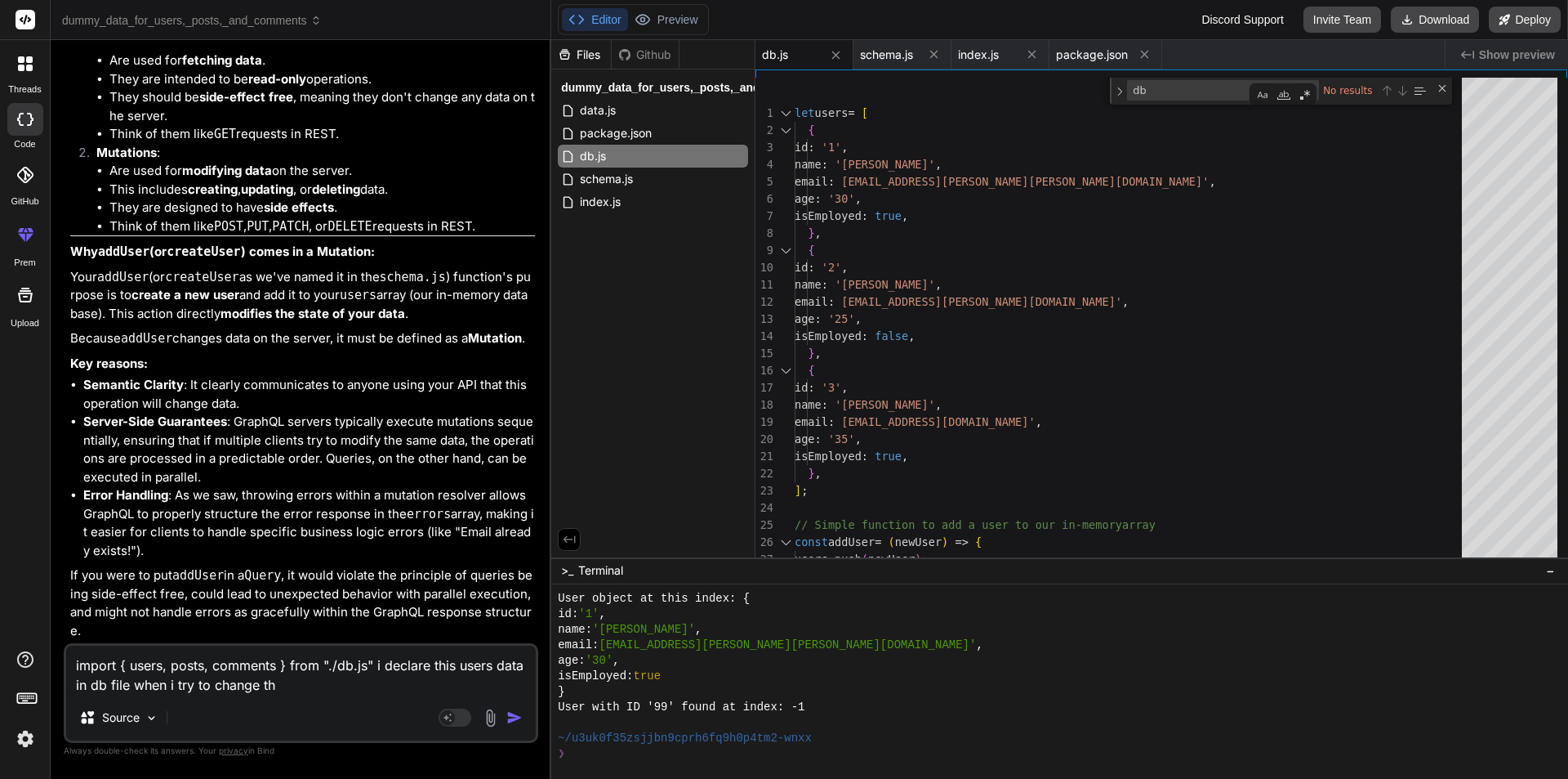
type textarea "import { users, posts, comments } from "./db.js" i declare this users data in d…"
type textarea "x"
type textarea "import { users, posts, comments } from "./db.js" i declare this users data in d…"
type textarea "x"
type textarea "import { users, posts, comments } from "./db.js" i declare this users data in d…"
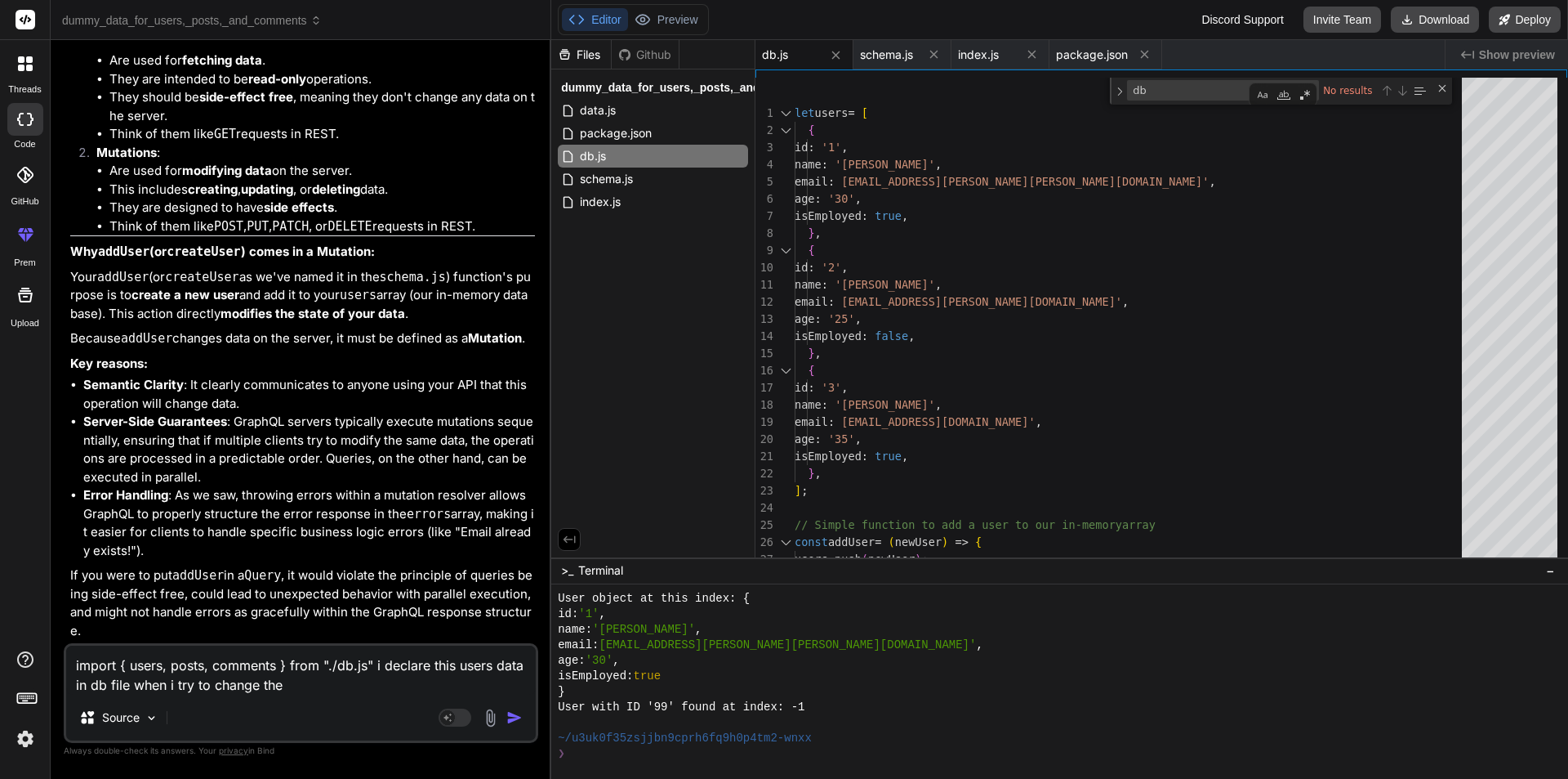
type textarea "x"
type textarea "import { users, posts, comments } from "./db.js" i declare this users data in d…"
type textarea "x"
type textarea "import { users, posts, comments } from "./db.js" i declare this users data in d…"
type textarea "x"
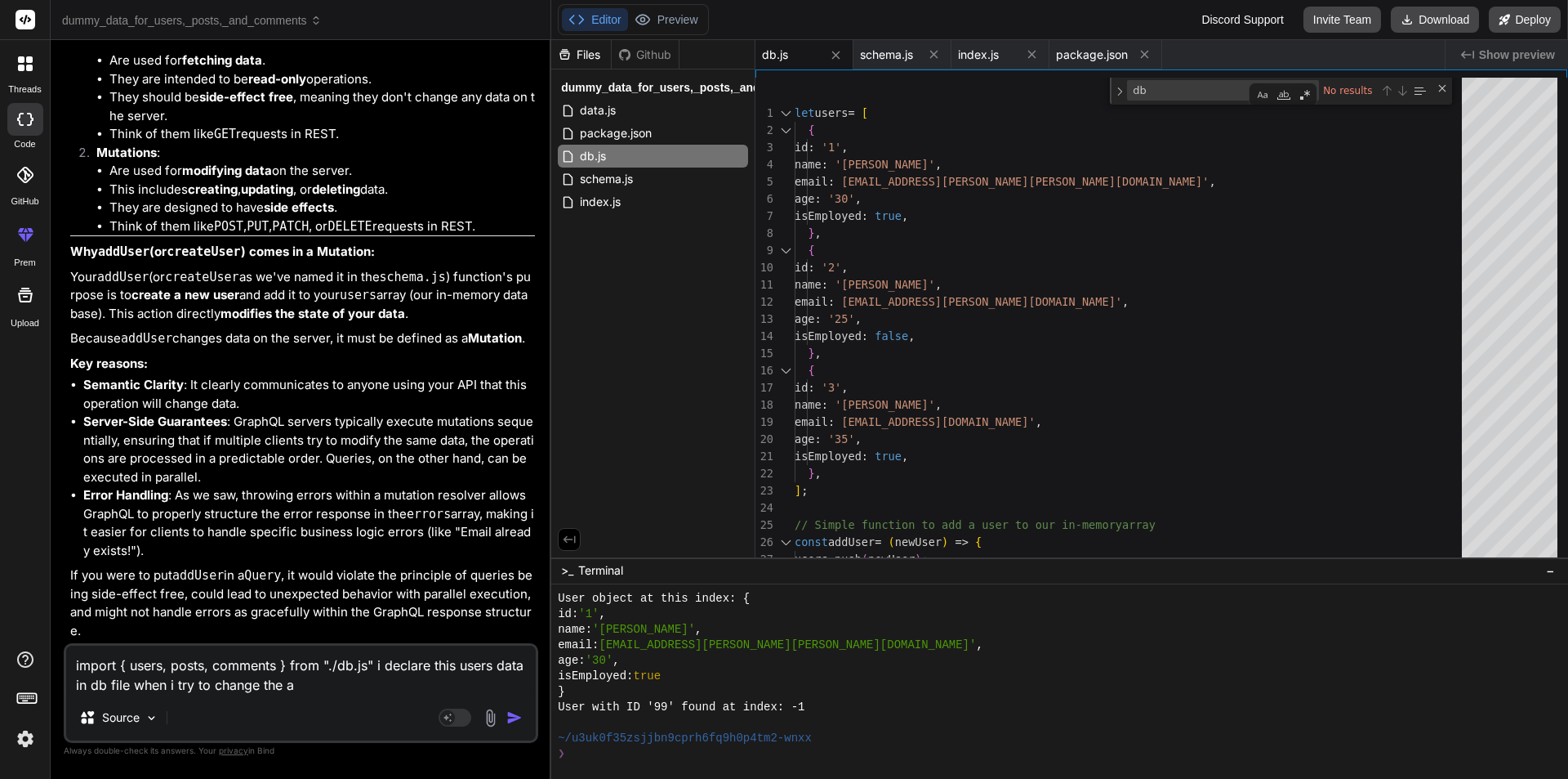
type textarea "import { users, posts, comments } from "./db.js" i declare this users data in d…"
type textarea "x"
type textarea "import { users, posts, comments } from "./db.js" i declare this users data in d…"
type textarea "x"
type textarea "import { users, posts, comments } from "./db.js" i declare this users data in d…"
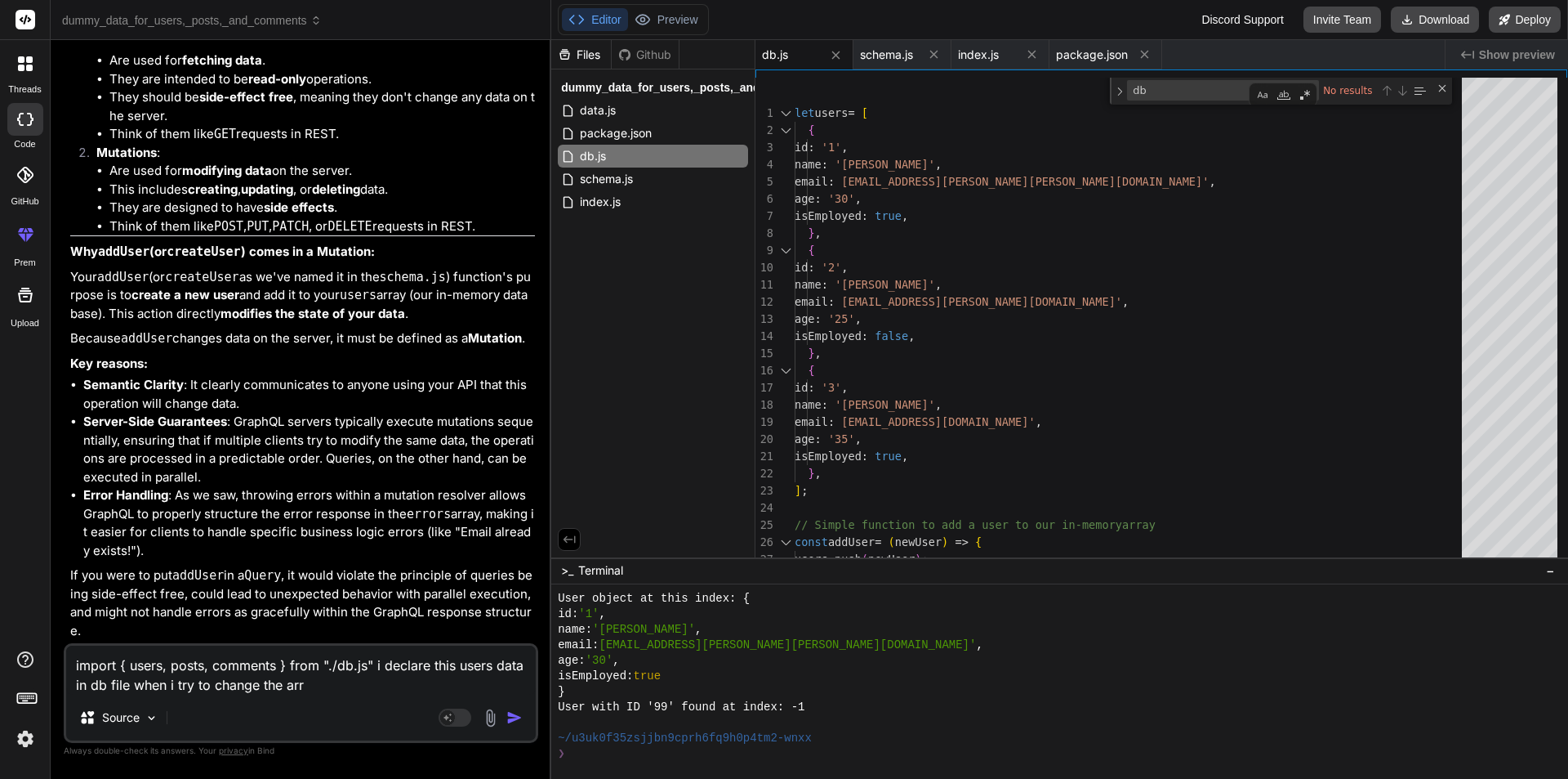
type textarea "x"
type textarea "import { users, posts, comments } from "./db.js" i declare this users data in d…"
type textarea "x"
type textarea "import { users, posts, comments } from "./db.js" i declare this users data in d…"
type textarea "x"
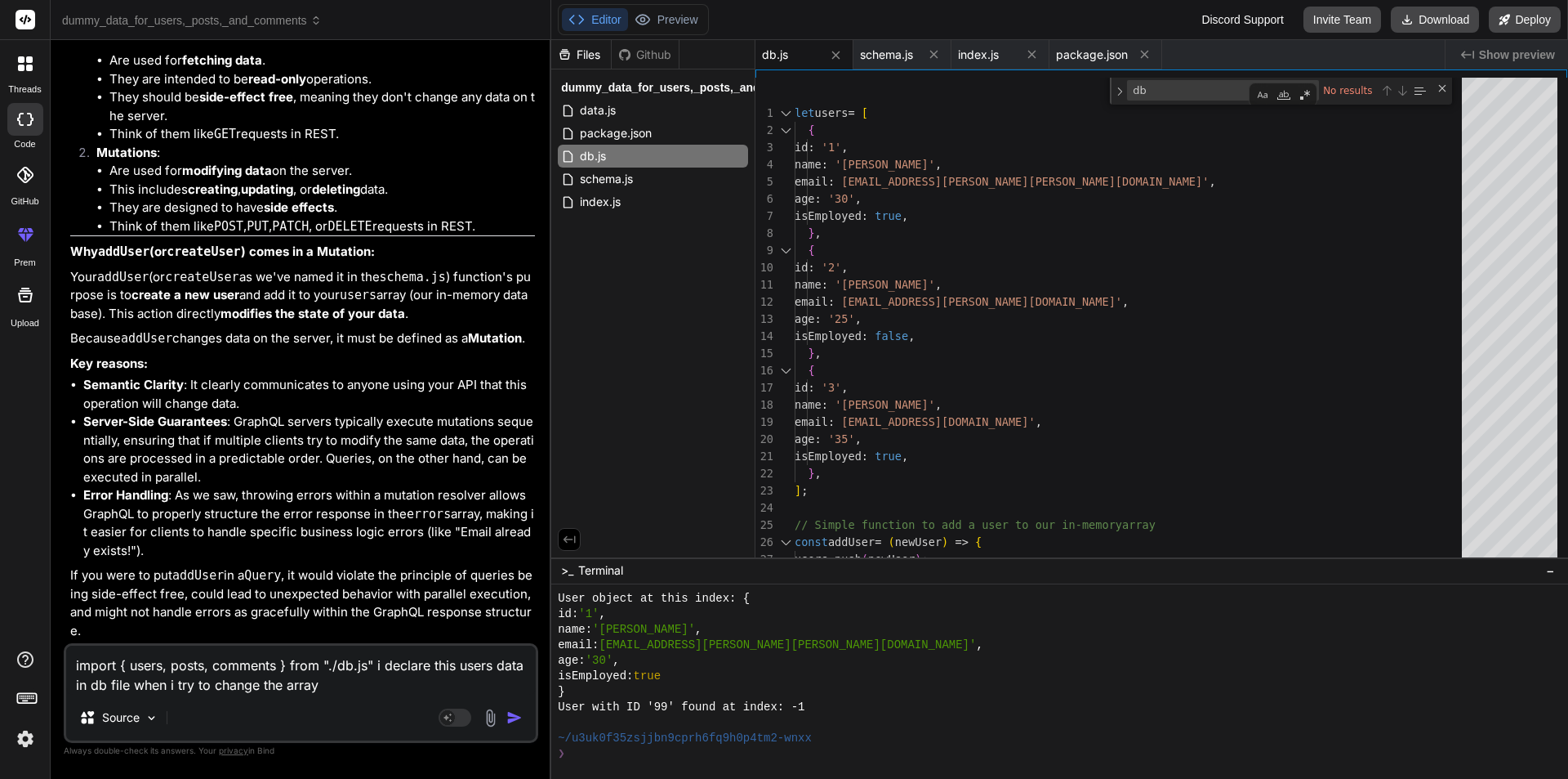
type textarea "import { users, posts, comments } from "./db.js" i declare this users data in d…"
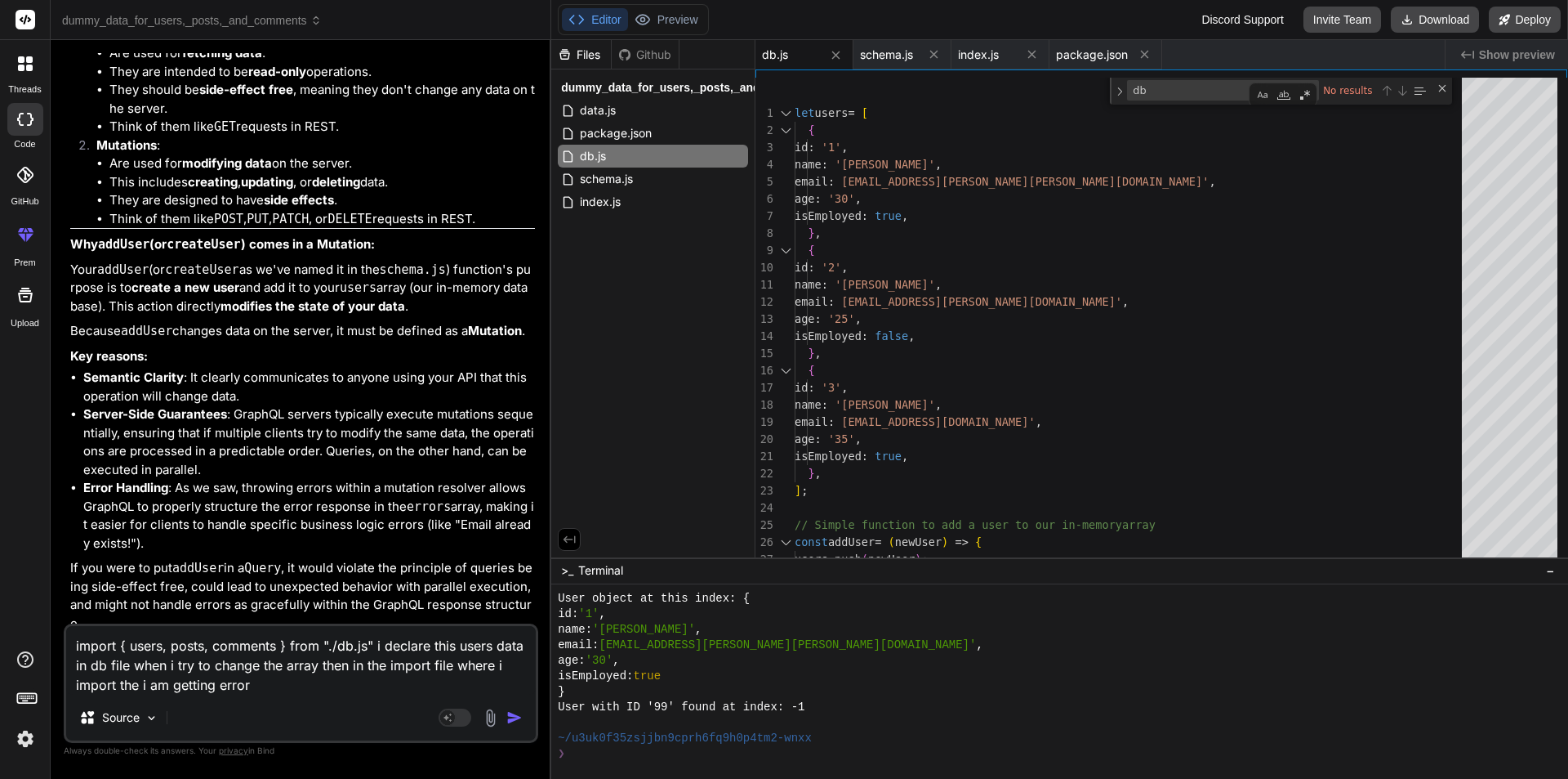
click at [341, 689] on textarea "import { users, posts, comments } from "./db.js" i declare this users data in d…" at bounding box center [301, 659] width 470 height 68
paste textarea "ERR TypeError: Assignment to constant variable."
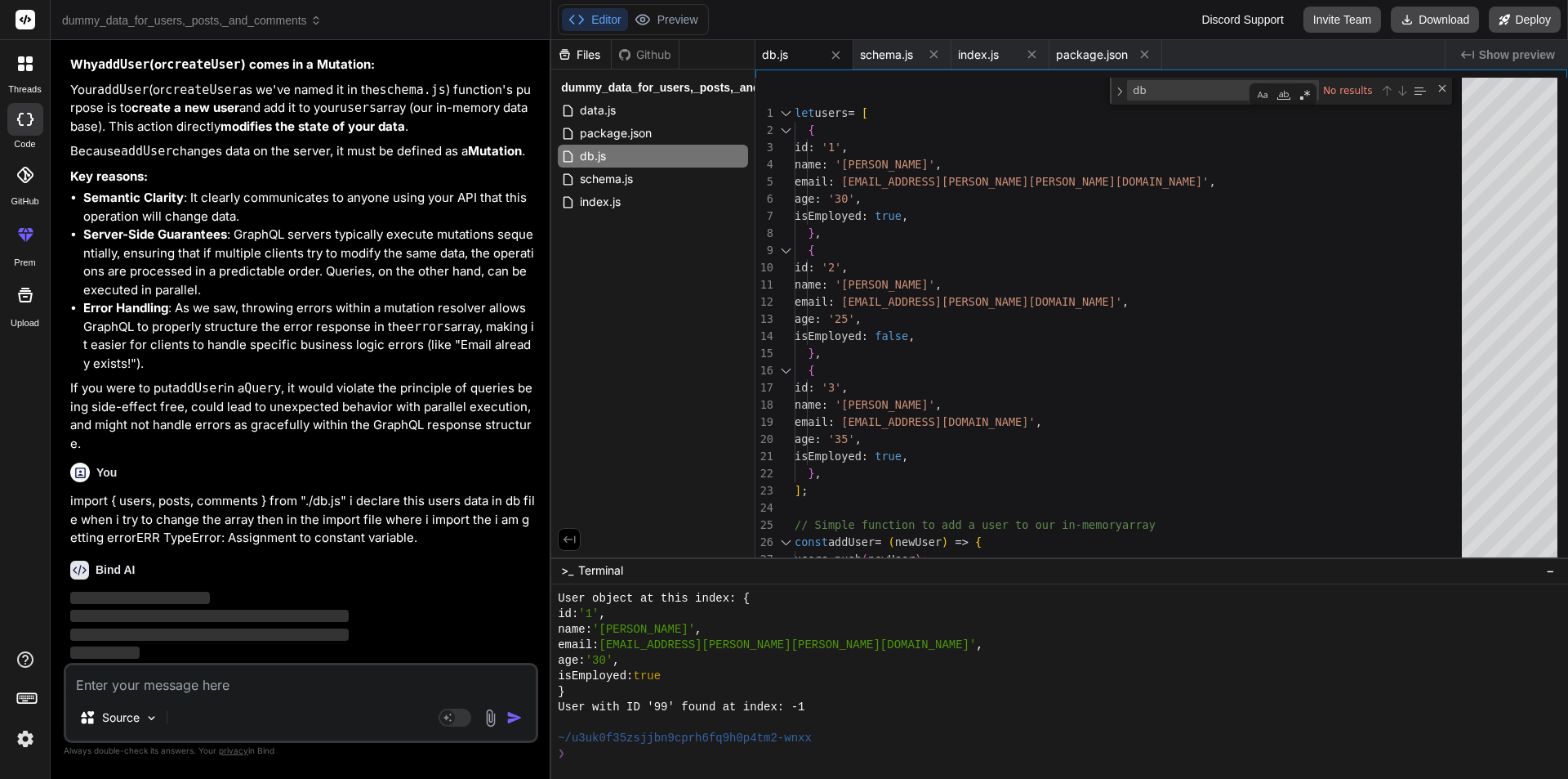
scroll to position [6987, 0]
click at [1440, 90] on div "Close (Escape)" at bounding box center [1442, 88] width 13 height 13
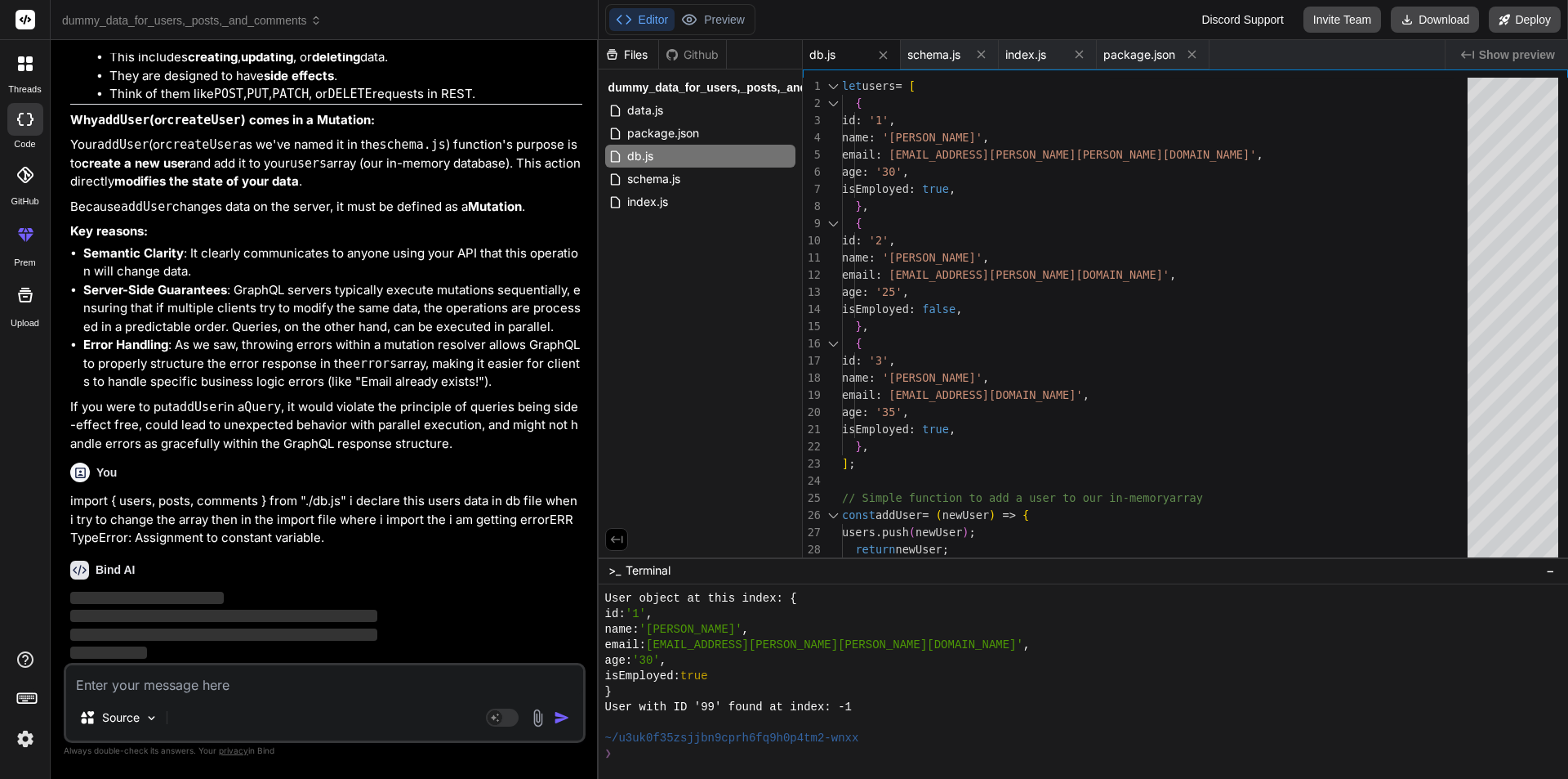
scroll to position [6657, 0]
drag, startPoint x: 551, startPoint y: 359, endPoint x: 563, endPoint y: 358, distance: 12.0
click at [563, 358] on div "Bind AI Web Search Created with Pixso. Code Generator You hello Bind AI ‌ ‌ ‌ ‌…" at bounding box center [322, 409] width 545 height 739
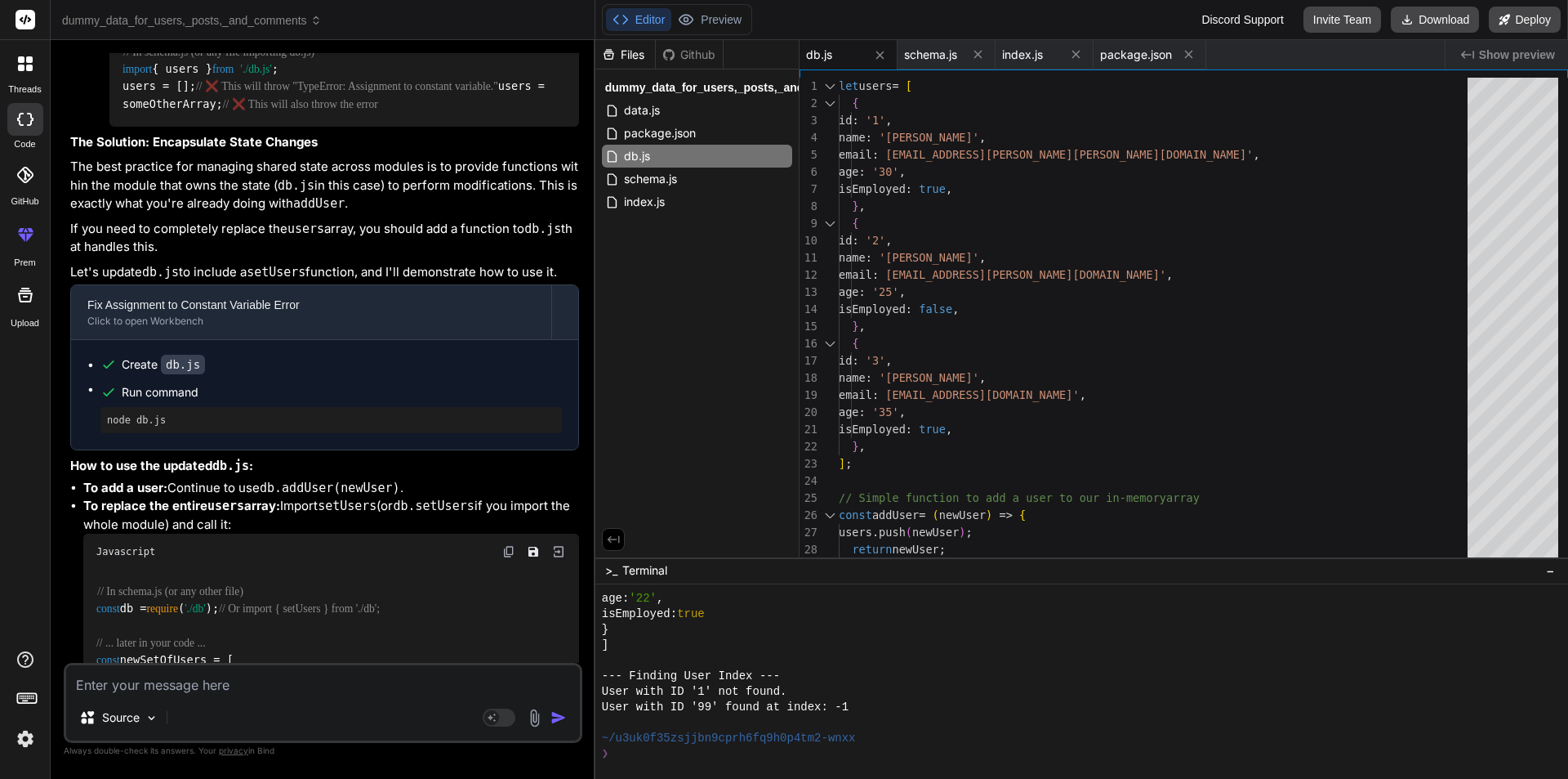
scroll to position [7629, 0]
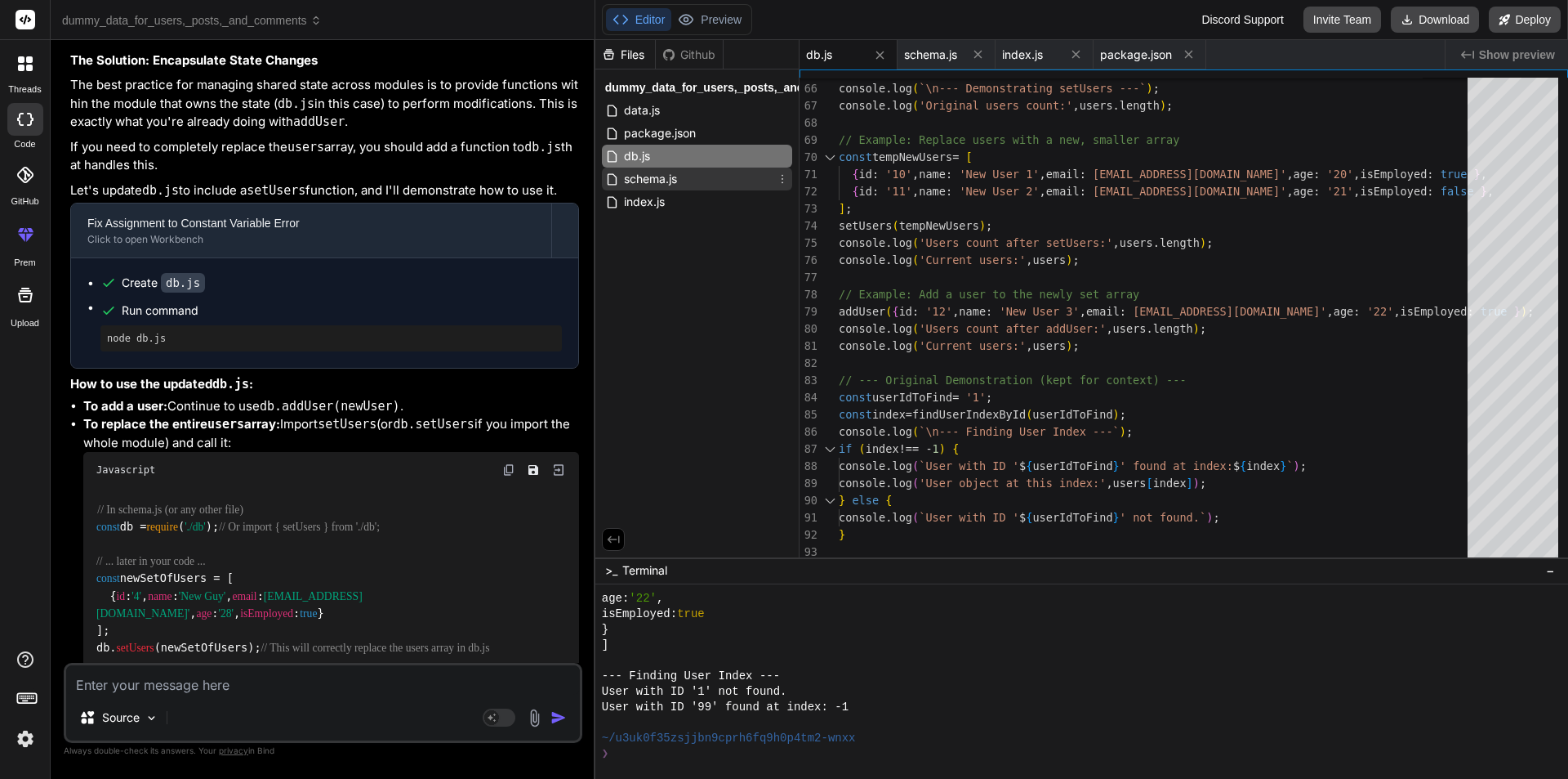
click at [648, 182] on span "schema.js" at bounding box center [651, 179] width 57 height 19
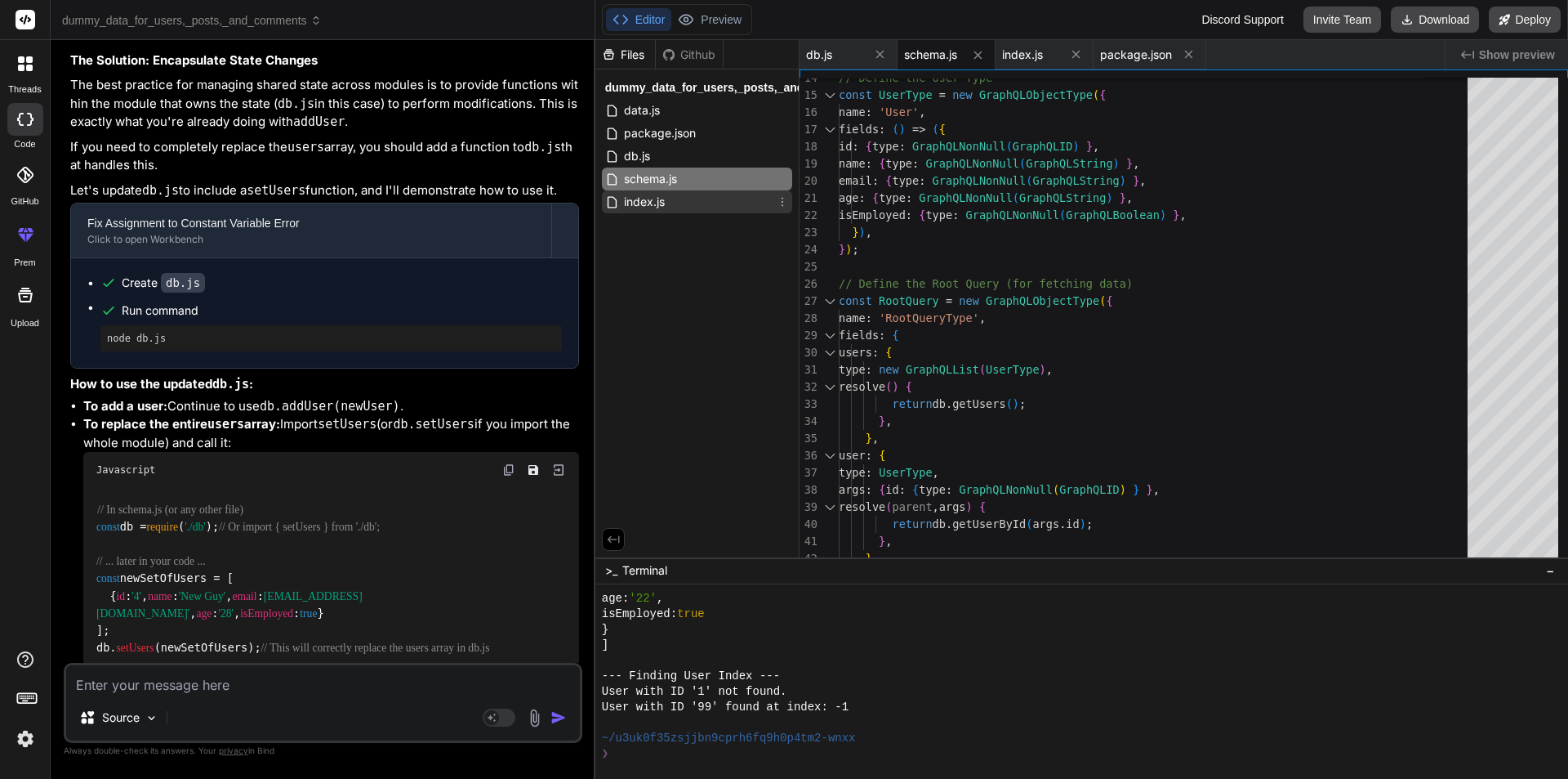
click at [641, 205] on span "index.js" at bounding box center [645, 202] width 44 height 19
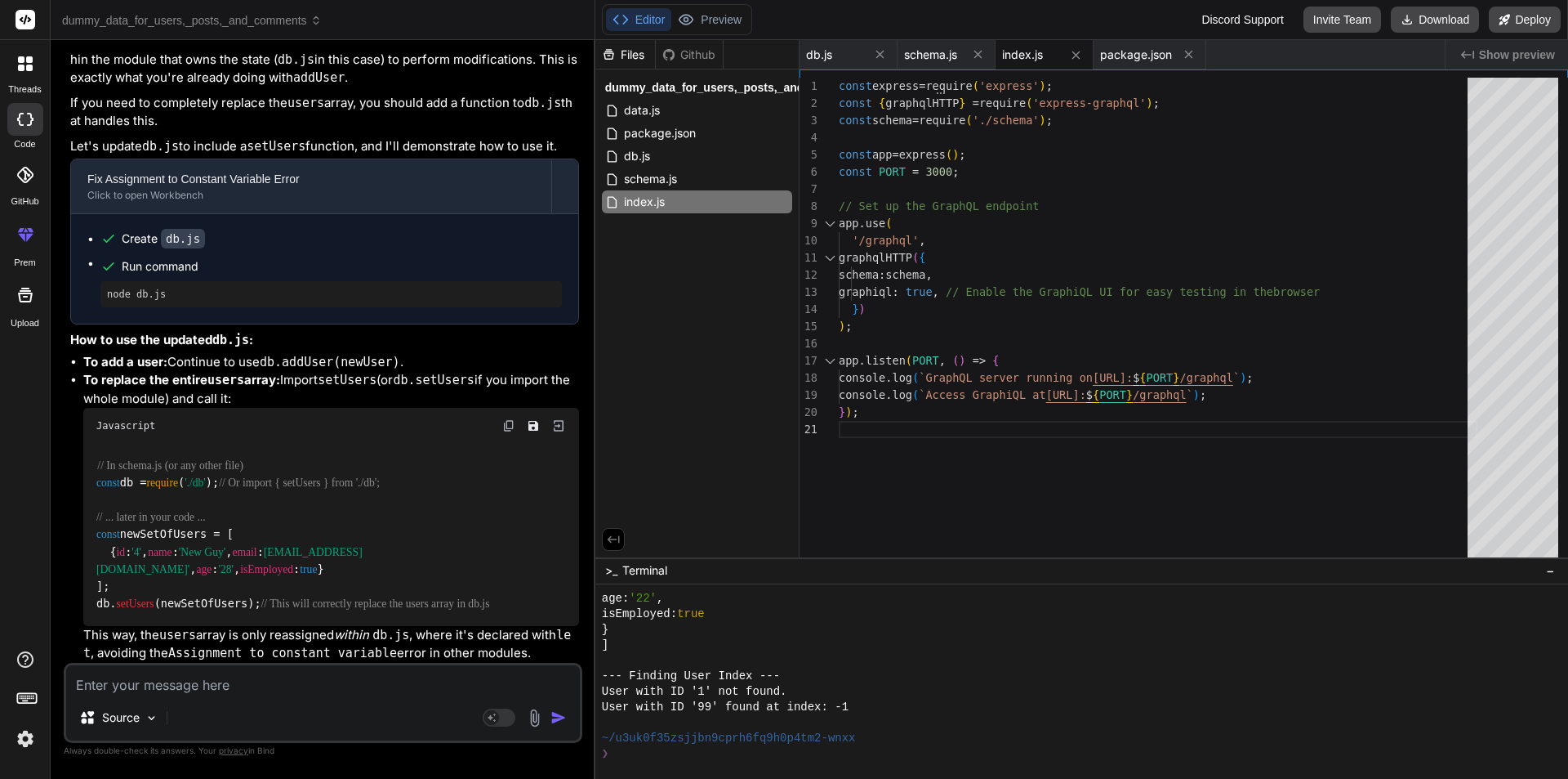
scroll to position [7909, 0]
click at [153, 597] on span "setUsers" at bounding box center [136, 604] width 37 height 12
click at [117, 675] on textarea at bounding box center [323, 680] width 514 height 29
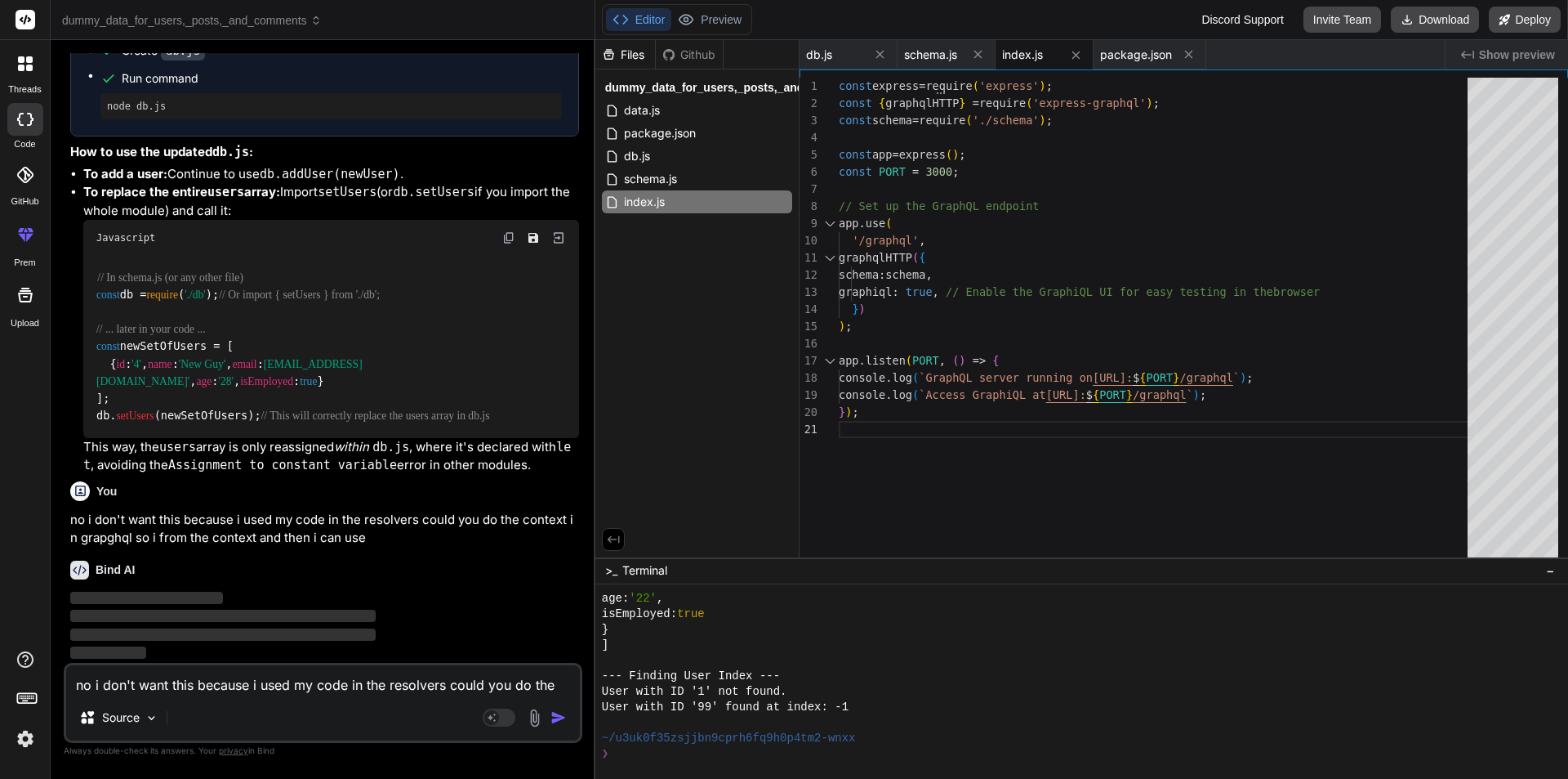
scroll to position [8097, 0]
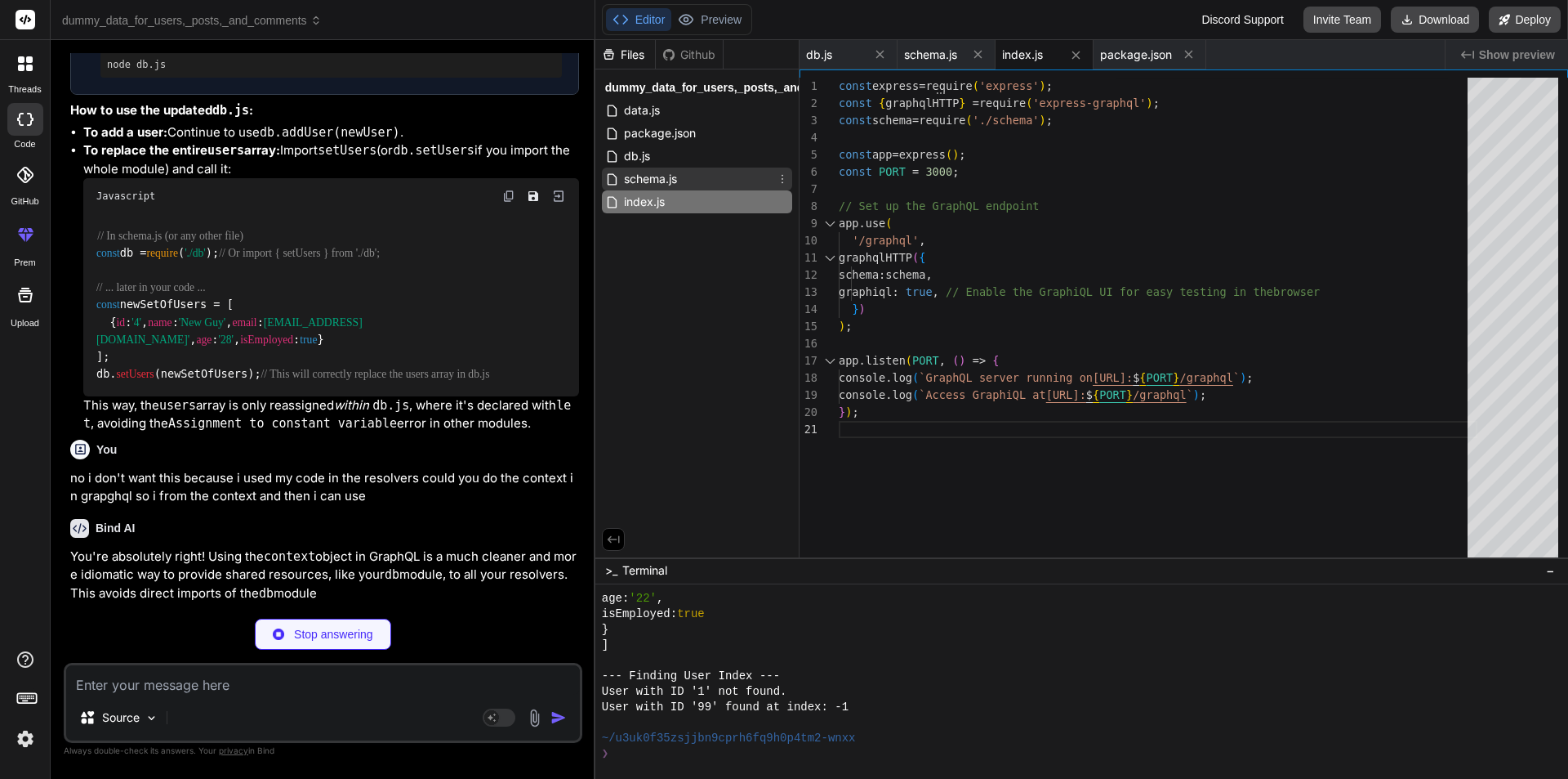
click at [697, 175] on div "schema.js" at bounding box center [697, 179] width 190 height 23
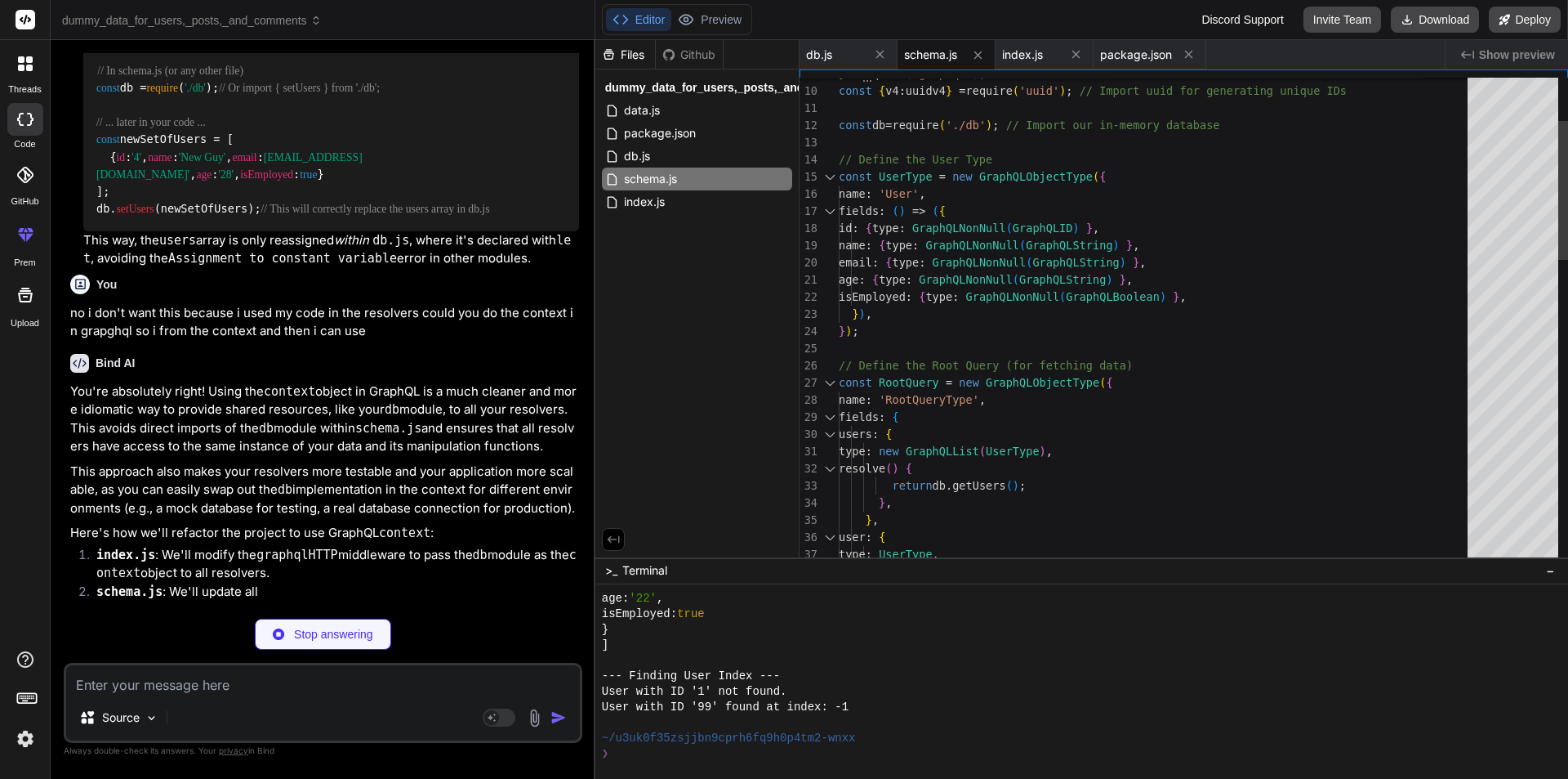
click at [832, 175] on div at bounding box center [830, 176] width 21 height 17
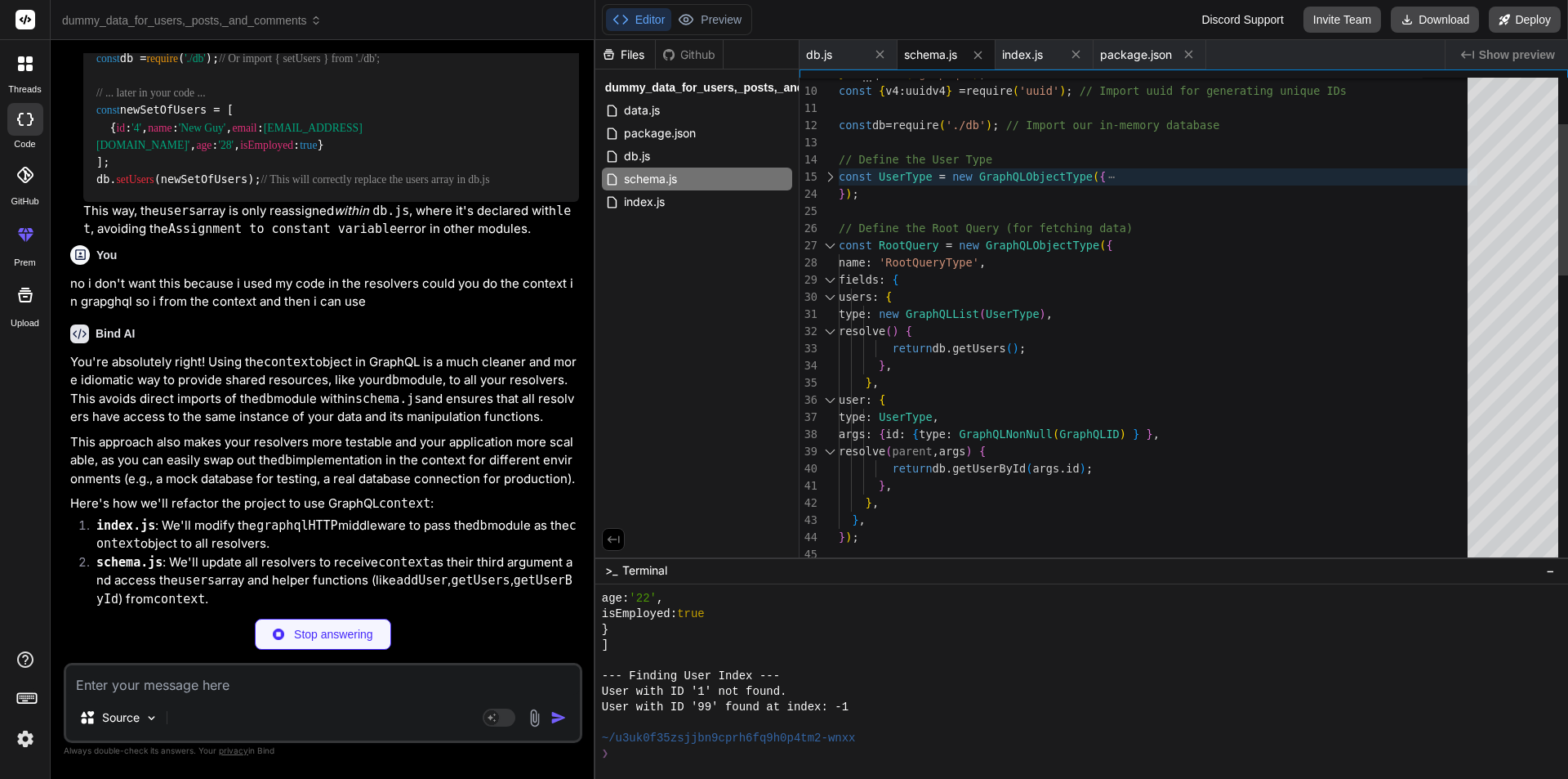
click at [827, 247] on div at bounding box center [830, 245] width 21 height 17
click at [832, 241] on div at bounding box center [830, 245] width 21 height 17
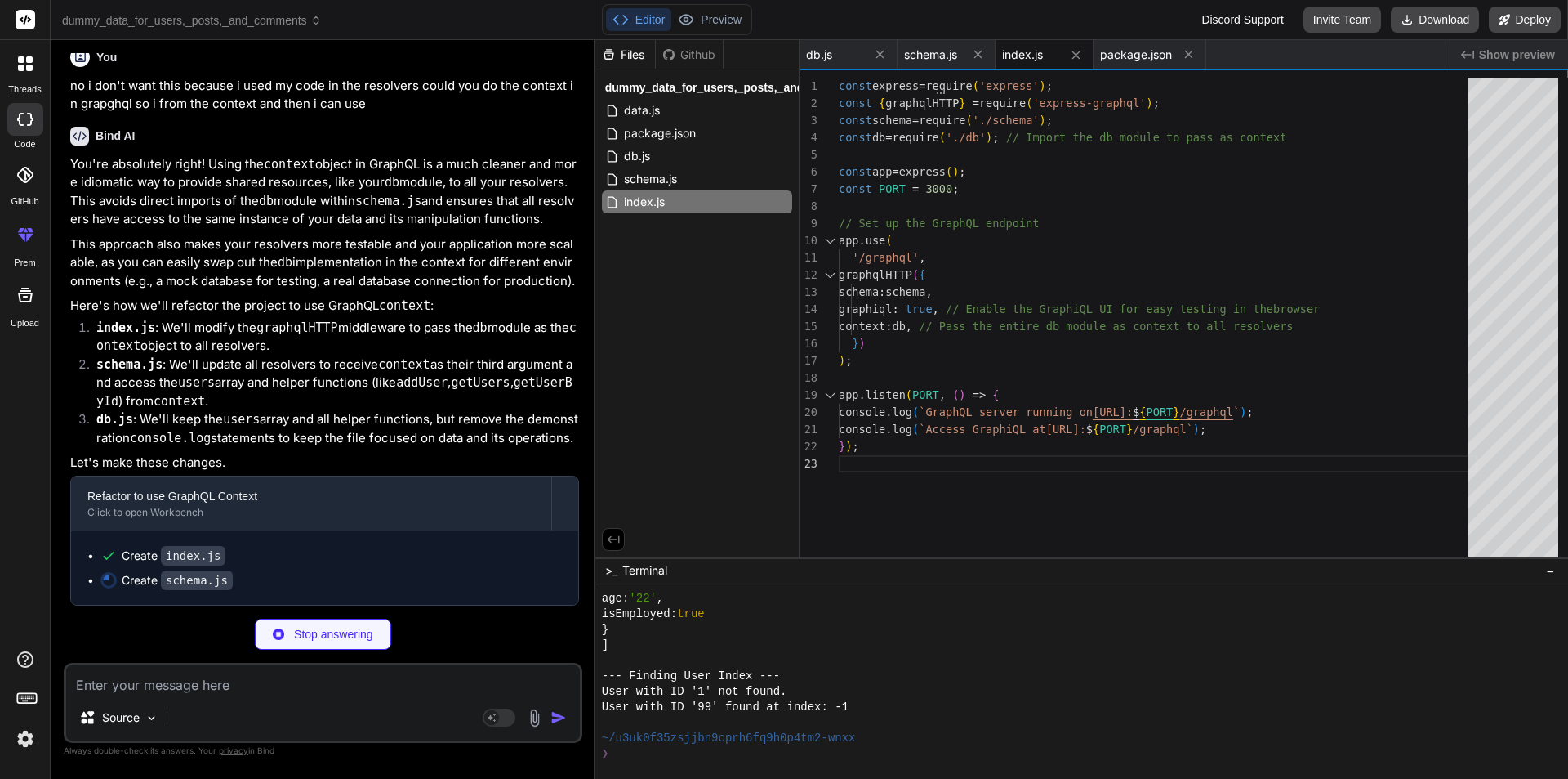
scroll to position [8550, 0]
click at [699, 183] on div "schema.js" at bounding box center [697, 179] width 190 height 23
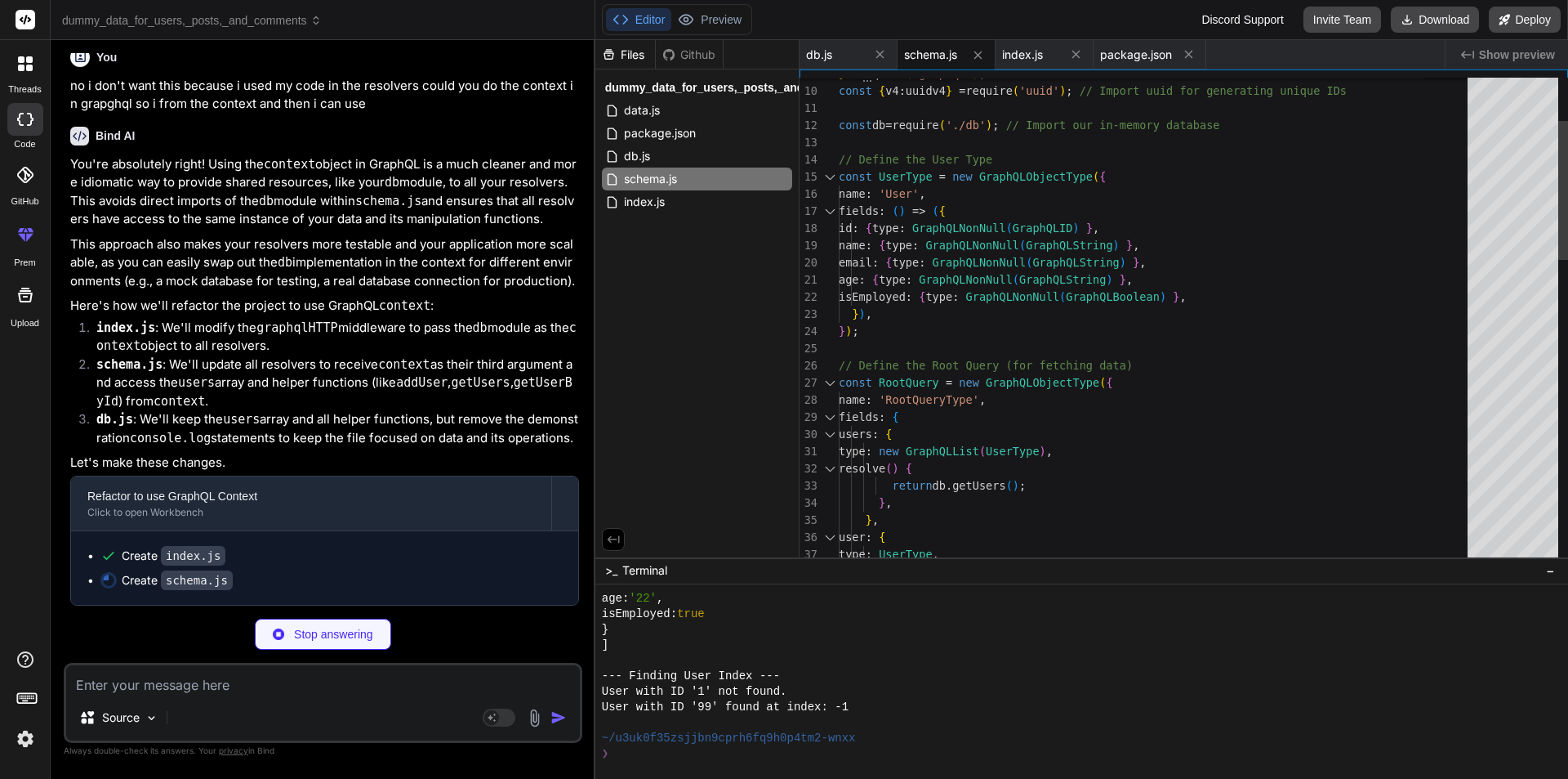
click at [827, 177] on div at bounding box center [830, 176] width 21 height 17
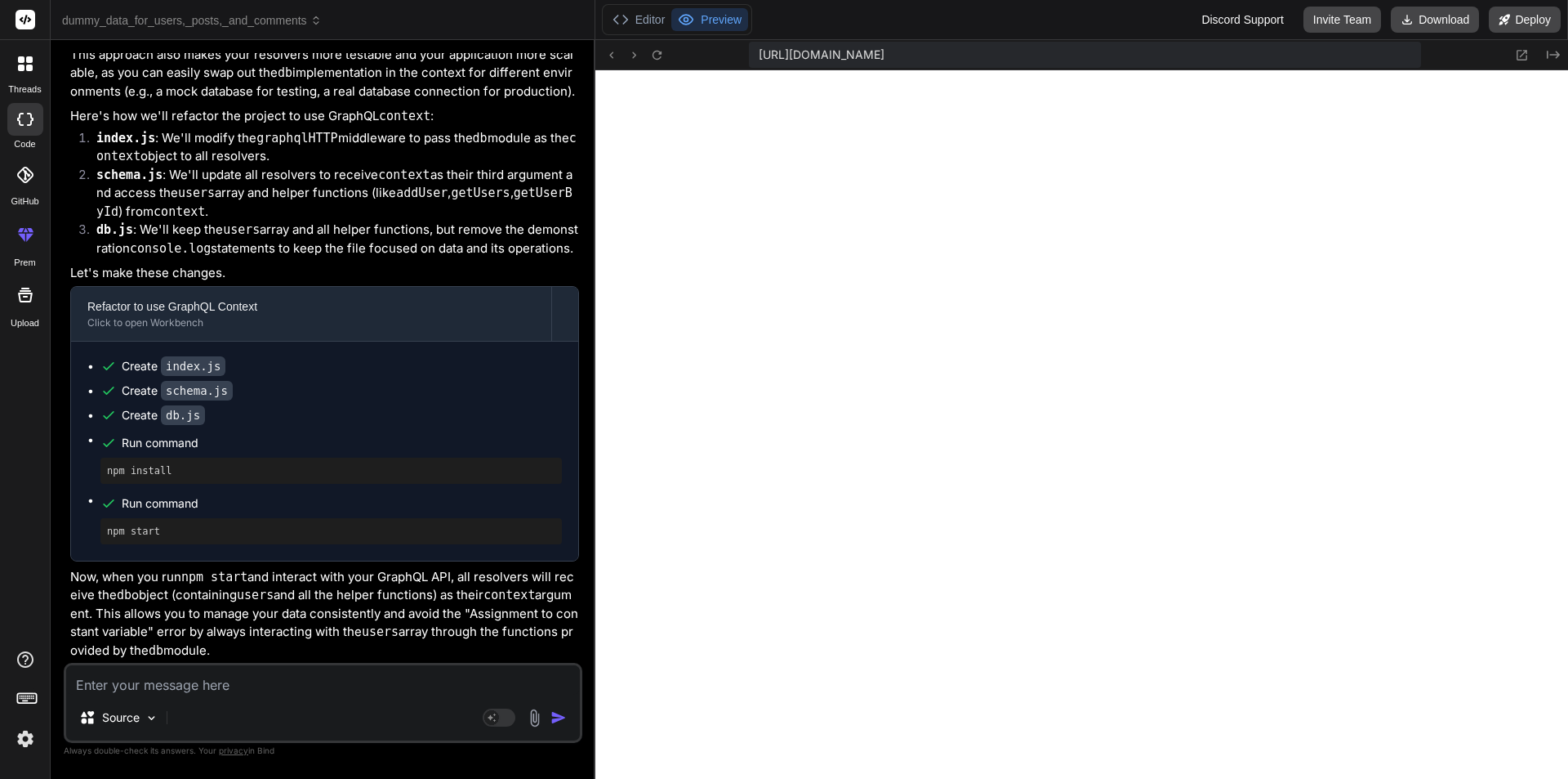
scroll to position [8658, 0]
click at [636, 12] on button "Editor" at bounding box center [639, 19] width 66 height 23
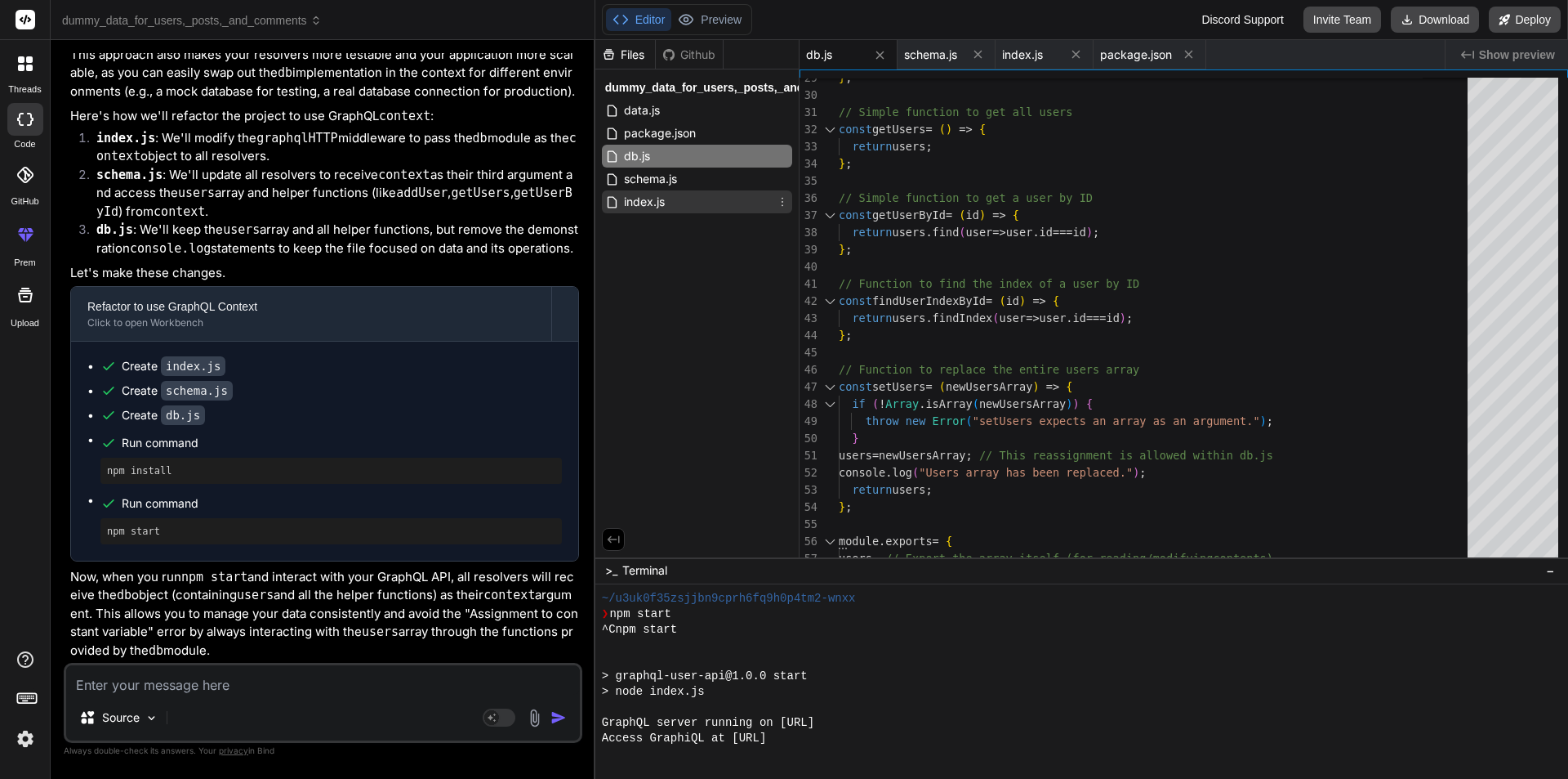
click at [659, 205] on span "index.js" at bounding box center [645, 202] width 44 height 19
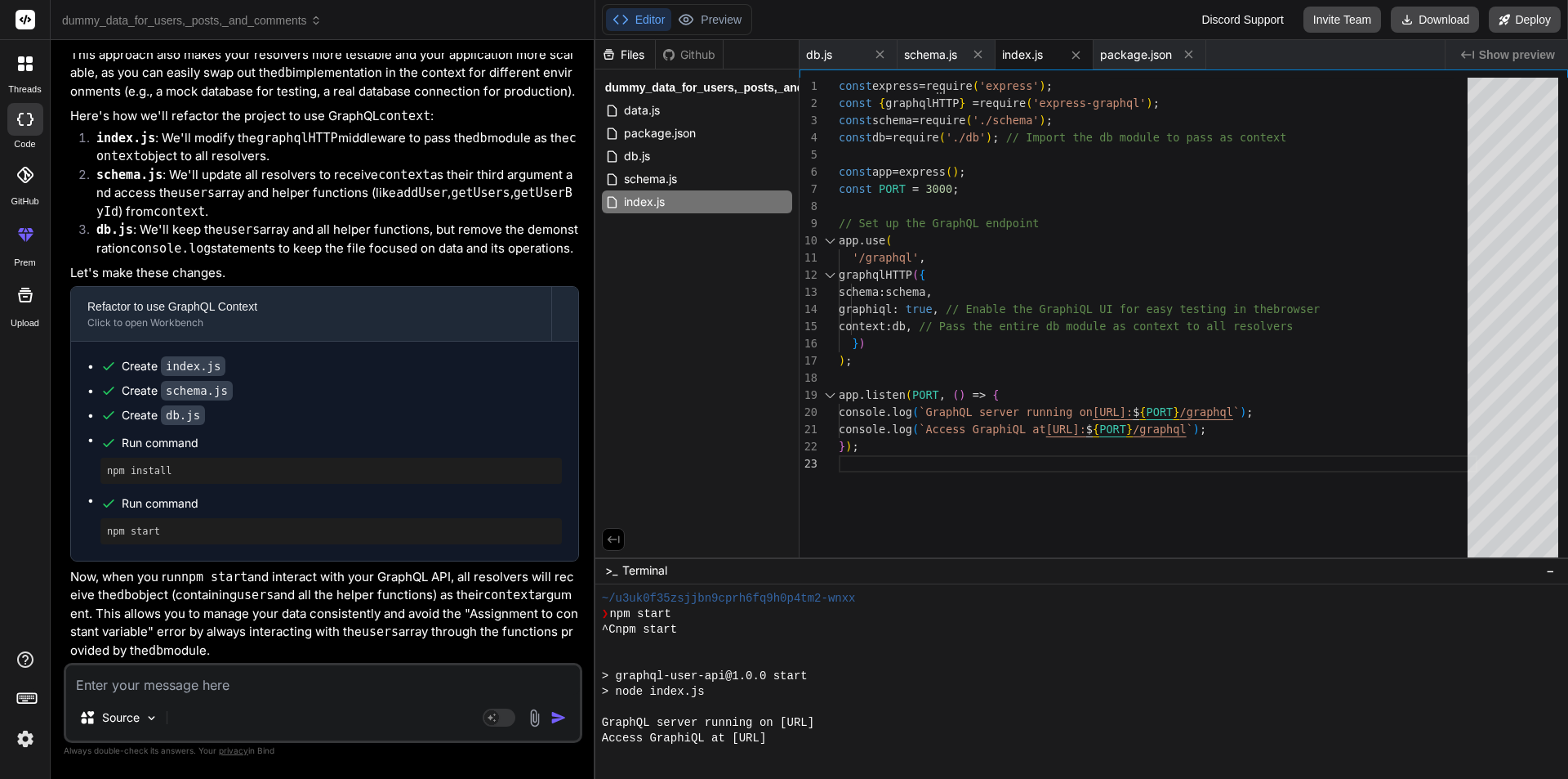
scroll to position [0, 0]
drag, startPoint x: 1022, startPoint y: 142, endPoint x: 856, endPoint y: 140, distance: 166.0
click at [856, 140] on div "const express = require ( 'express' ) ; const { graphqlHTTP } = require ( 'expr…" at bounding box center [1158, 322] width 639 height 487
click at [993, 142] on div "const express = require ( 'express' ) ; const { graphqlHTTP } = require ( 'expr…" at bounding box center [1158, 322] width 639 height 487
click at [1022, 138] on div "const express = require ( 'express' ) ; const { graphqlHTTP } = require ( 'expr…" at bounding box center [1158, 322] width 639 height 487
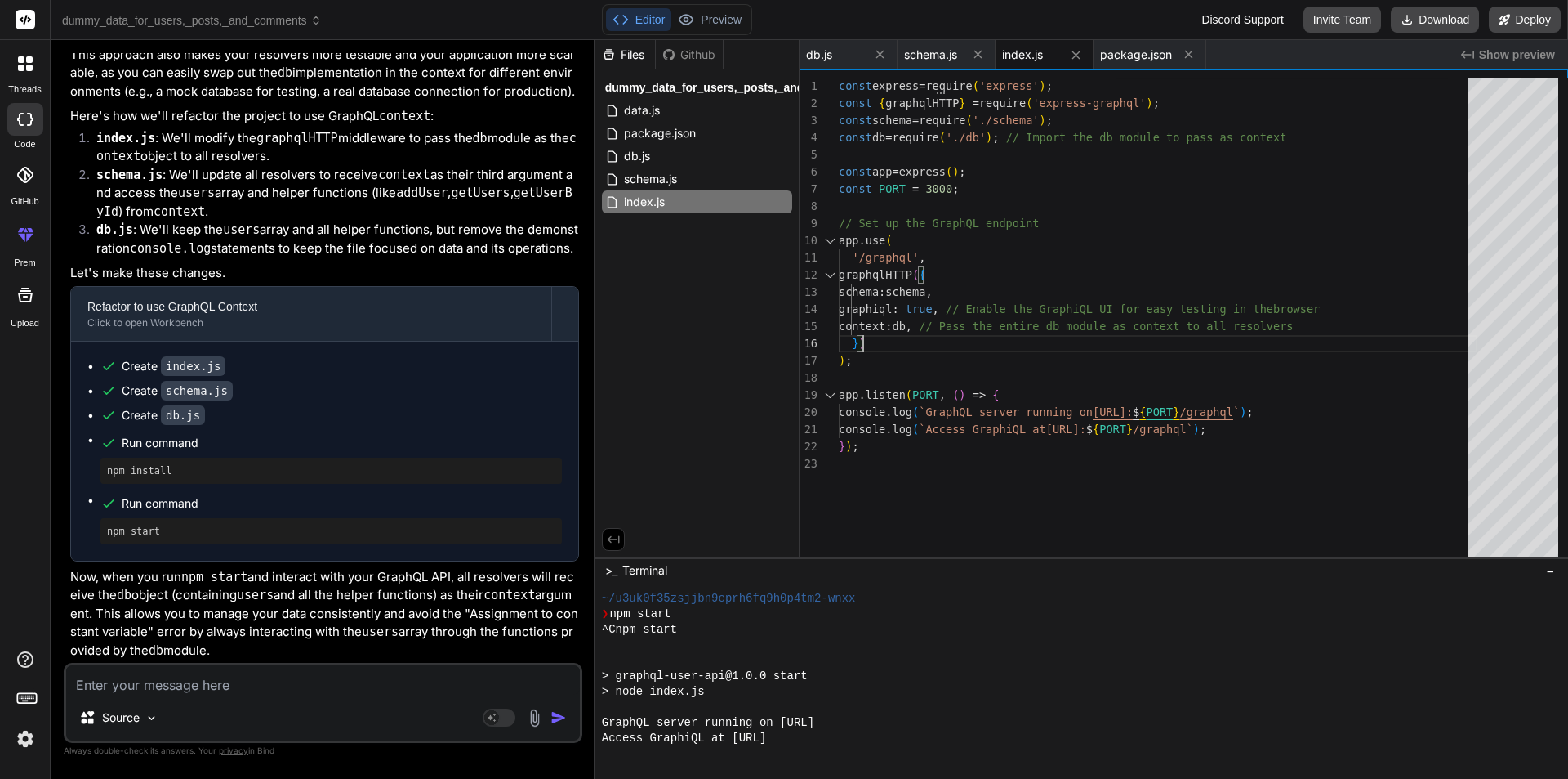
drag, startPoint x: 866, startPoint y: 330, endPoint x: 934, endPoint y: 327, distance: 68.1
click at [934, 327] on div "const express = require ( 'express' ) ; const { graphqlHTTP } = require ( 'expr…" at bounding box center [1158, 322] width 639 height 487
click at [938, 327] on div "const express = require ( 'express' ) ; const { graphqlHTTP } = require ( 'expr…" at bounding box center [1158, 322] width 639 height 487
click at [888, 329] on div "const express = require ( 'express' ) ; const { graphqlHTTP } = require ( 'expr…" at bounding box center [1158, 322] width 639 height 487
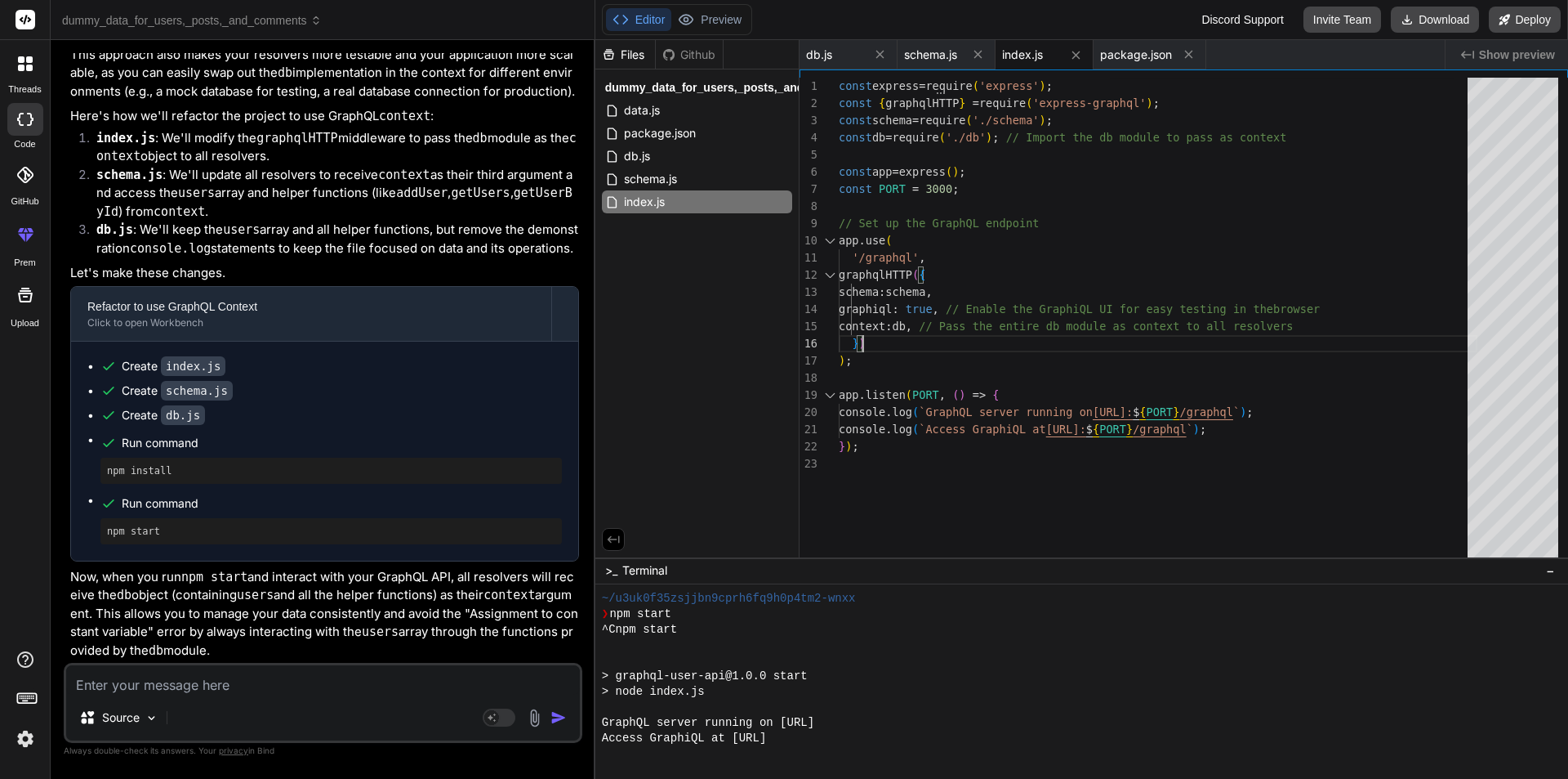
click at [862, 329] on div "const express = require ( 'express' ) ; const { graphqlHTTP } = require ( 'expr…" at bounding box center [1158, 322] width 639 height 487
click at [873, 327] on div "const express = require ( 'express' ) ; const { graphqlHTTP } = require ( 'expr…" at bounding box center [1158, 322] width 639 height 487
drag, startPoint x: 865, startPoint y: 327, endPoint x: 918, endPoint y: 328, distance: 53.0
click at [918, 328] on div "const express = require ( 'express' ) ; const { graphqlHTTP } = require ( 'expr…" at bounding box center [1158, 322] width 639 height 487
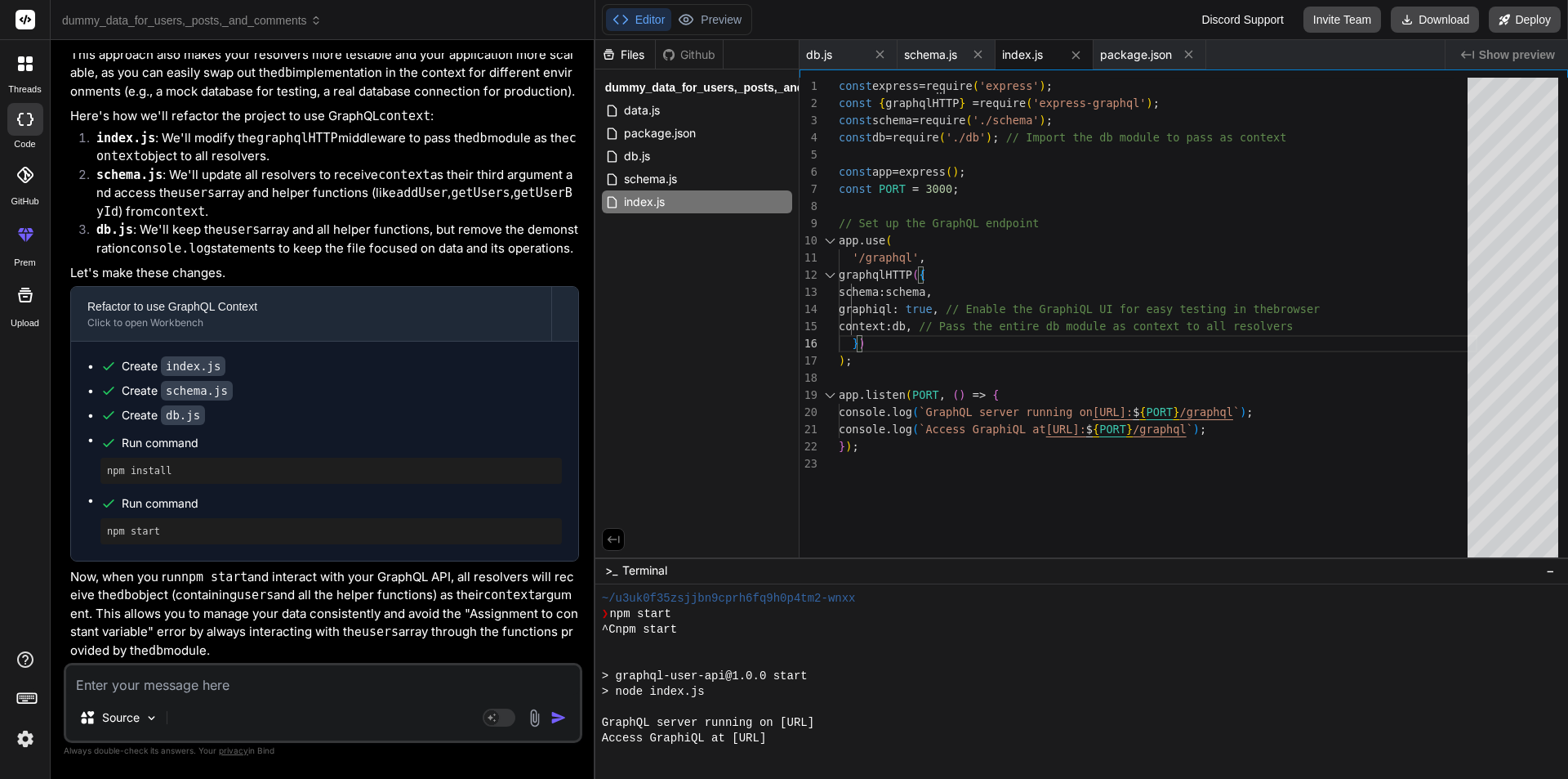
click at [930, 328] on div "const express = require ( 'express' ) ; const { graphqlHTTP } = require ( 'expr…" at bounding box center [1158, 322] width 639 height 487
click at [938, 331] on div "const express = require ( 'express' ) ; const { graphqlHTTP } = require ( 'expr…" at bounding box center [1158, 322] width 639 height 487
drag, startPoint x: 866, startPoint y: 323, endPoint x: 942, endPoint y: 319, distance: 76.1
click at [942, 319] on div "const express = require ( 'express' ) ; const { graphqlHTTP } = require ( 'expr…" at bounding box center [1158, 322] width 639 height 487
click at [679, 178] on span "schema.js" at bounding box center [651, 179] width 57 height 19
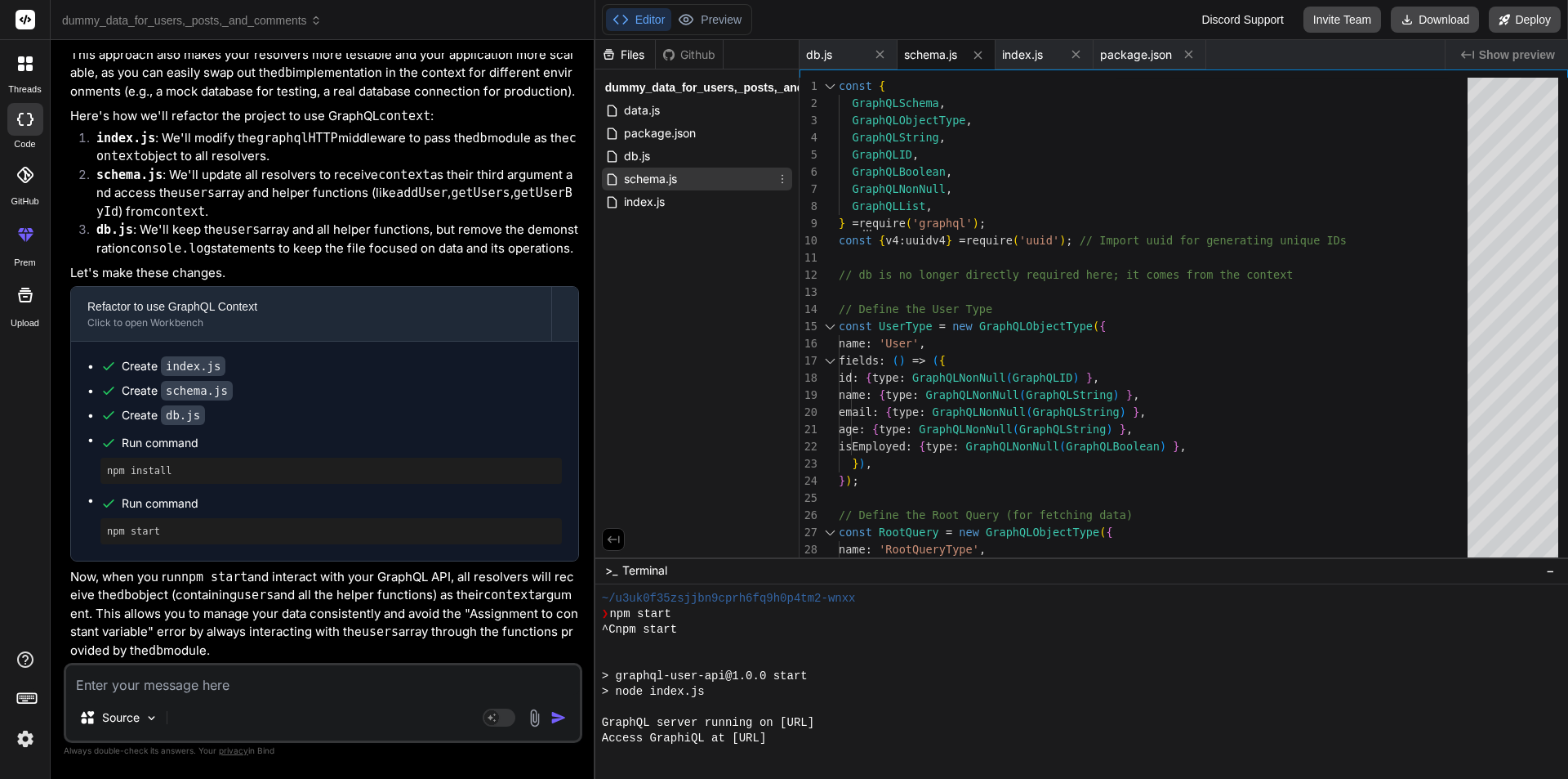
click at [656, 175] on span "schema.js" at bounding box center [651, 179] width 57 height 19
